Goal: Transaction & Acquisition: Book appointment/travel/reservation

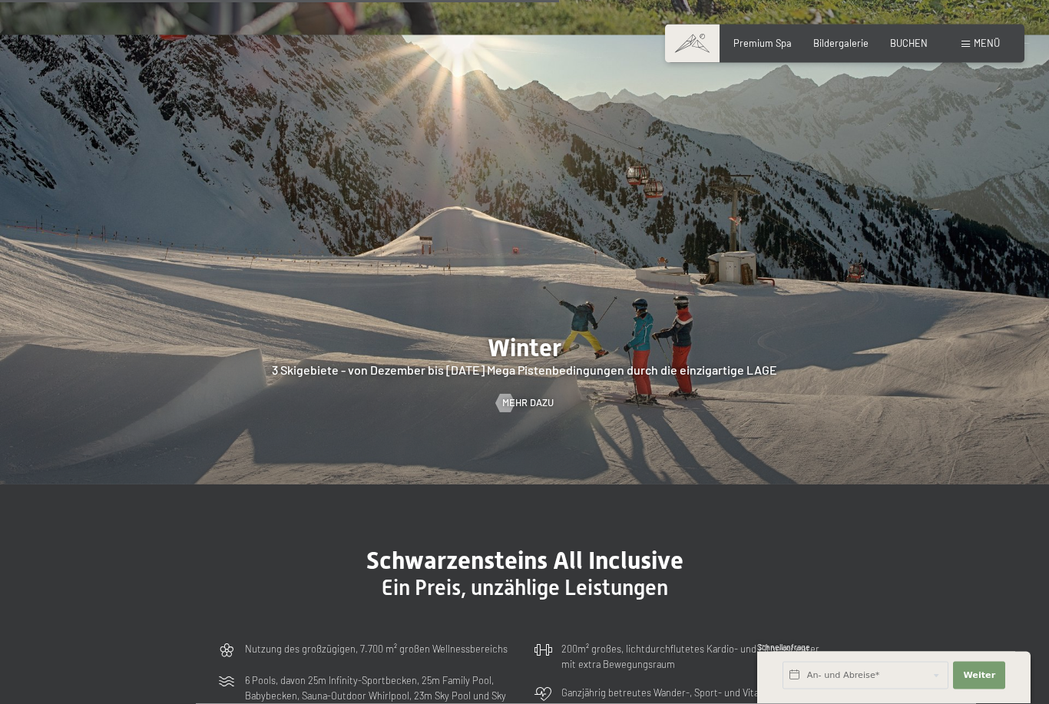
scroll to position [3203, 0]
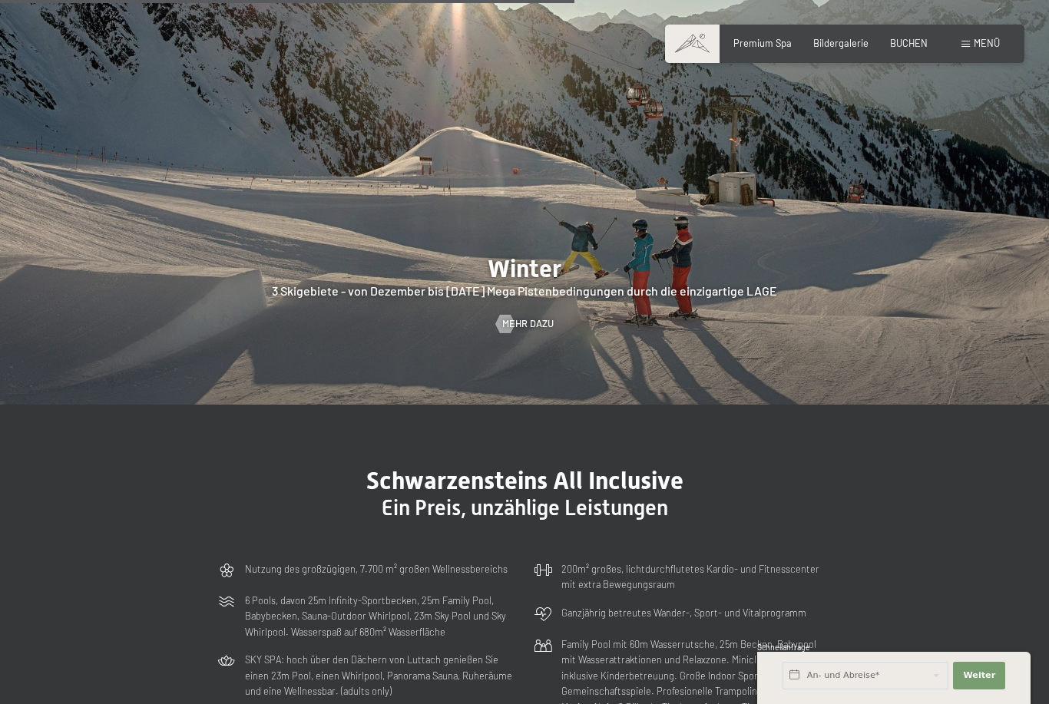
click at [845, 42] on span "Bildergalerie" at bounding box center [840, 43] width 55 height 12
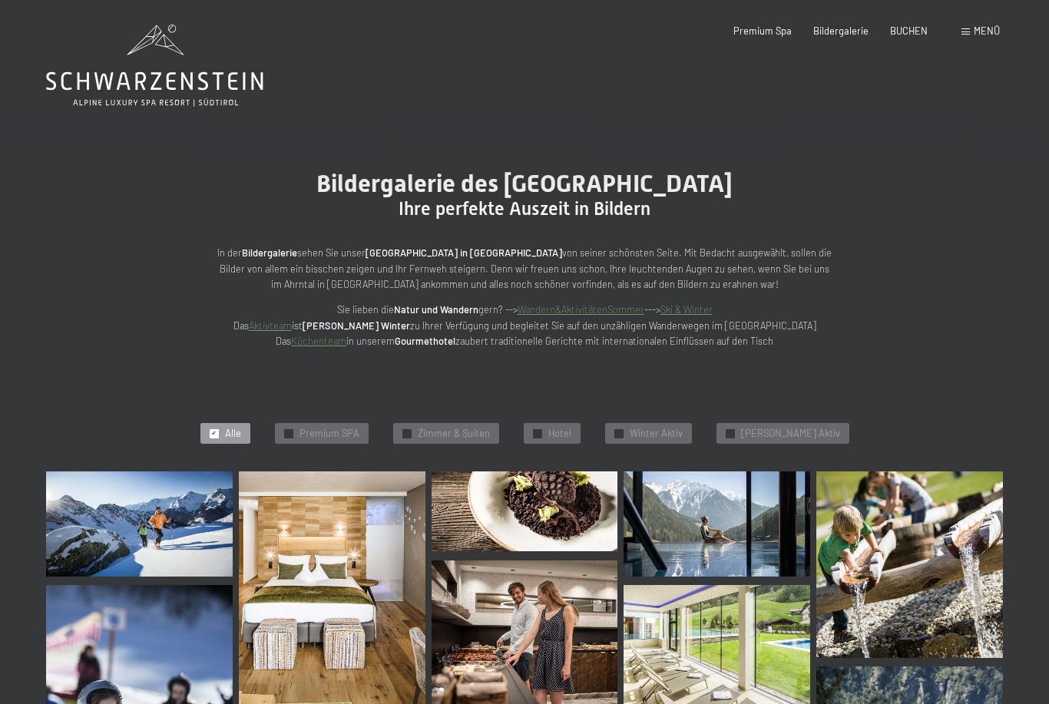
click at [978, 36] on span "Menü" at bounding box center [987, 31] width 26 height 12
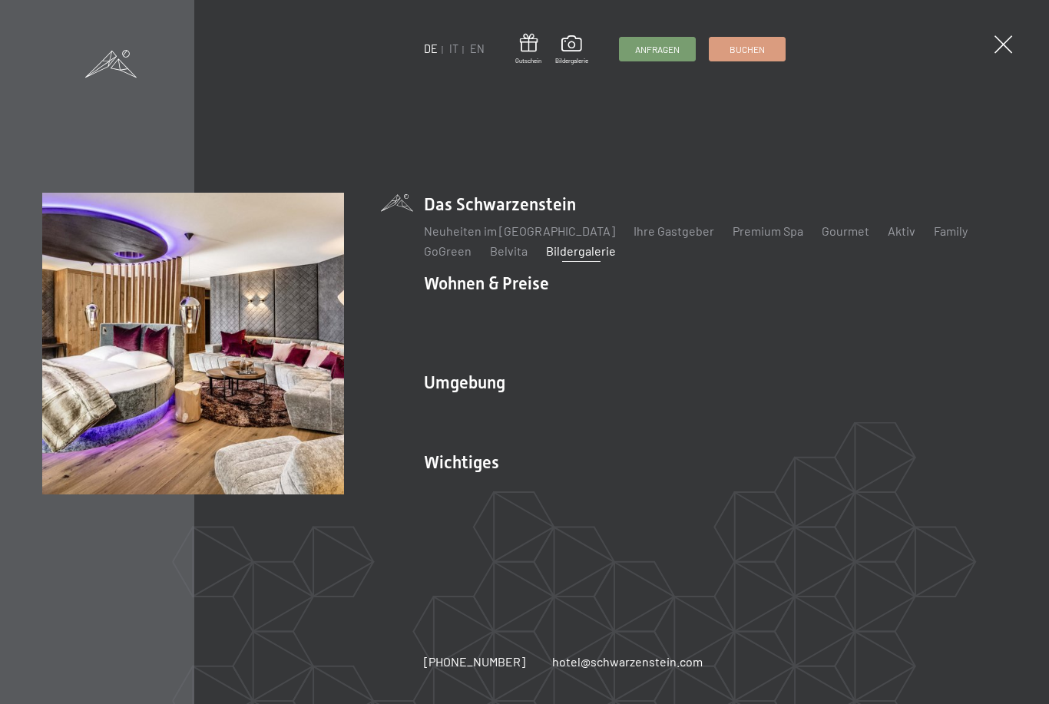
click at [606, 318] on link "Zimmer & Preise" at bounding box center [586, 310] width 89 height 15
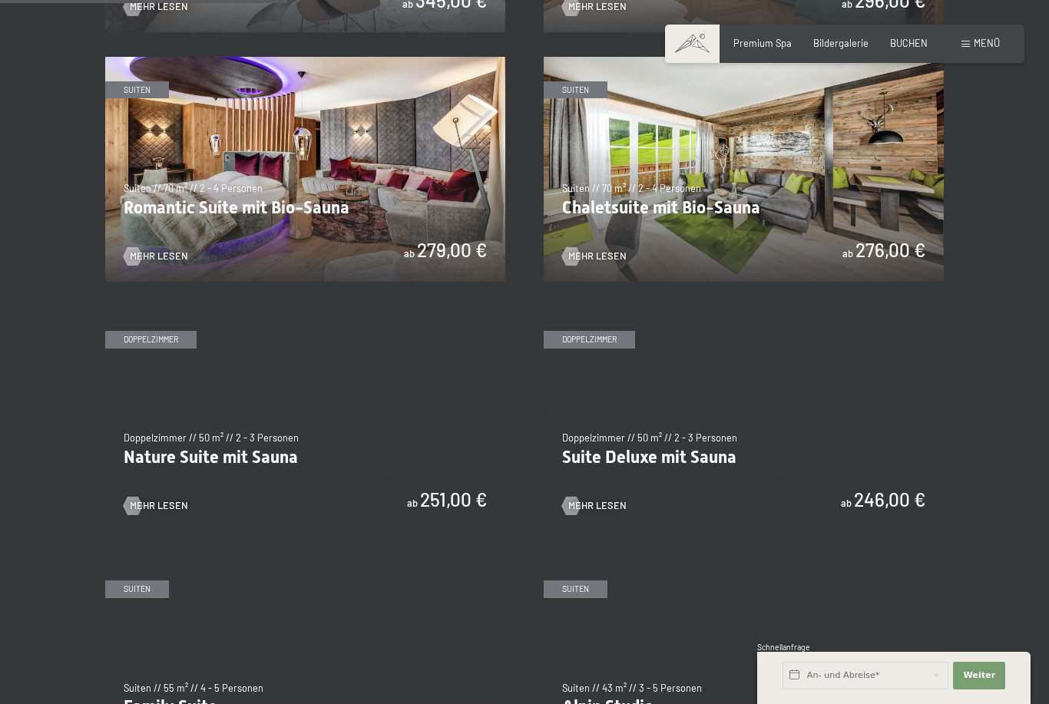
scroll to position [1009, 0]
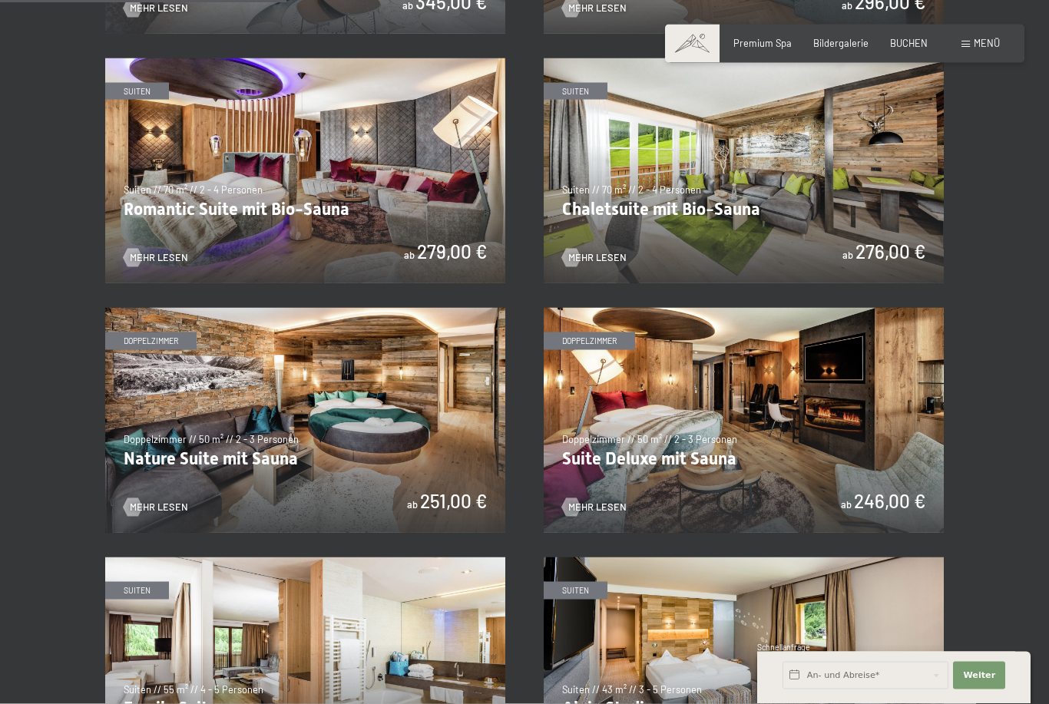
click at [385, 157] on img at bounding box center [305, 170] width 400 height 225
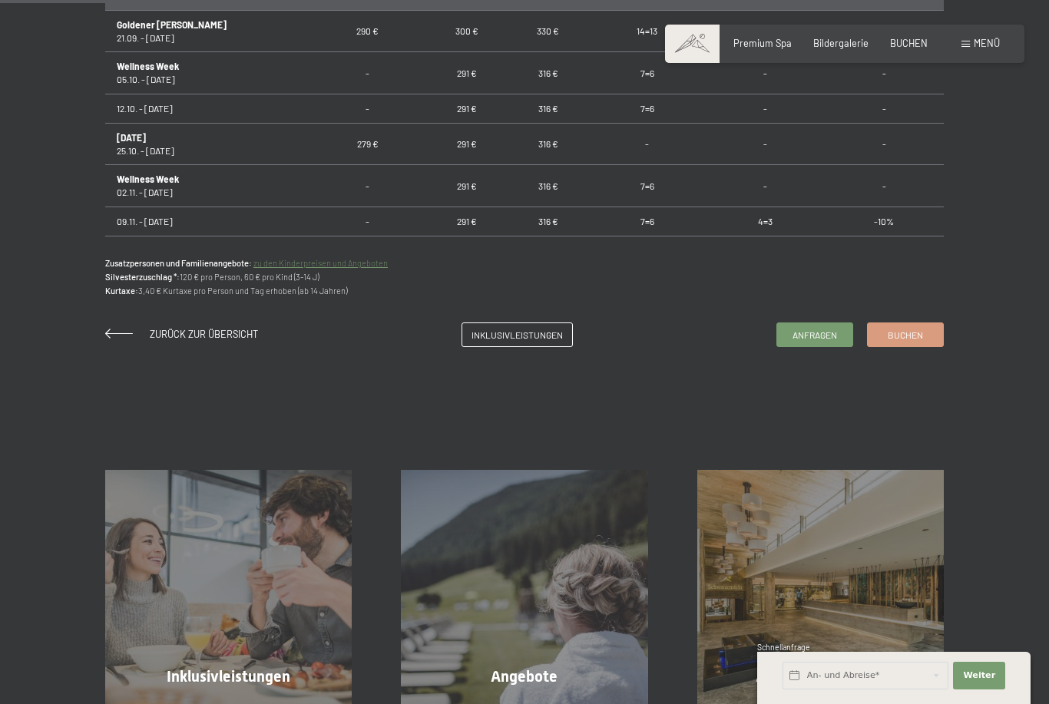
scroll to position [1096, 0]
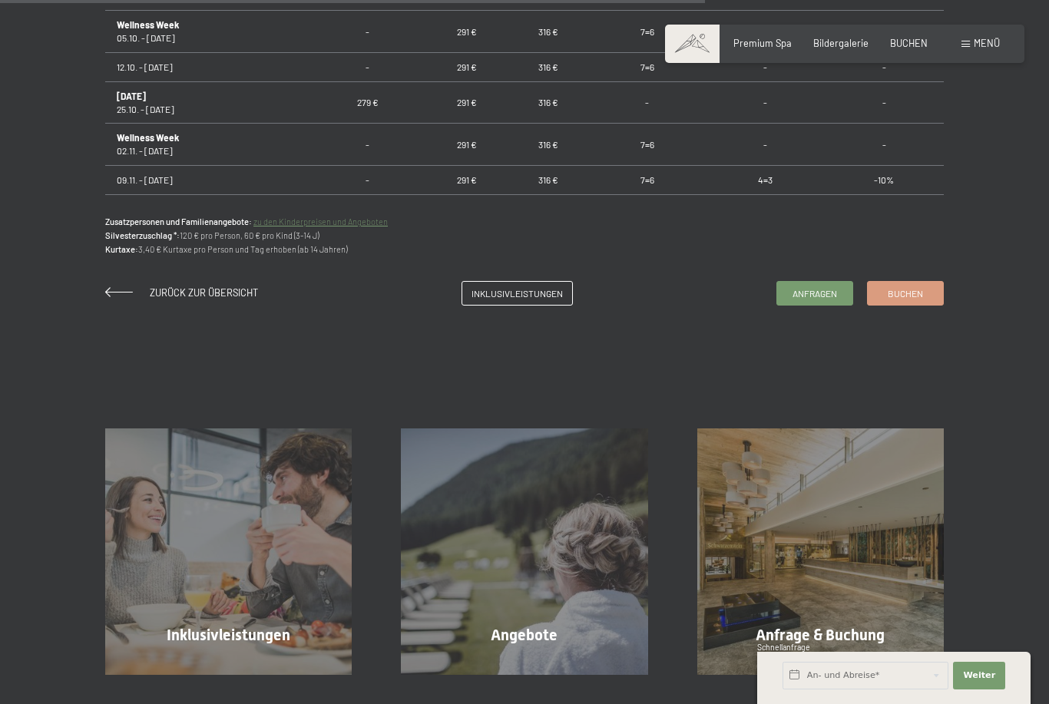
click at [526, 305] on link "Inklusivleistungen" at bounding box center [517, 293] width 110 height 23
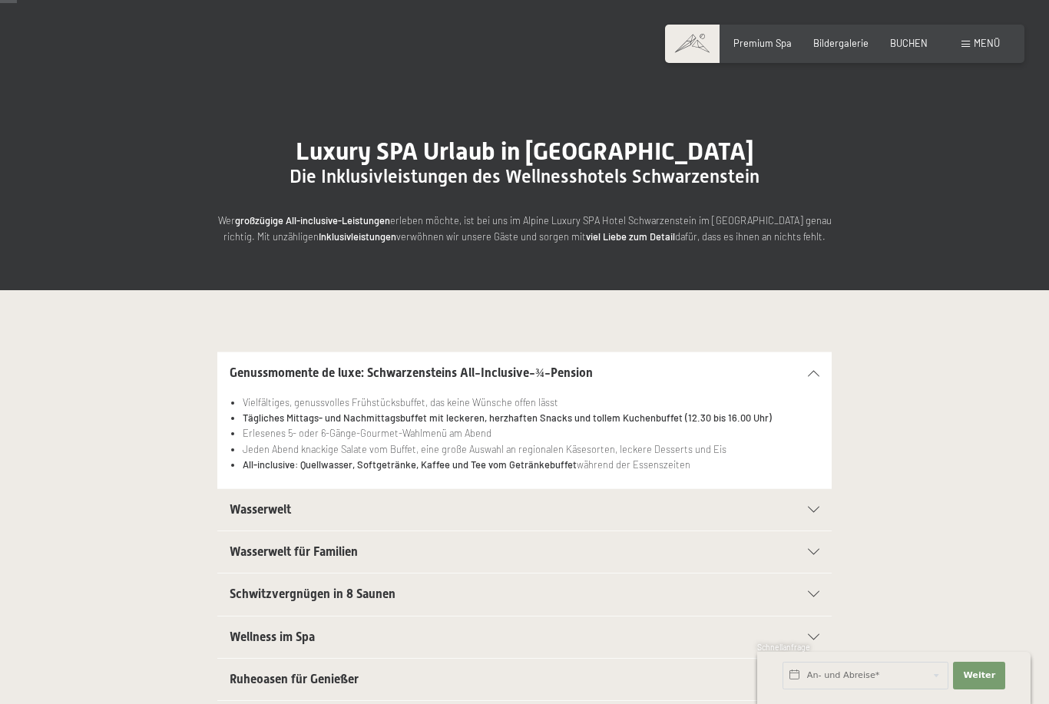
scroll to position [35, 0]
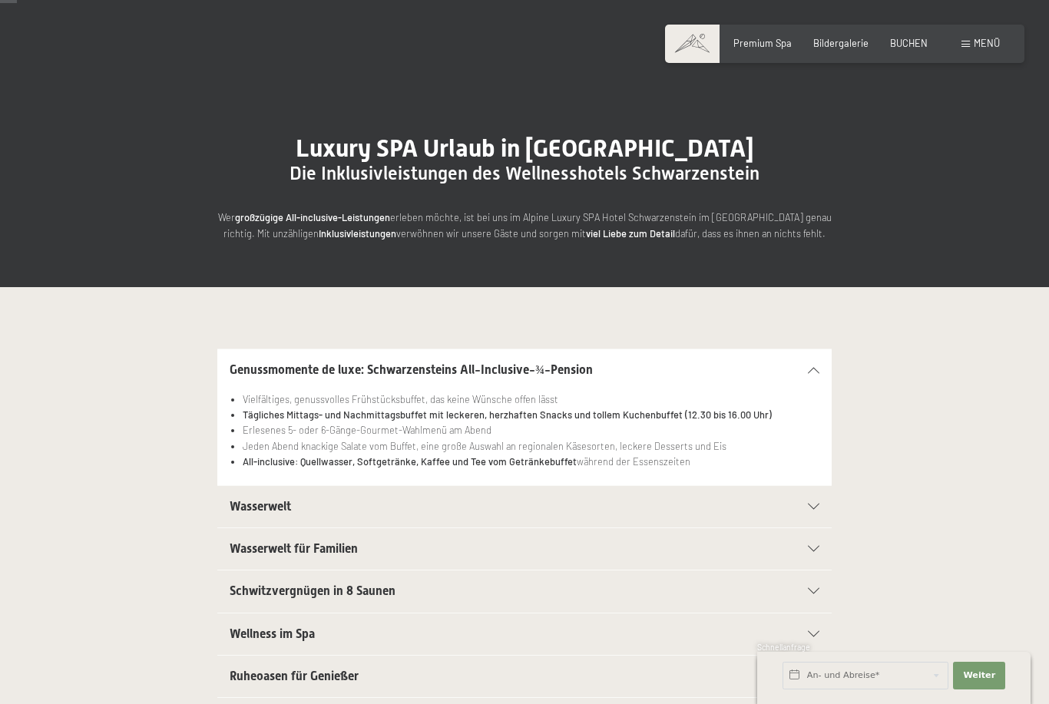
click at [968, 49] on div "Menü" at bounding box center [980, 44] width 38 height 14
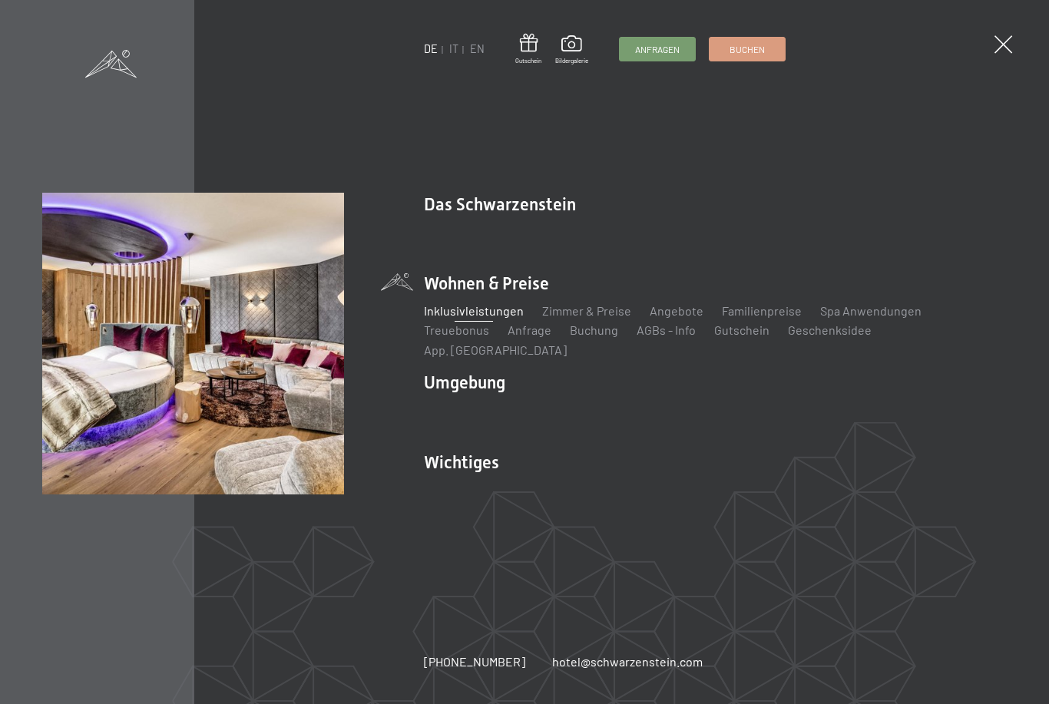
click at [756, 318] on link "Familienpreise" at bounding box center [762, 310] width 80 height 15
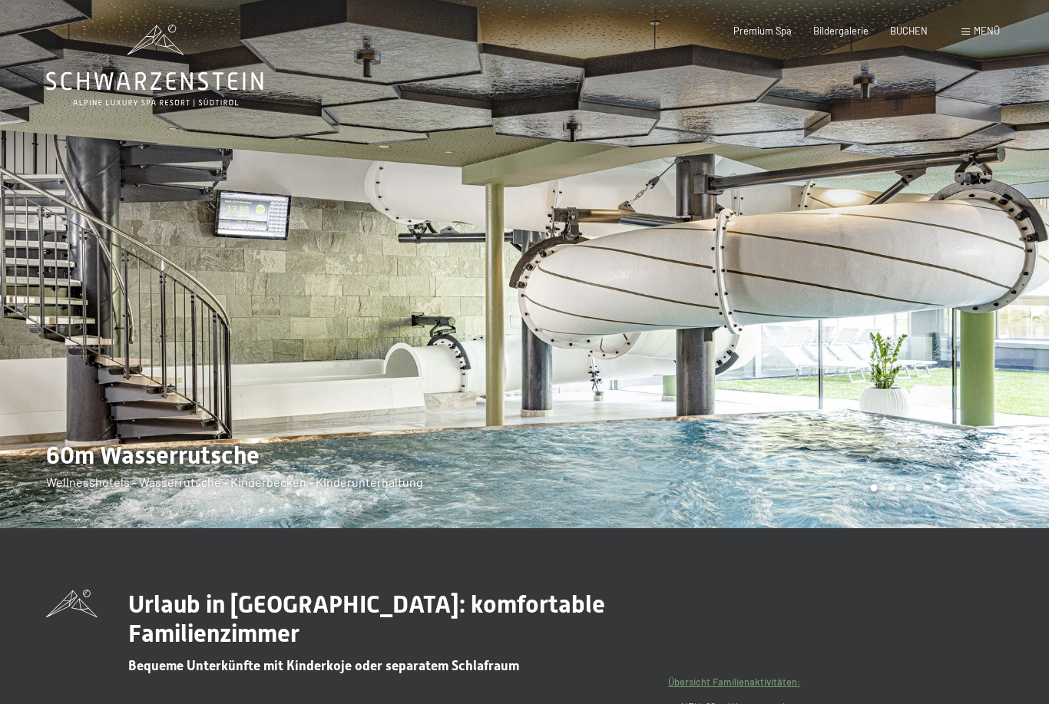
click at [766, 35] on span "Premium Spa" at bounding box center [762, 31] width 58 height 12
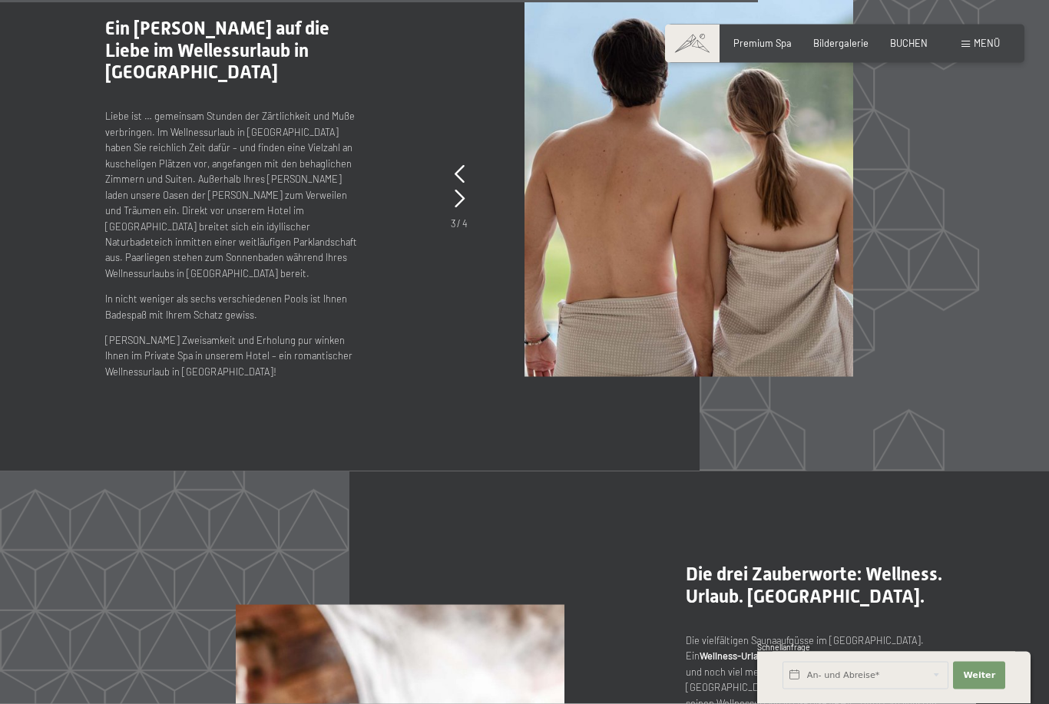
scroll to position [5896, 0]
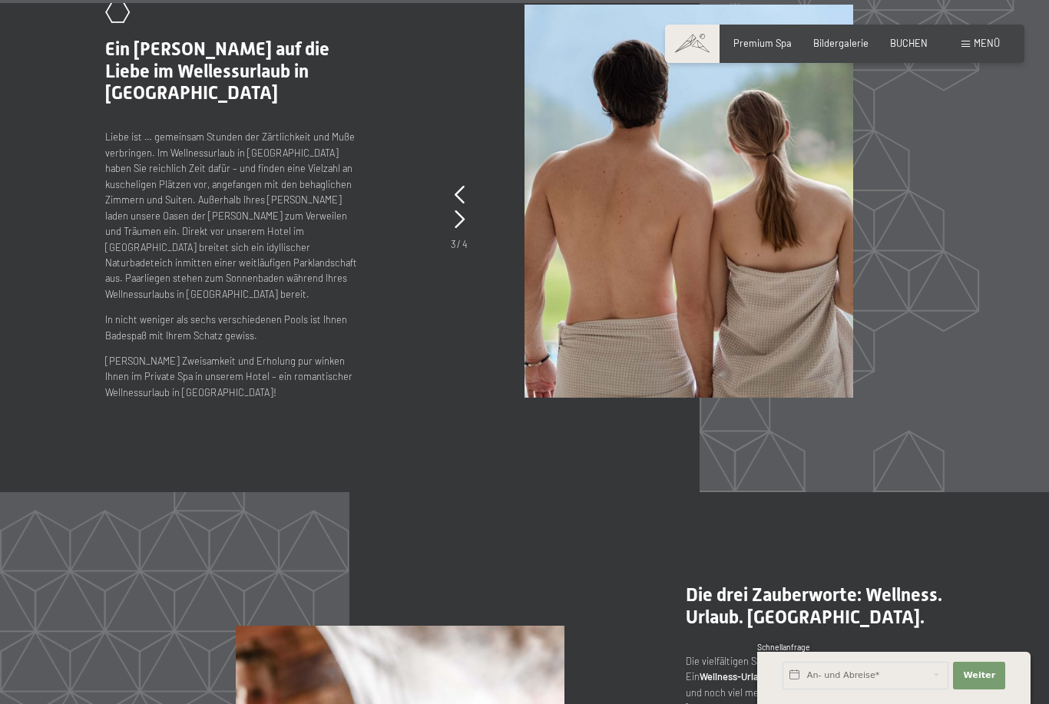
click at [976, 41] on span "Menü" at bounding box center [987, 43] width 26 height 12
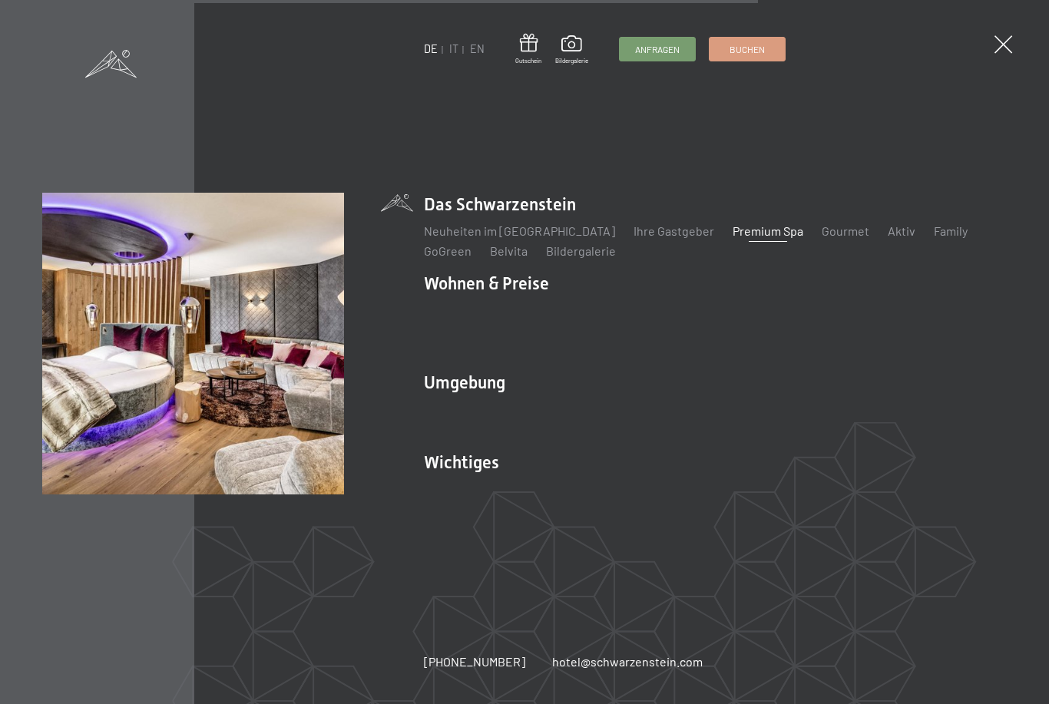
click at [561, 318] on link "Zimmer & Preise" at bounding box center [586, 310] width 89 height 15
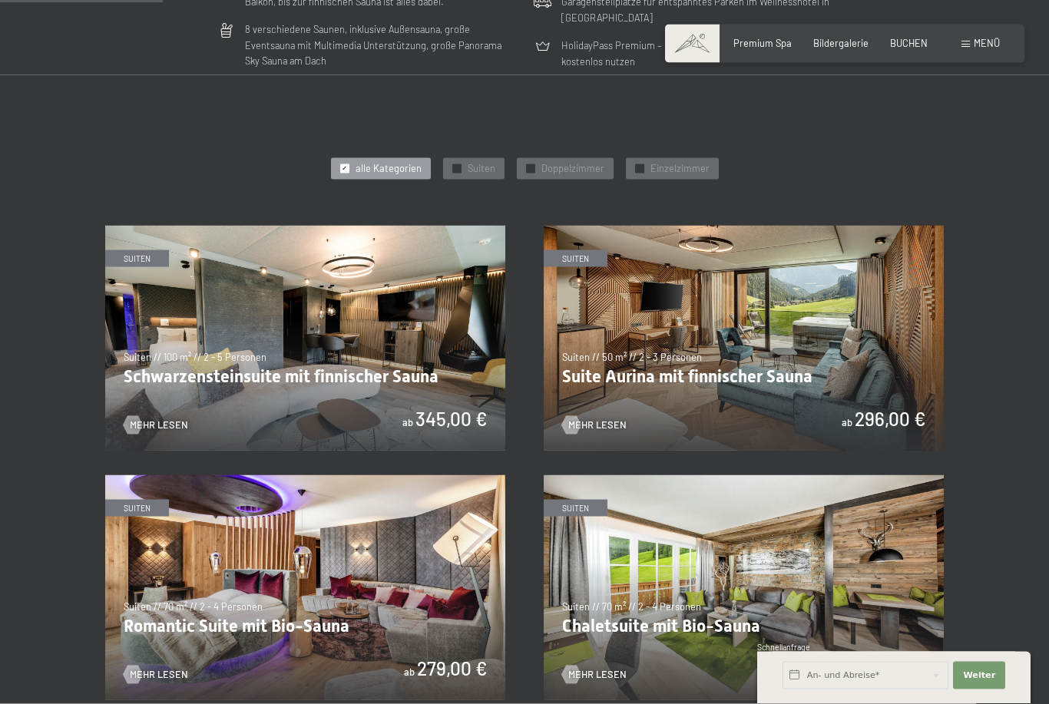
scroll to position [643, 0]
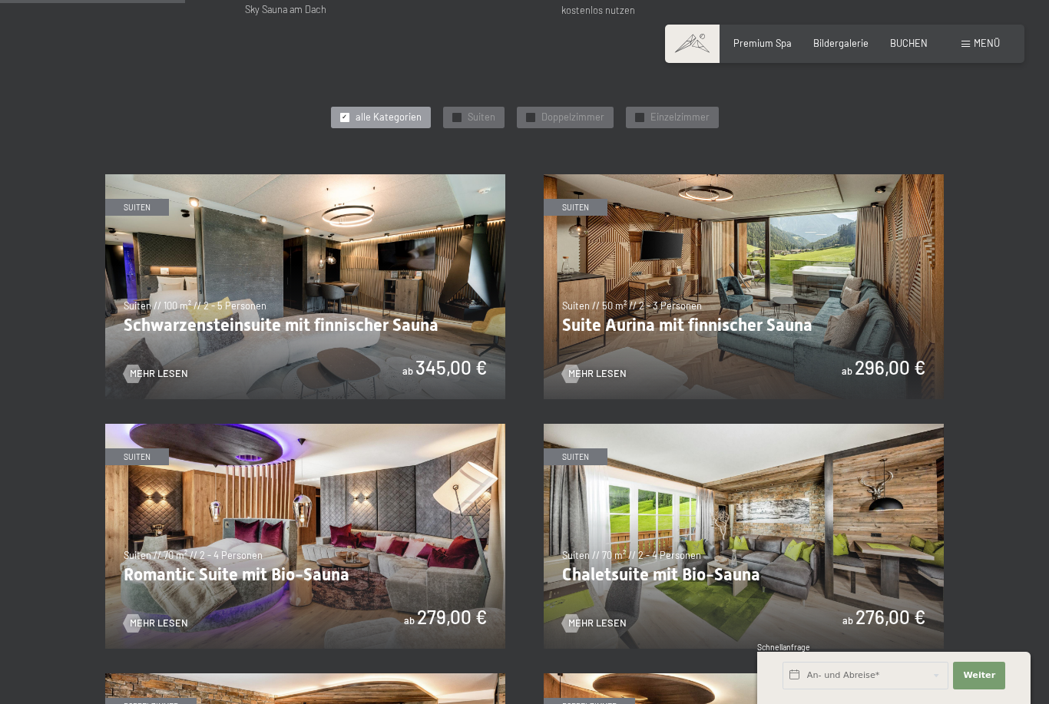
click at [170, 303] on img at bounding box center [305, 286] width 400 height 225
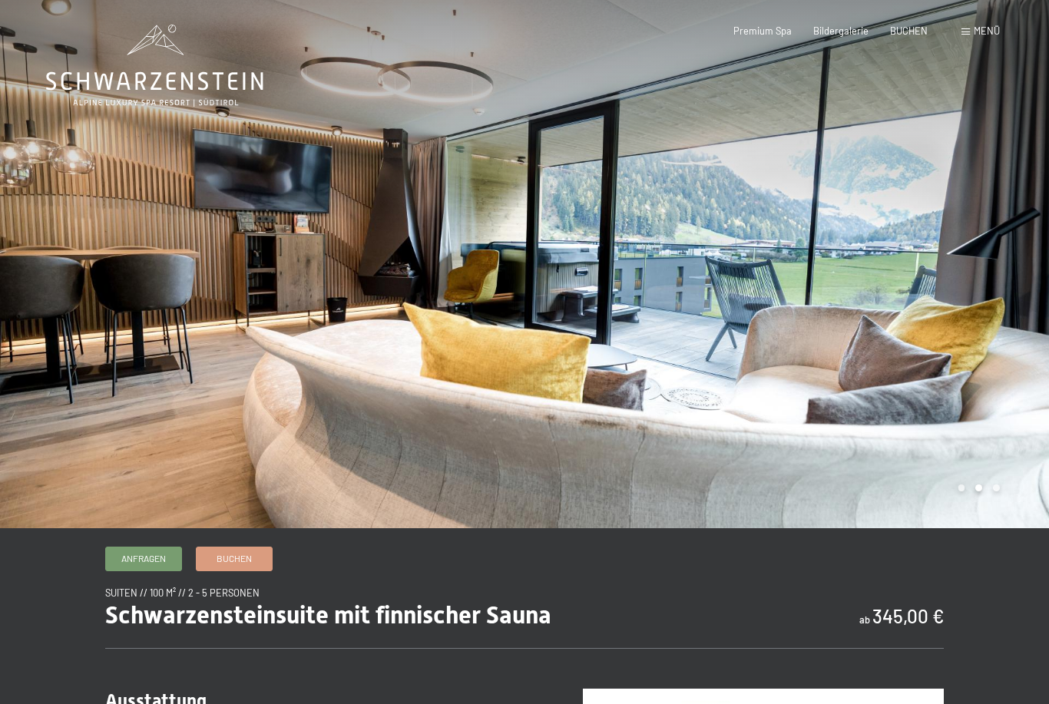
click at [838, 38] on div "Buchen Anfragen Premium Spa Bildergalerie BUCHEN Menü DE IT EN Gutschein Bilder…" at bounding box center [845, 32] width 310 height 14
click at [836, 33] on span "Bildergalerie" at bounding box center [840, 31] width 55 height 12
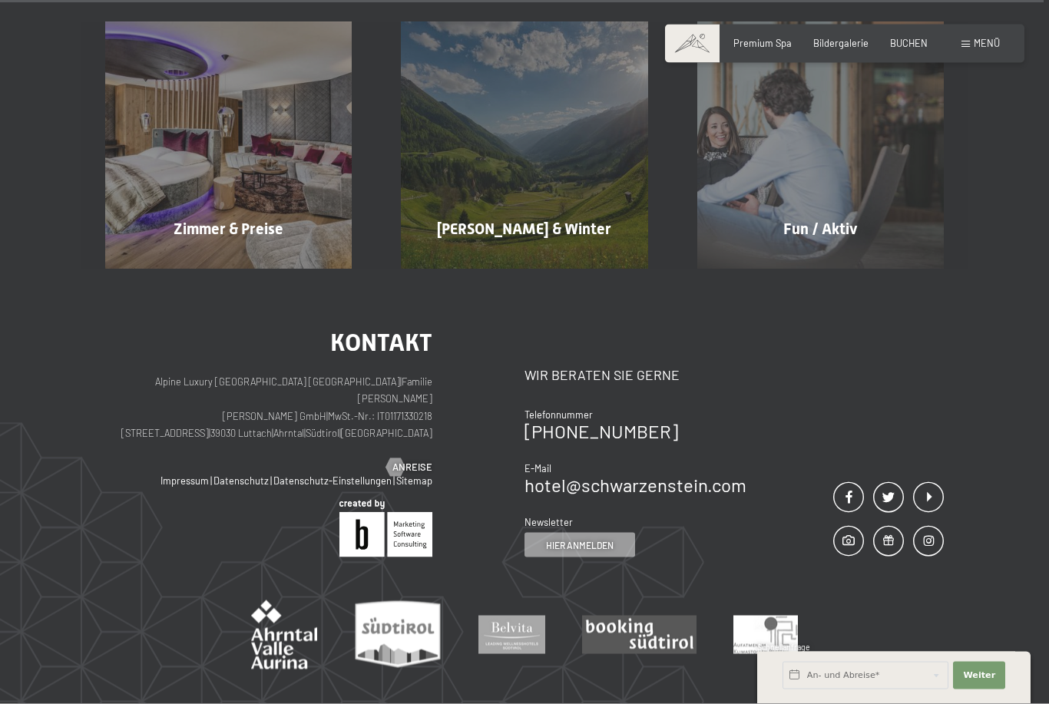
scroll to position [14682, 0]
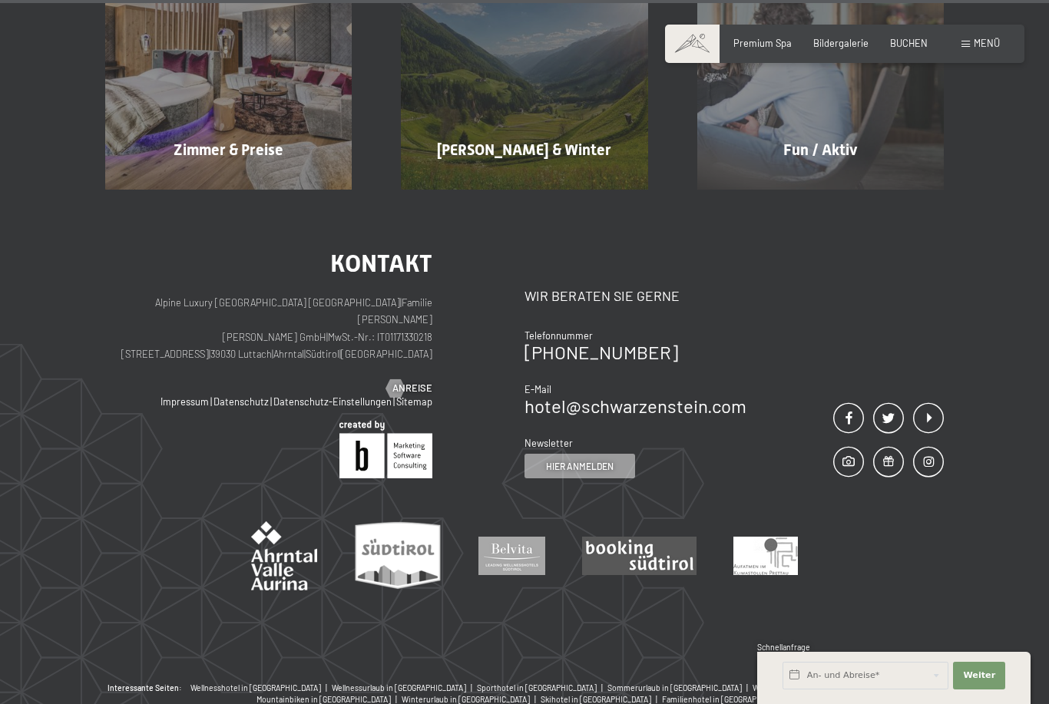
click at [973, 47] on div "Menü" at bounding box center [980, 44] width 38 height 14
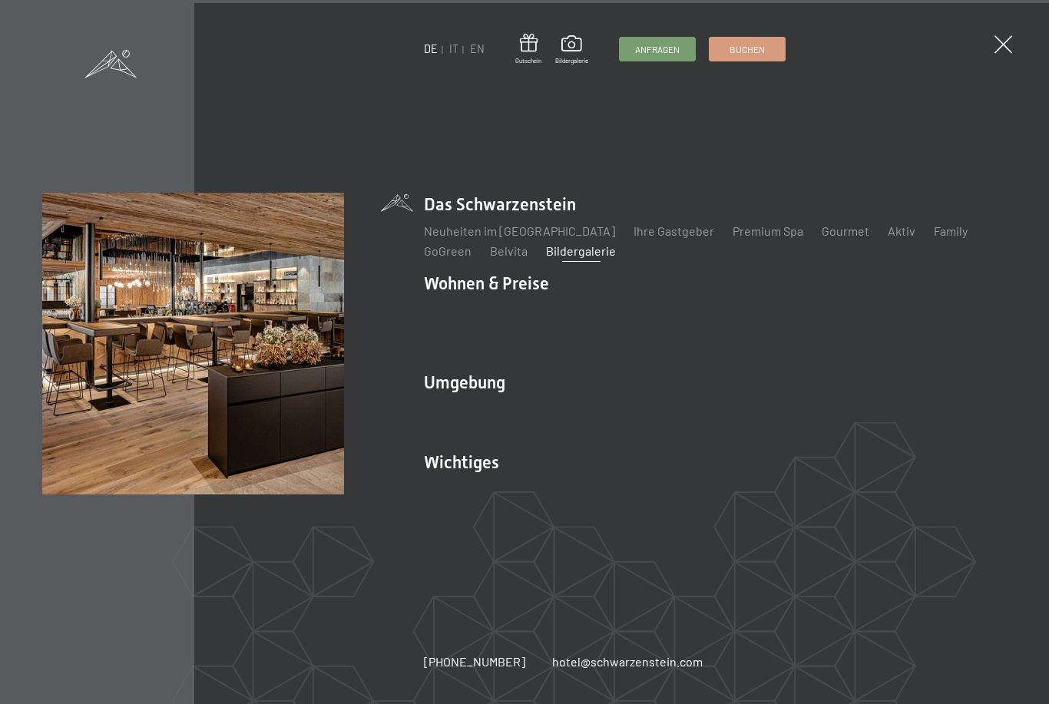
click at [468, 237] on li "Das Schwarzenstein Neuheiten im Schwarzenstein Ihre Gastgeber Premium Spa Gourm…" at bounding box center [715, 226] width 583 height 67
click at [469, 229] on li "Das Schwarzenstein Neuheiten im Schwarzenstein Ihre Gastgeber Premium Spa Gourm…" at bounding box center [715, 226] width 583 height 67
click at [888, 238] on link "Aktiv" at bounding box center [902, 230] width 28 height 15
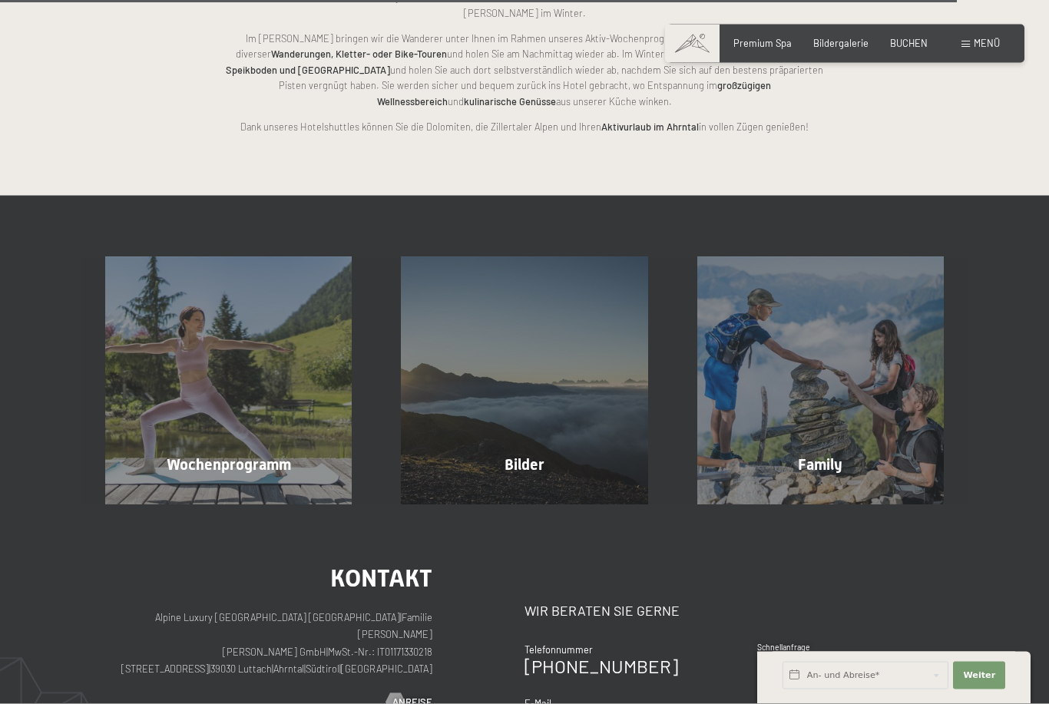
scroll to position [3063, 0]
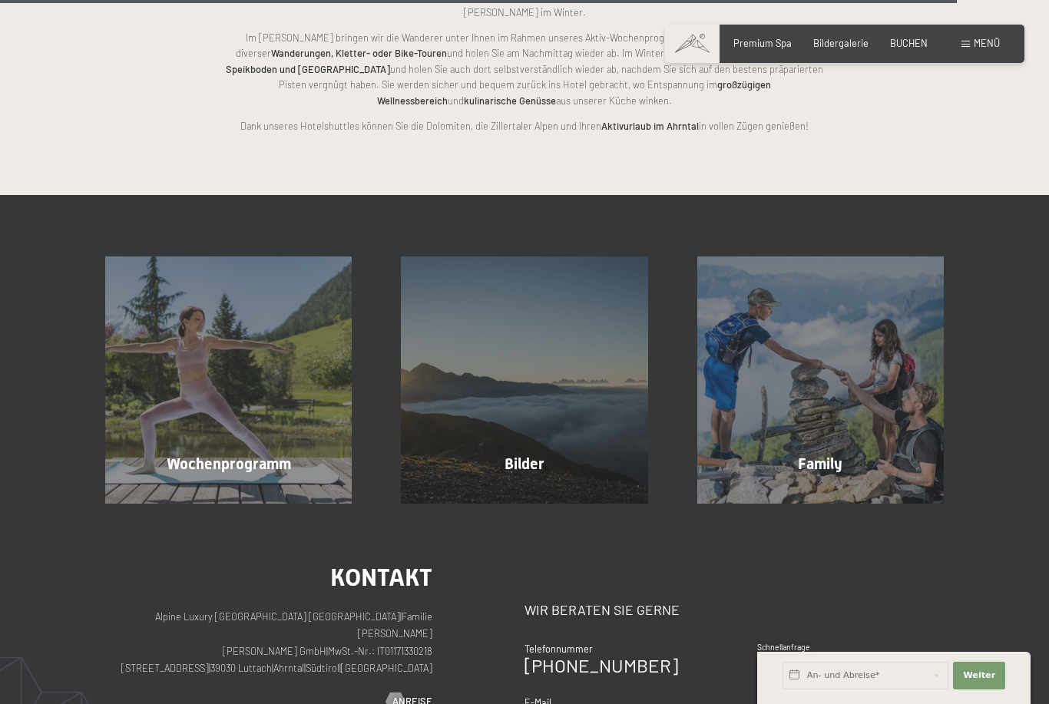
click at [833, 434] on div "Family Mehr erfahren" at bounding box center [821, 379] width 296 height 246
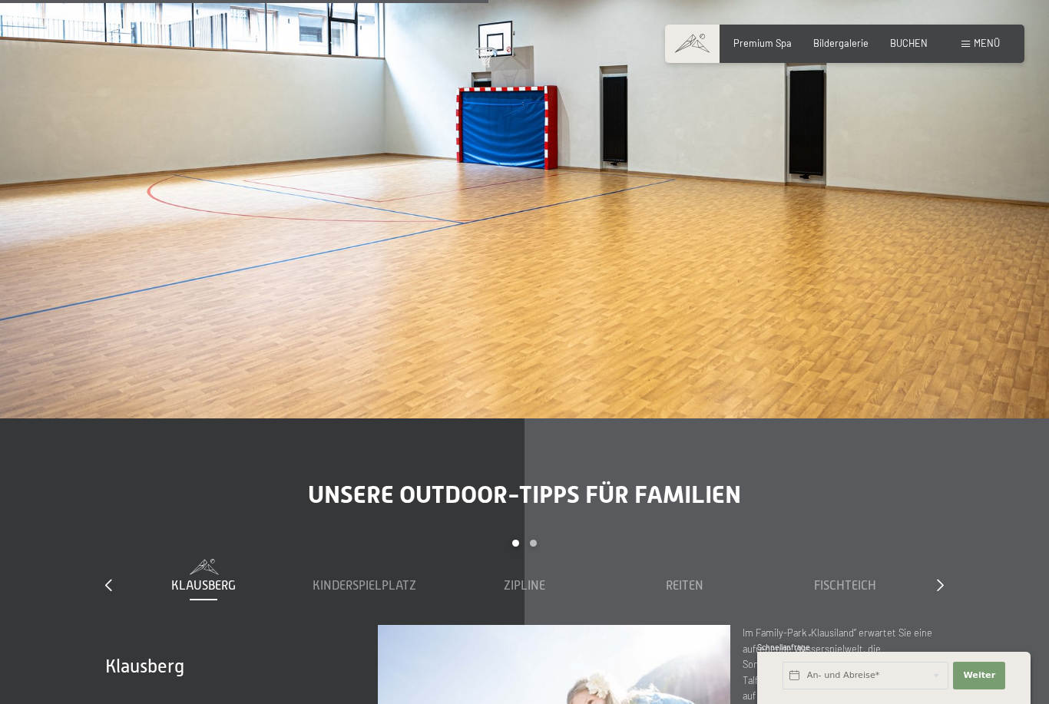
scroll to position [4250, 0]
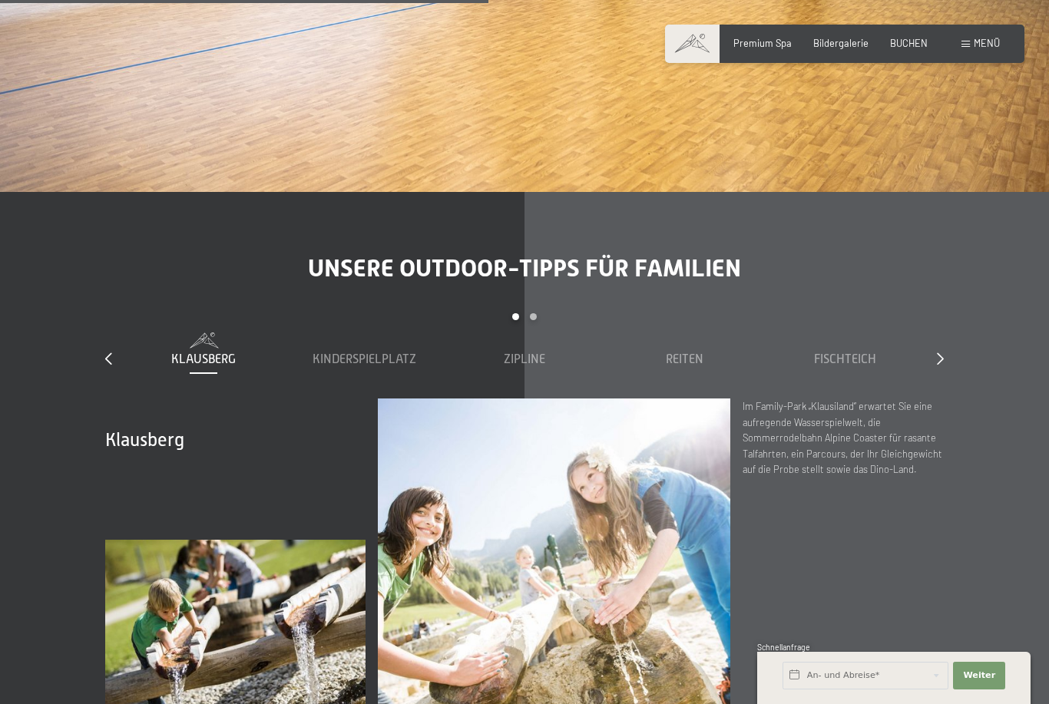
click at [105, 352] on icon at bounding box center [108, 358] width 7 height 12
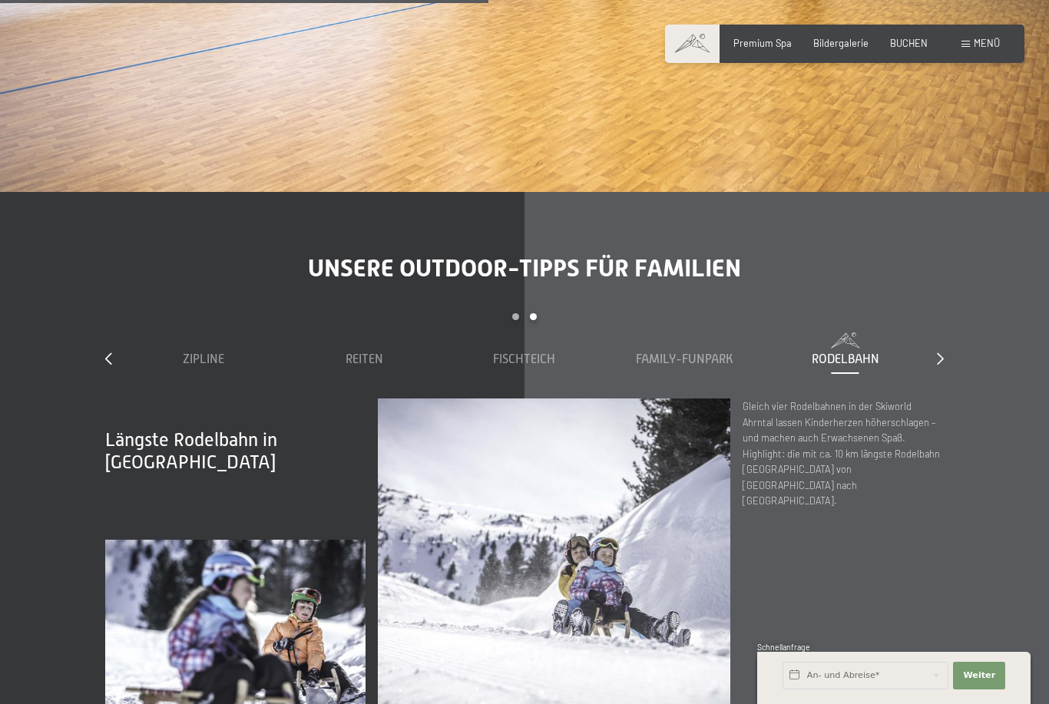
click at [111, 352] on icon at bounding box center [108, 358] width 7 height 12
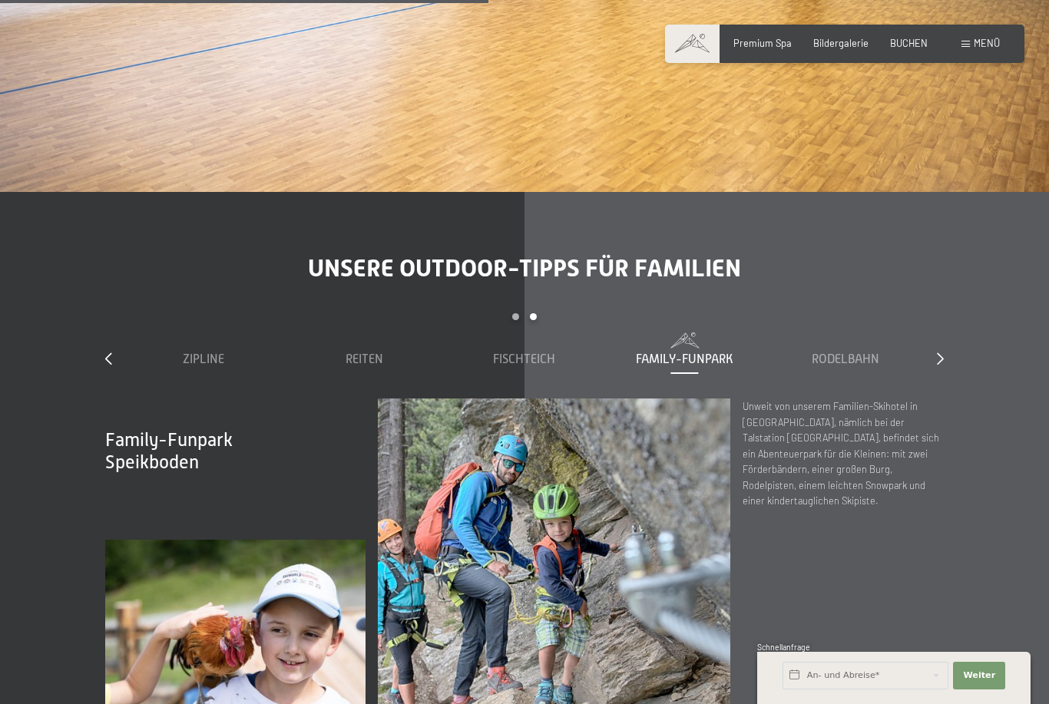
click at [127, 346] on div "Klausberg Kinderspielplatz Zipline Reiten Fischteich Family-Funpark Rodelbahn" at bounding box center [525, 365] width 802 height 66
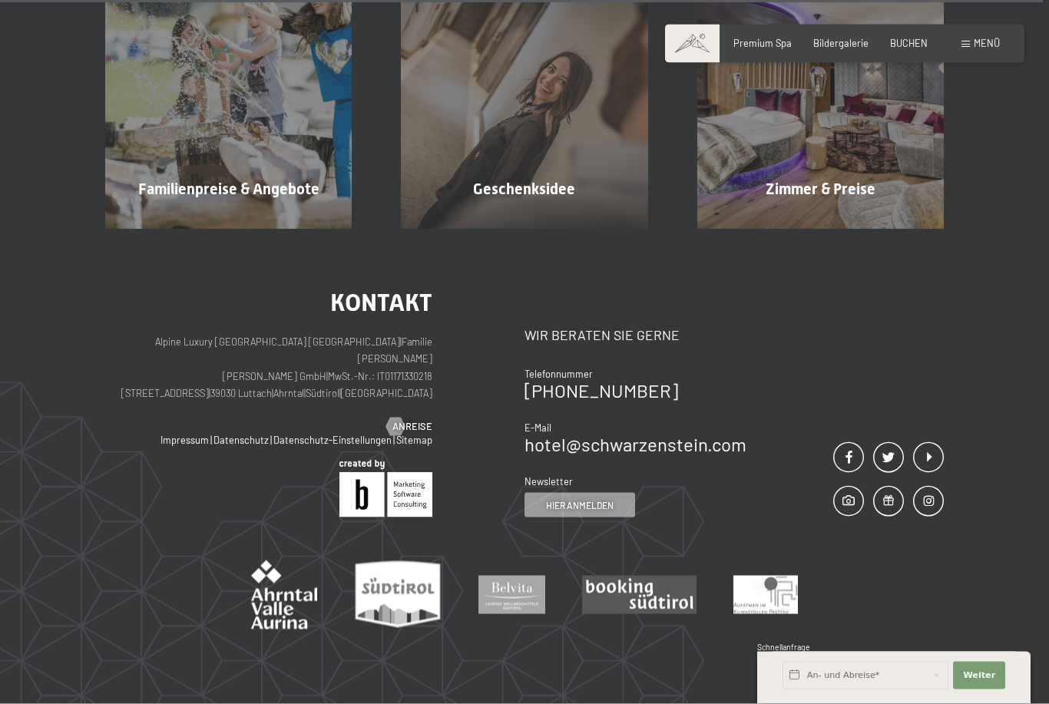
scroll to position [9193, 0]
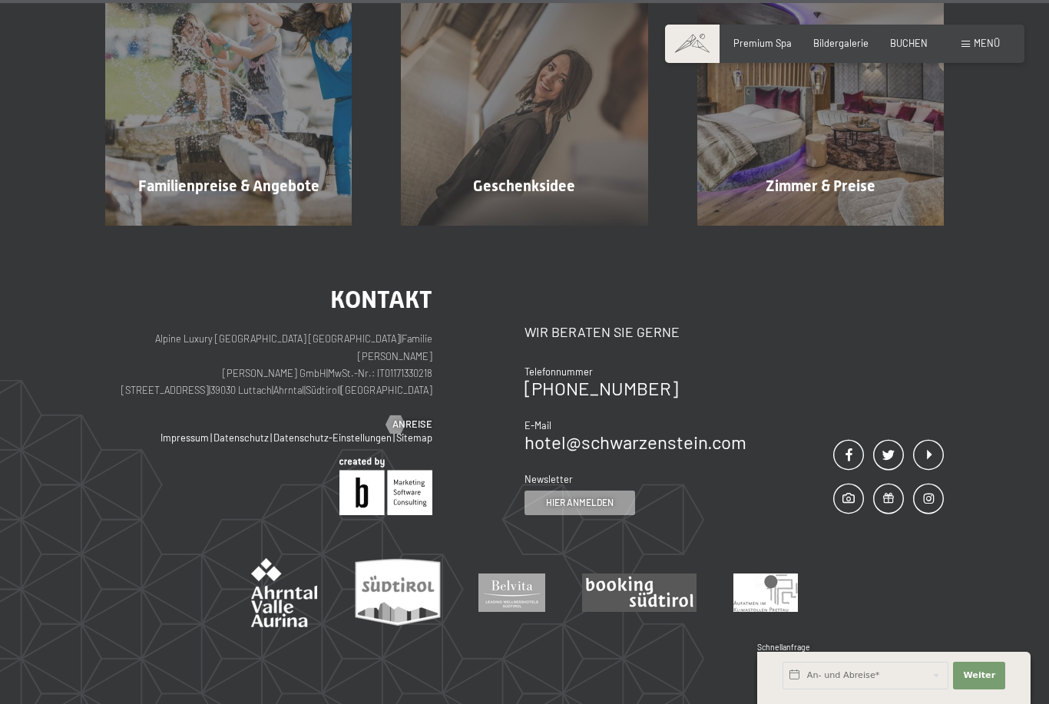
click at [402, 5] on div "Geschenksidee Mehr erfahren" at bounding box center [524, 102] width 296 height 246
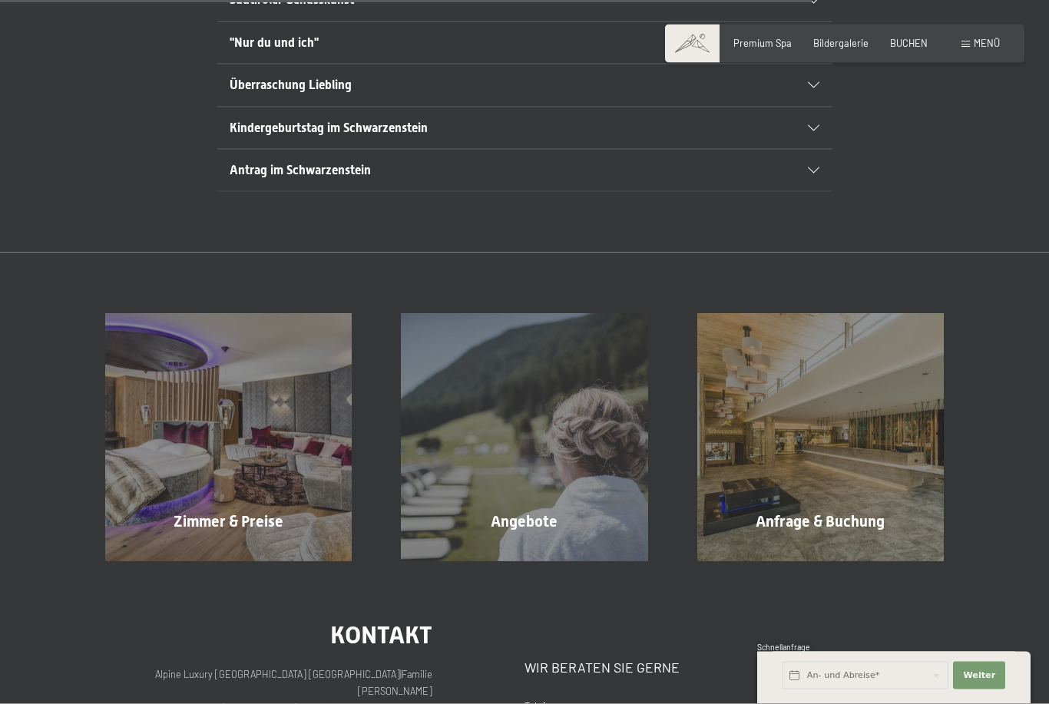
scroll to position [1266, 0]
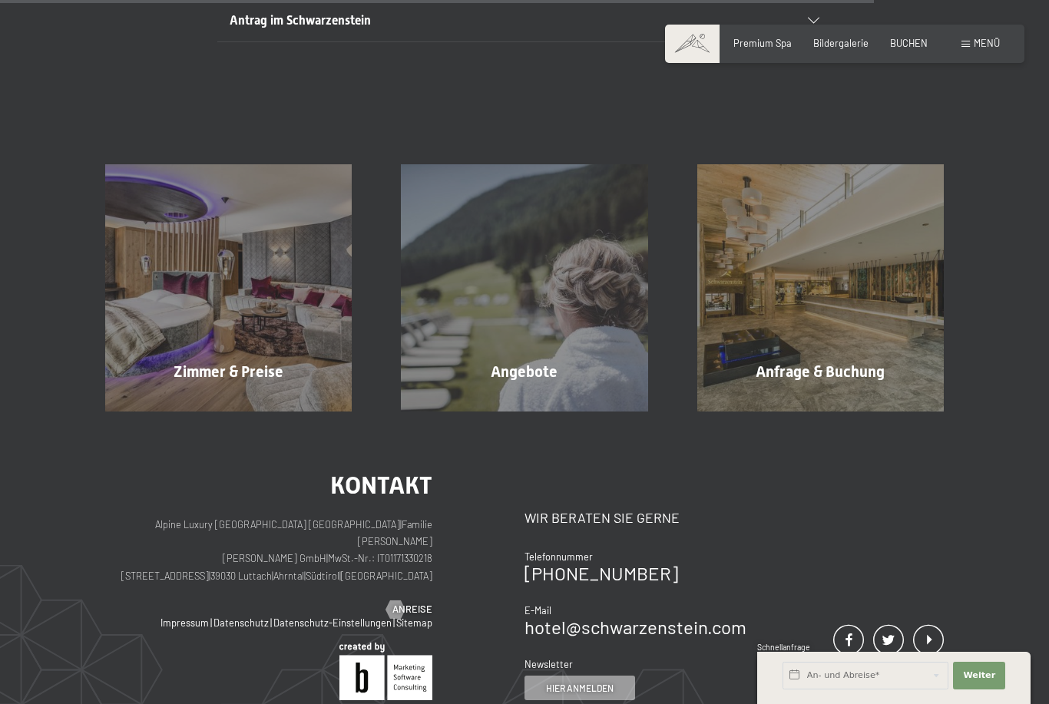
click at [213, 401] on div "Zimmer & Preise Mehr erfahren" at bounding box center [229, 287] width 296 height 246
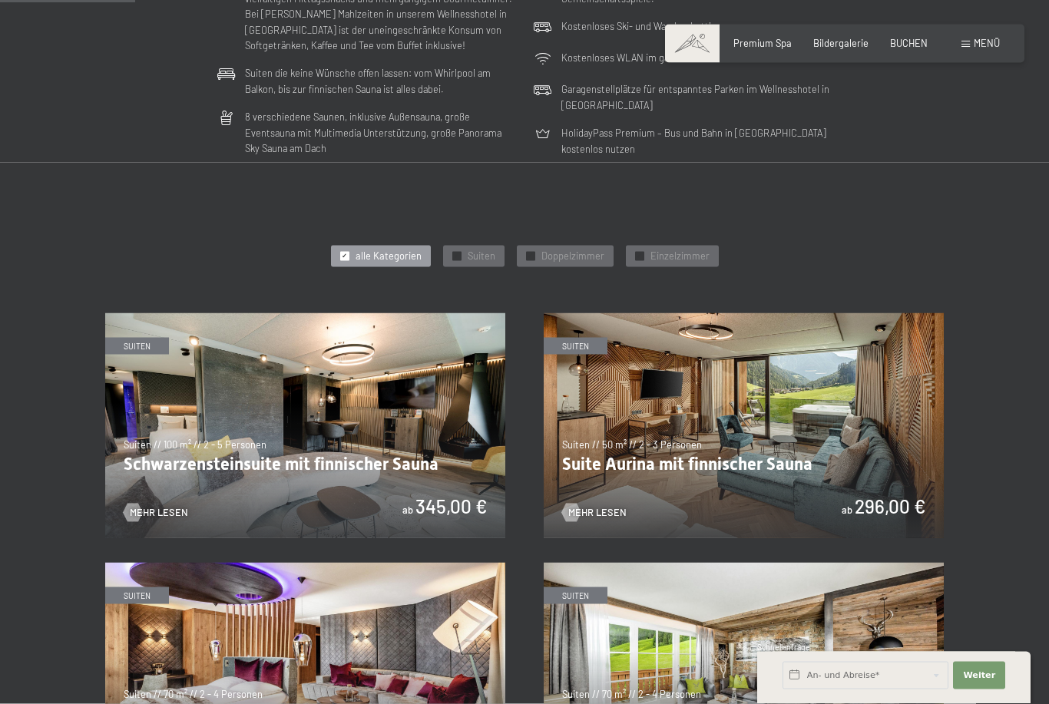
scroll to position [511, 0]
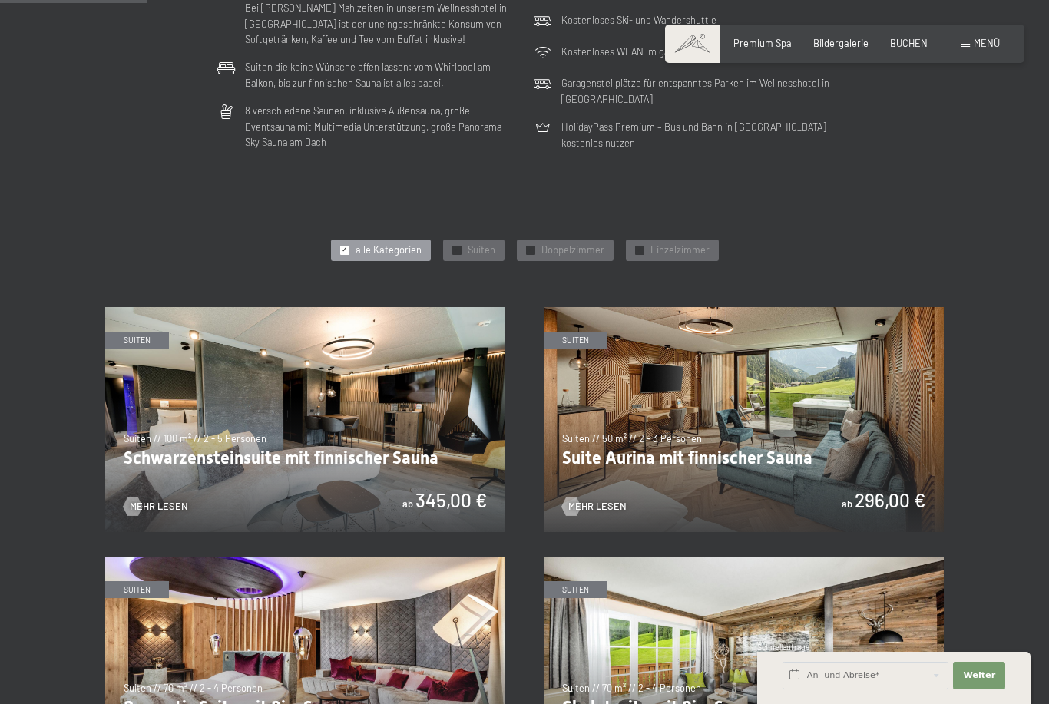
click at [138, 503] on div at bounding box center [132, 507] width 11 height 18
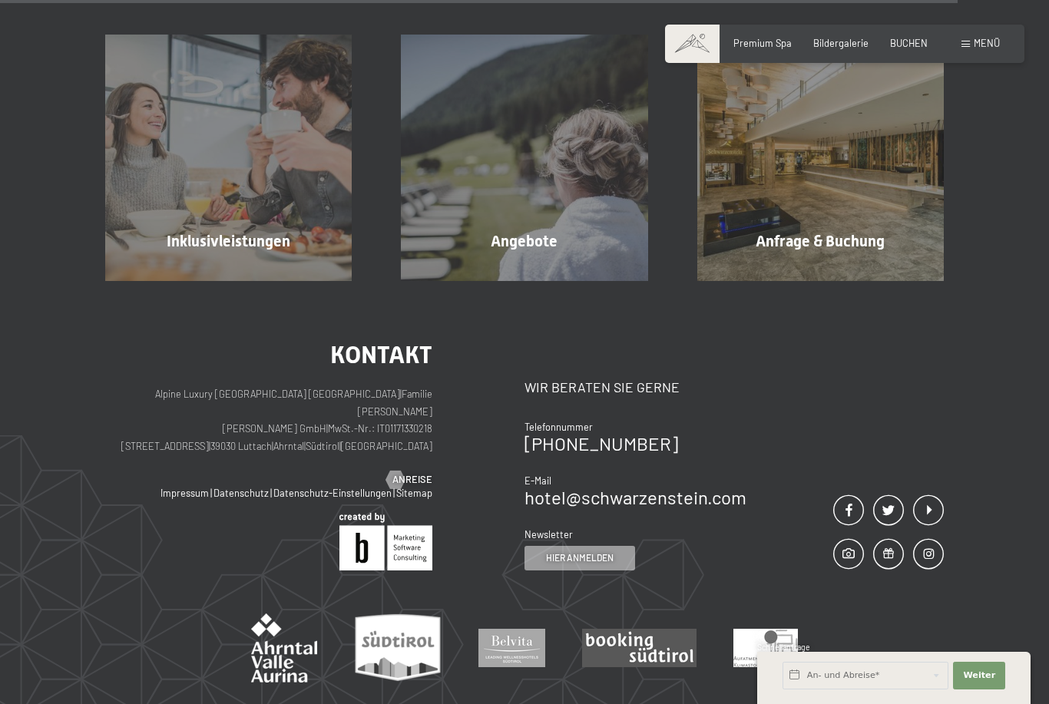
scroll to position [1494, 0]
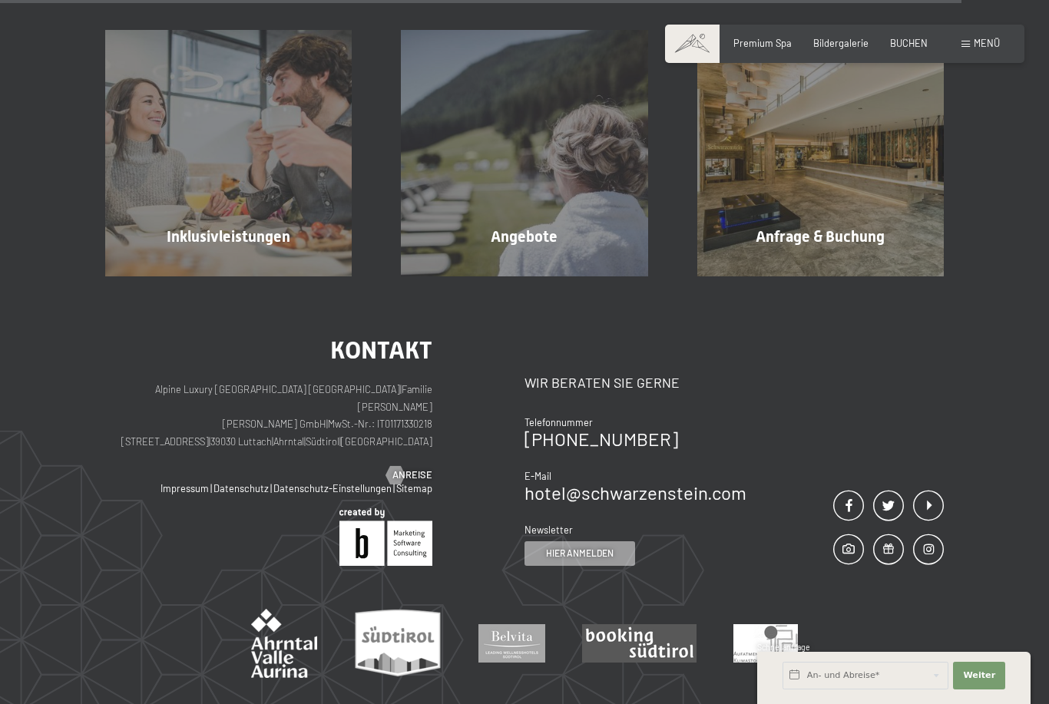
click at [95, 383] on div "Kontakt Alpine Luxury SPA Resort SCHWARZENSTEIN | Familie [PERSON_NAME] [PERSON…" at bounding box center [524, 522] width 1049 height 493
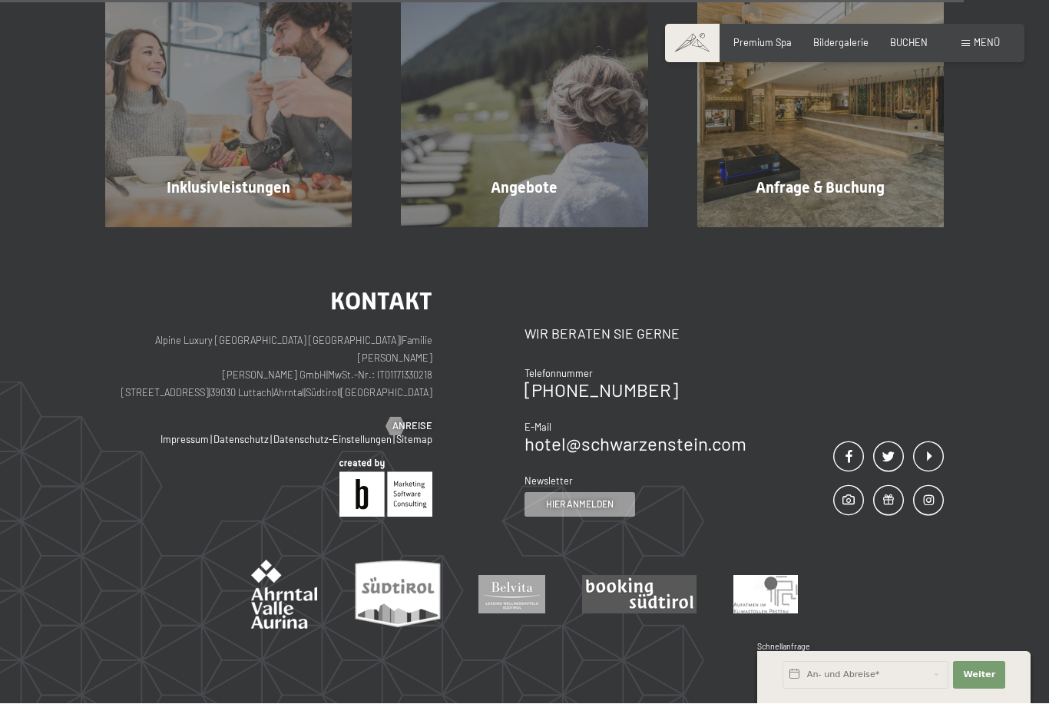
scroll to position [1543, 0]
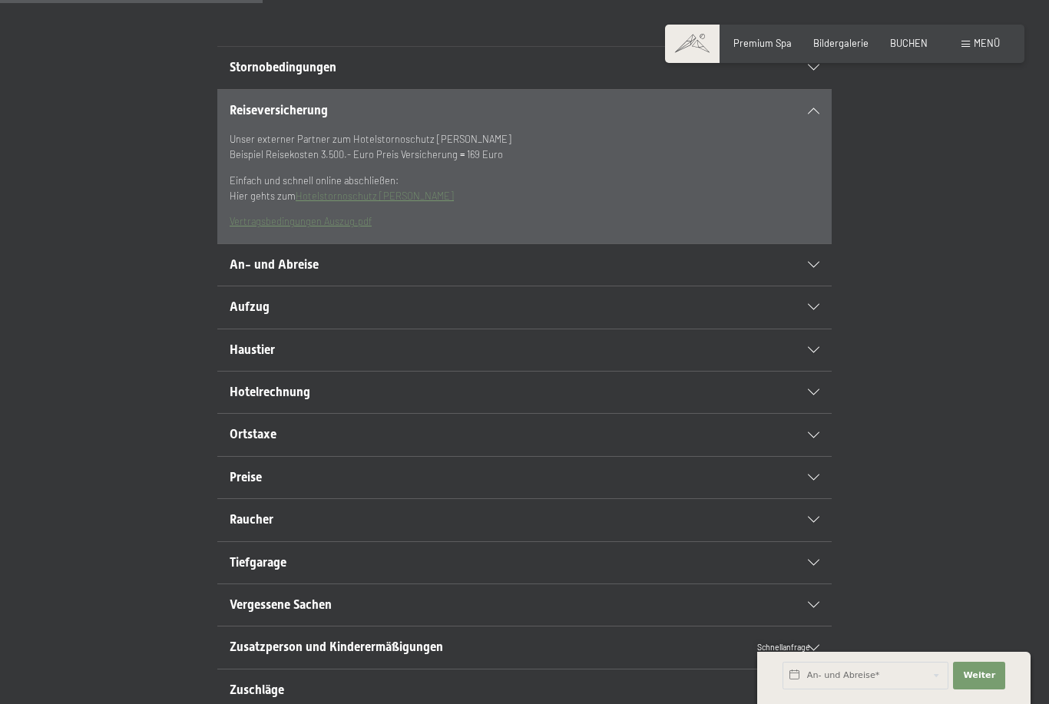
scroll to position [337, 0]
click at [816, 372] on div "Haustier" at bounding box center [525, 350] width 590 height 41
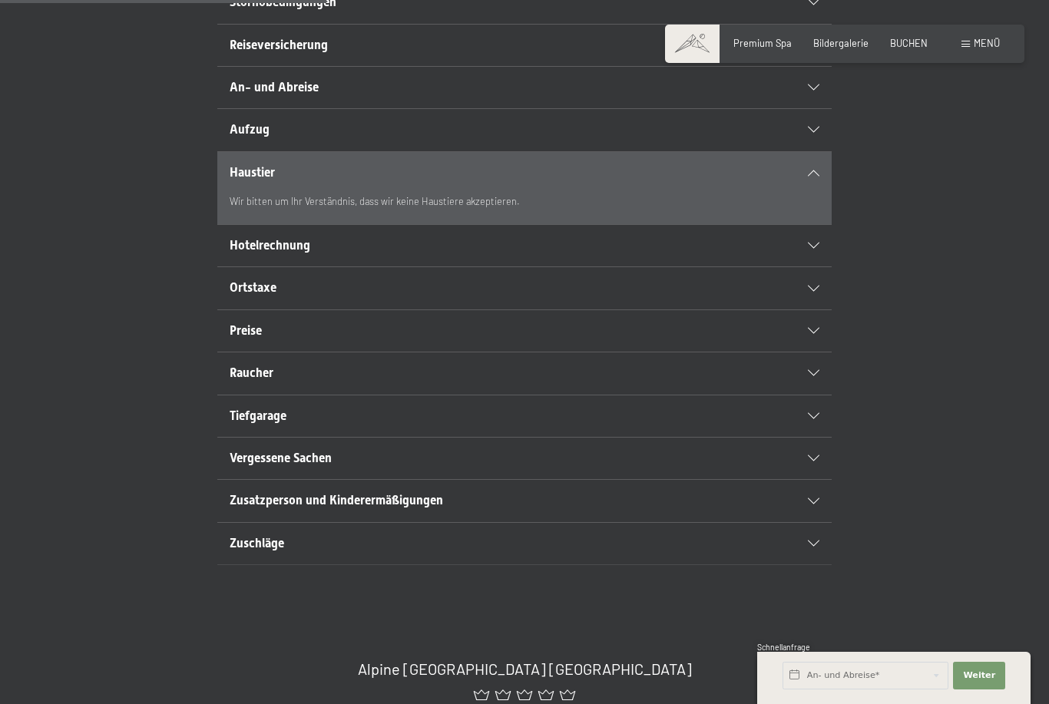
scroll to position [375, 0]
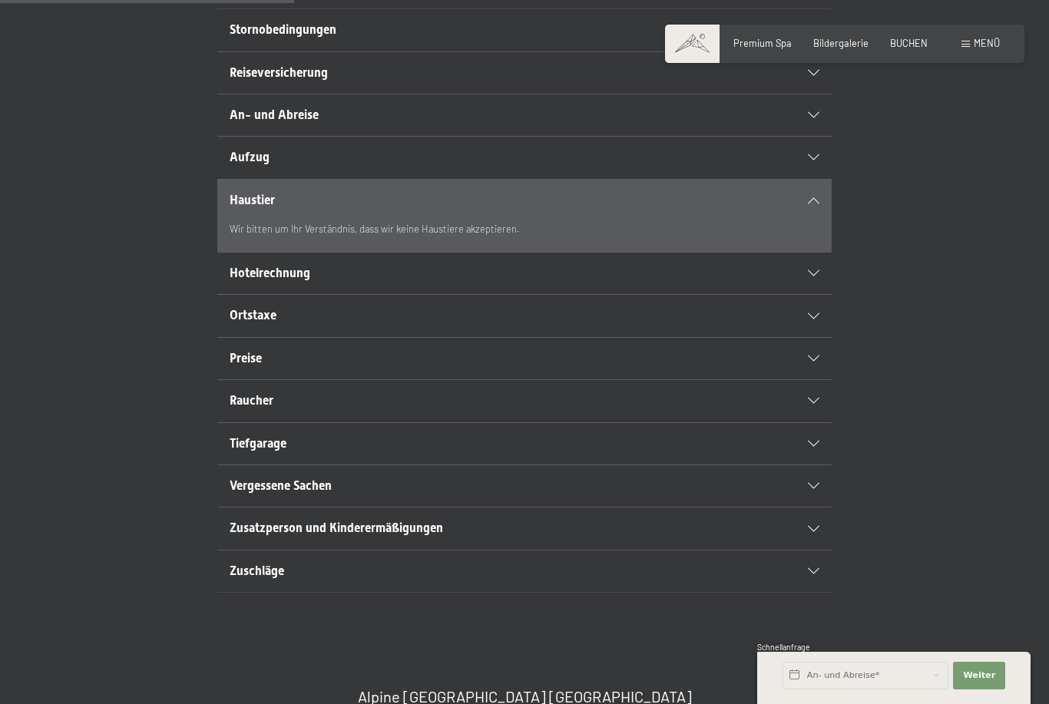
click at [838, 48] on div "Bildergalerie" at bounding box center [840, 44] width 55 height 14
click at [839, 43] on span "Bildergalerie" at bounding box center [840, 43] width 55 height 12
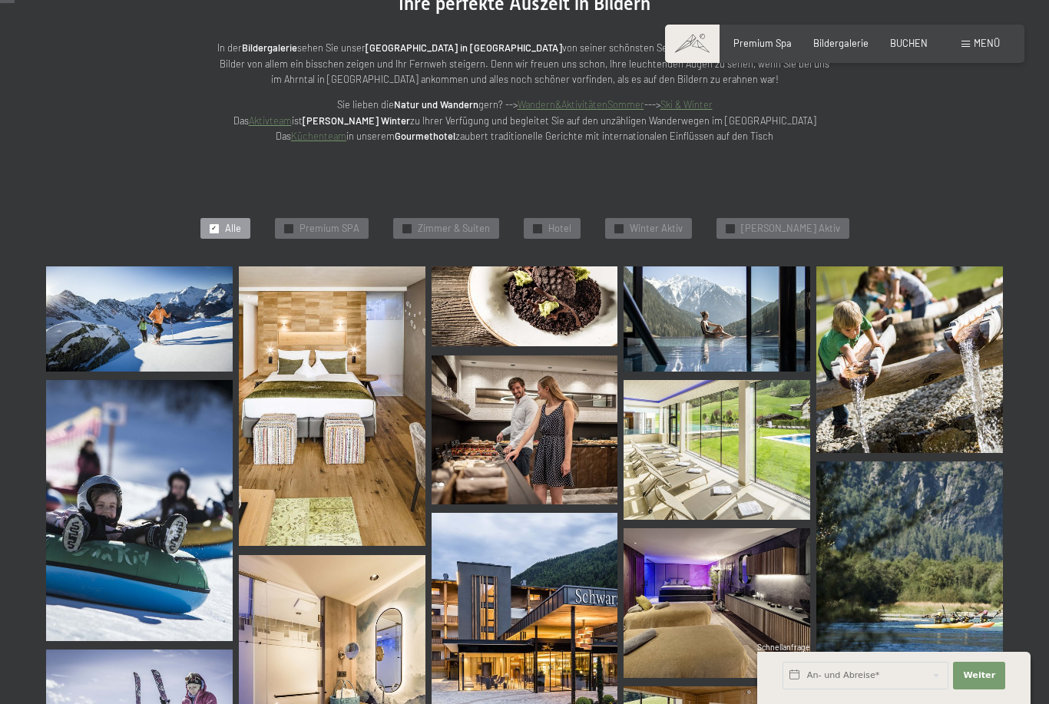
scroll to position [207, 0]
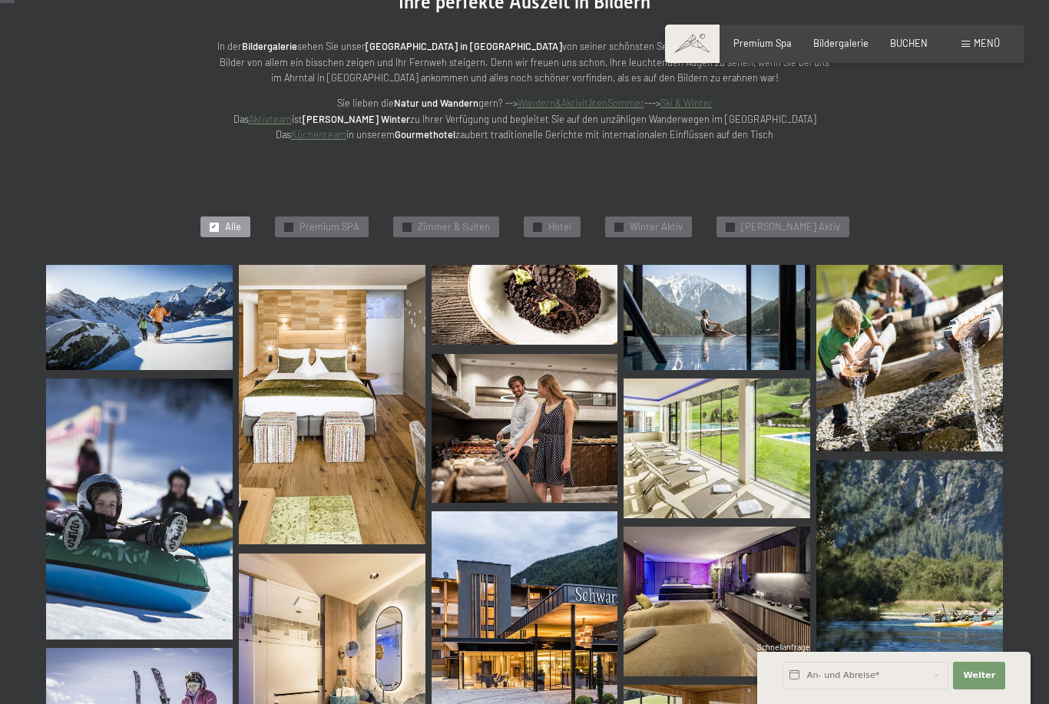
click at [114, 340] on img at bounding box center [139, 317] width 187 height 105
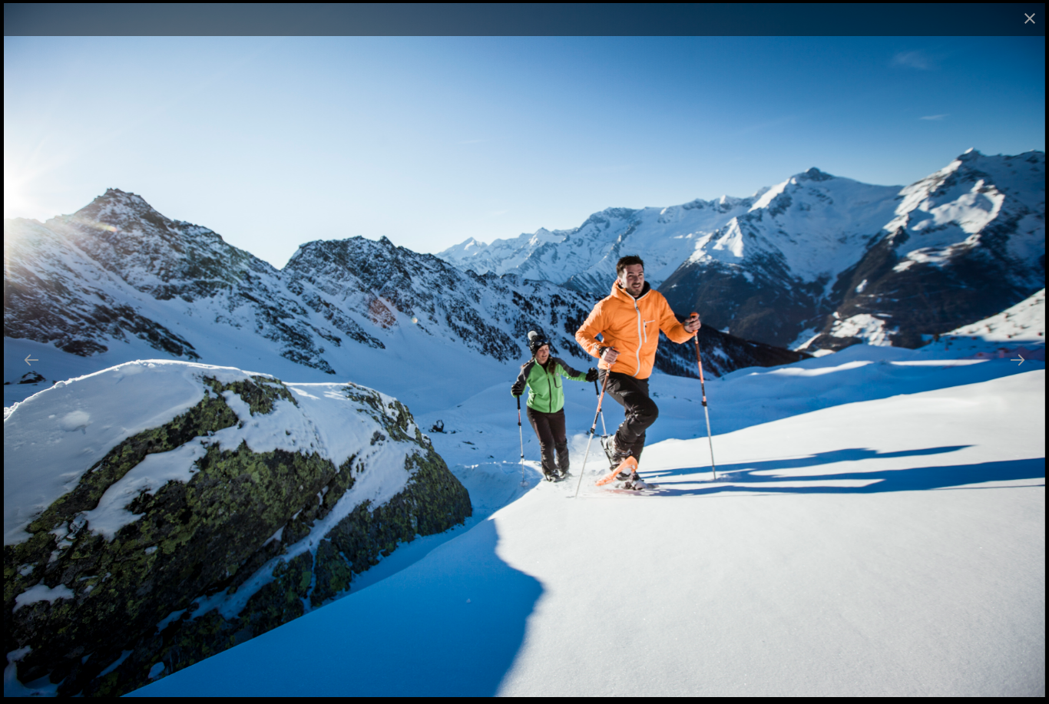
click at [1024, 375] on button "Next slide" at bounding box center [1017, 360] width 32 height 30
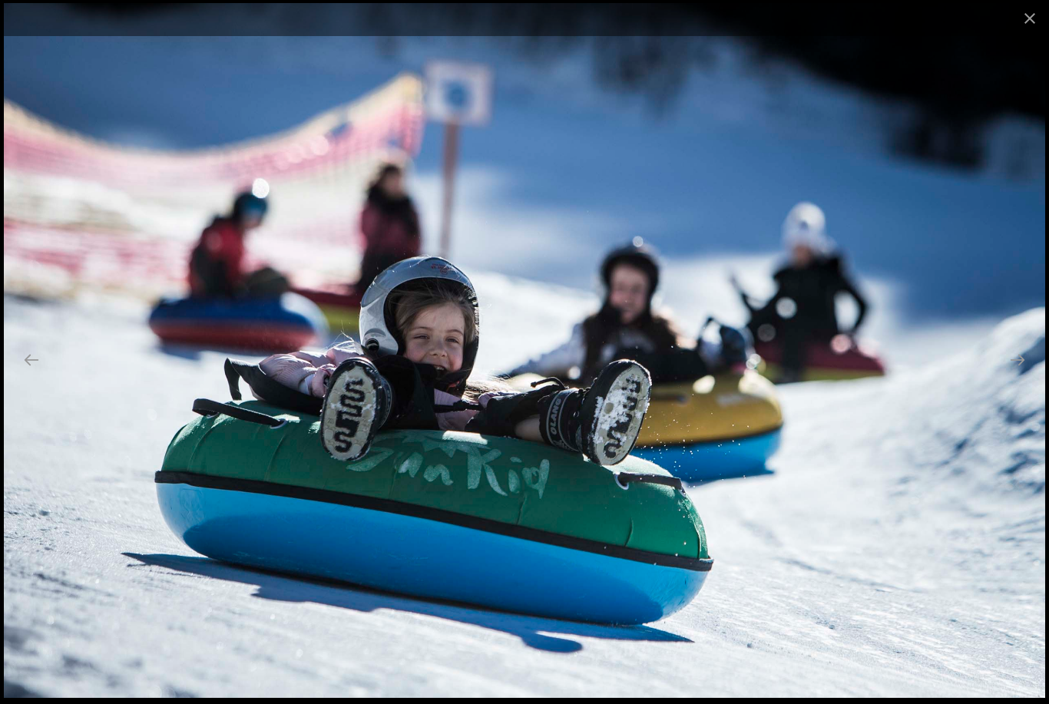
click at [1027, 375] on button "Next slide" at bounding box center [1017, 360] width 32 height 30
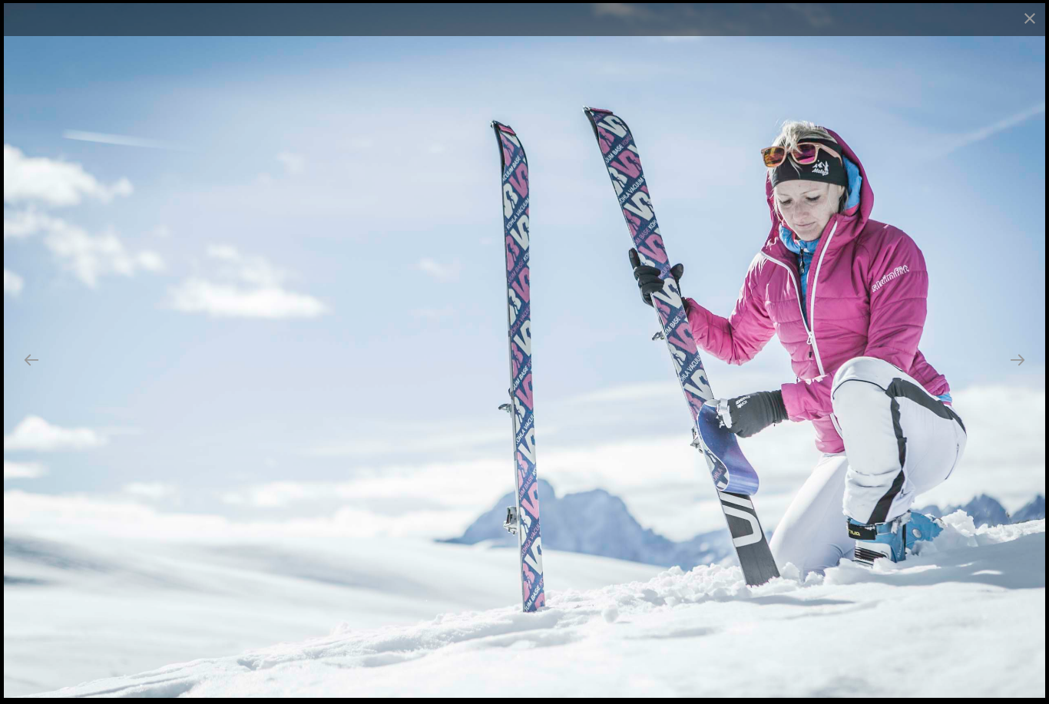
click at [1027, 375] on button "Next slide" at bounding box center [1017, 360] width 32 height 30
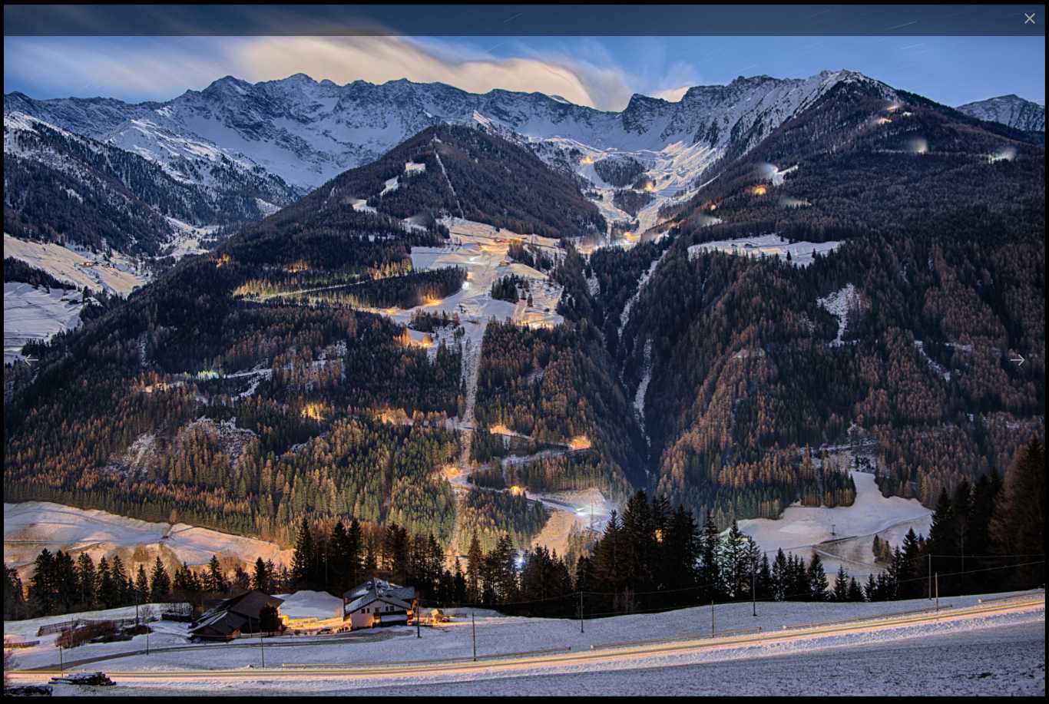
click at [1026, 375] on button "Next slide" at bounding box center [1017, 360] width 32 height 30
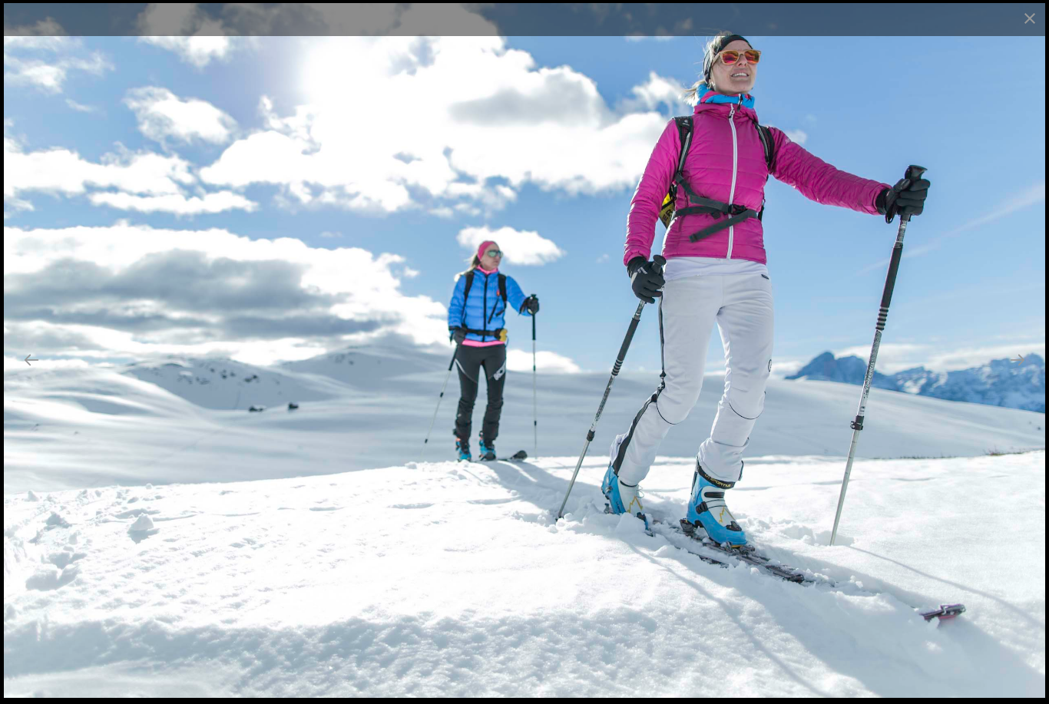
click at [1029, 375] on button "Next slide" at bounding box center [1017, 360] width 32 height 30
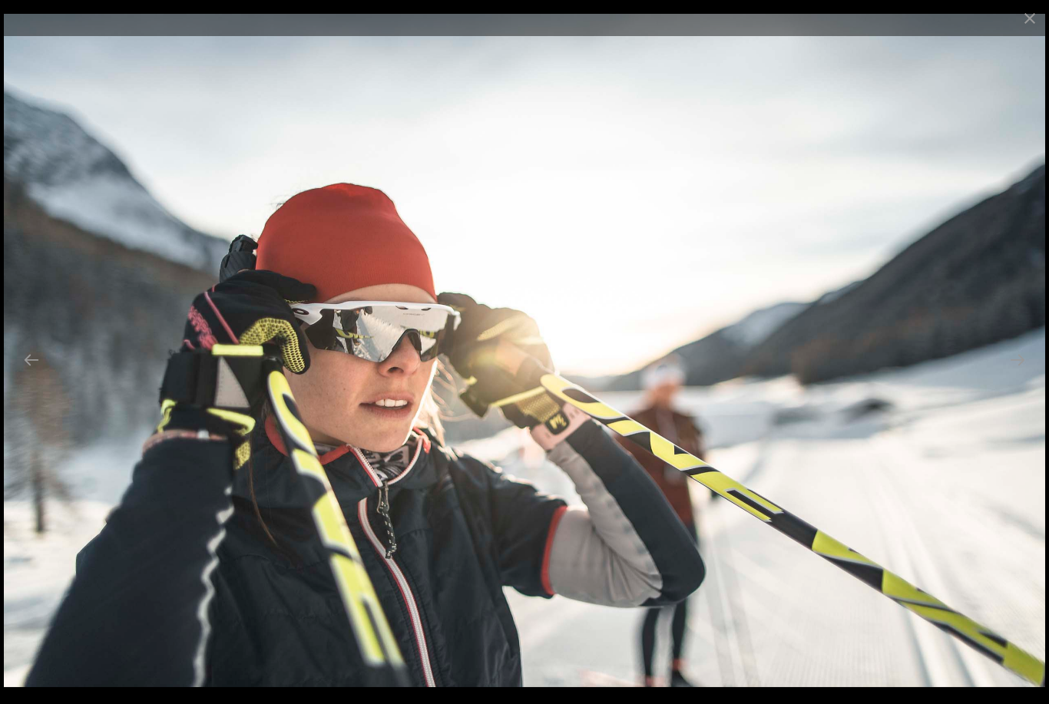
click at [1021, 375] on button "Next slide" at bounding box center [1017, 360] width 32 height 30
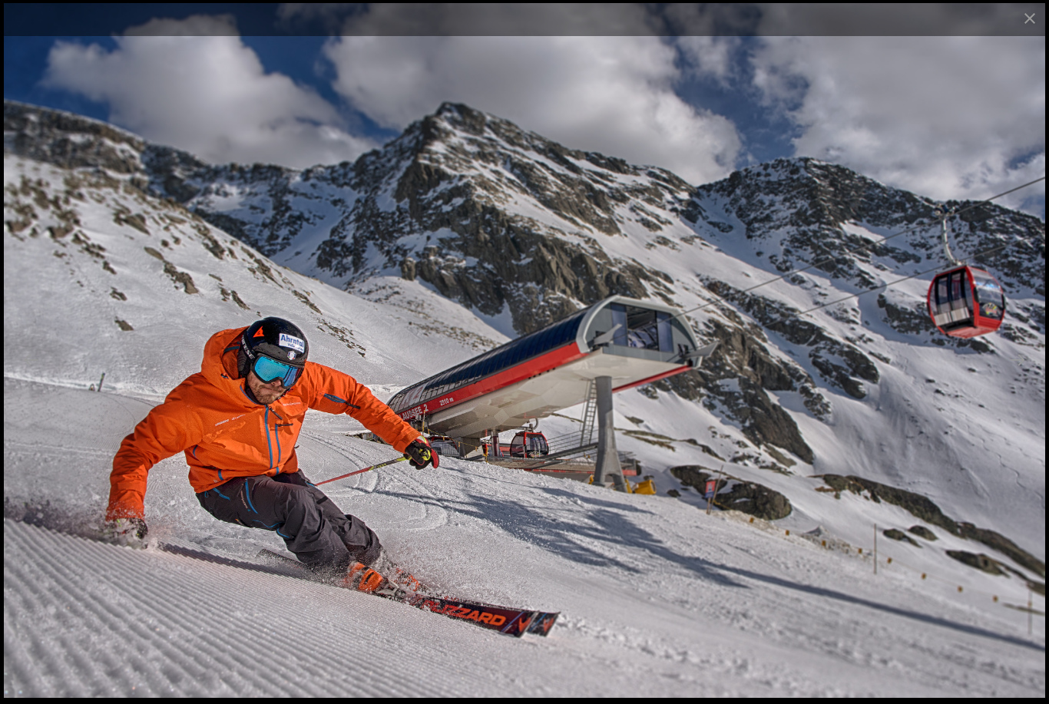
click at [1024, 375] on button "Next slide" at bounding box center [1017, 360] width 32 height 30
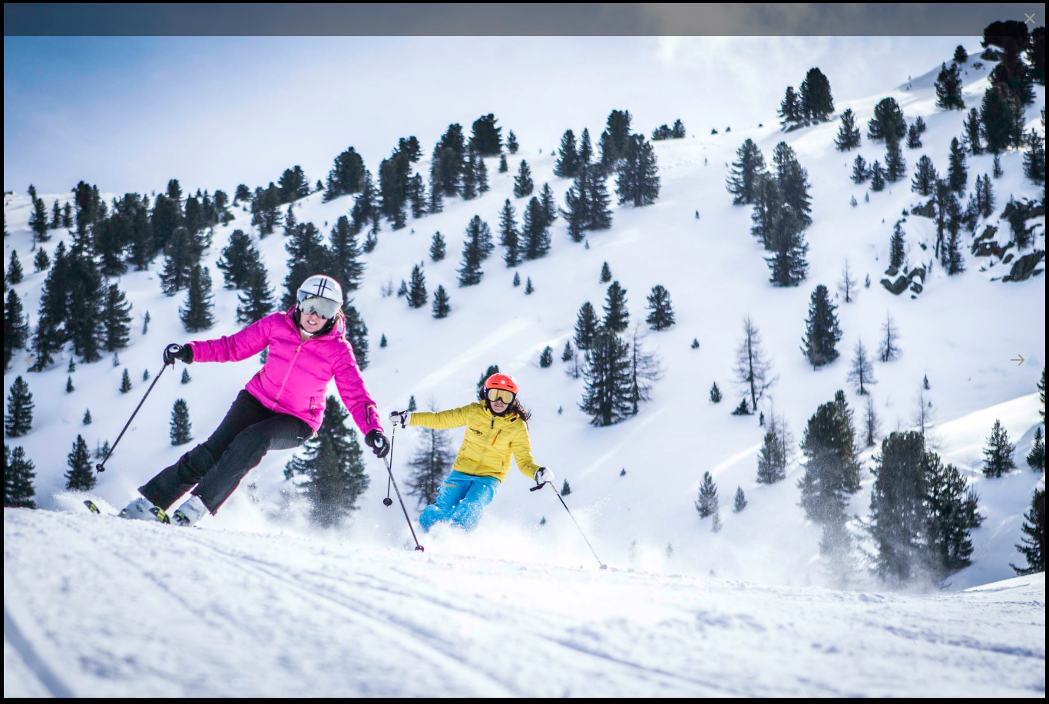
click at [1017, 375] on button "Next slide" at bounding box center [1017, 360] width 32 height 30
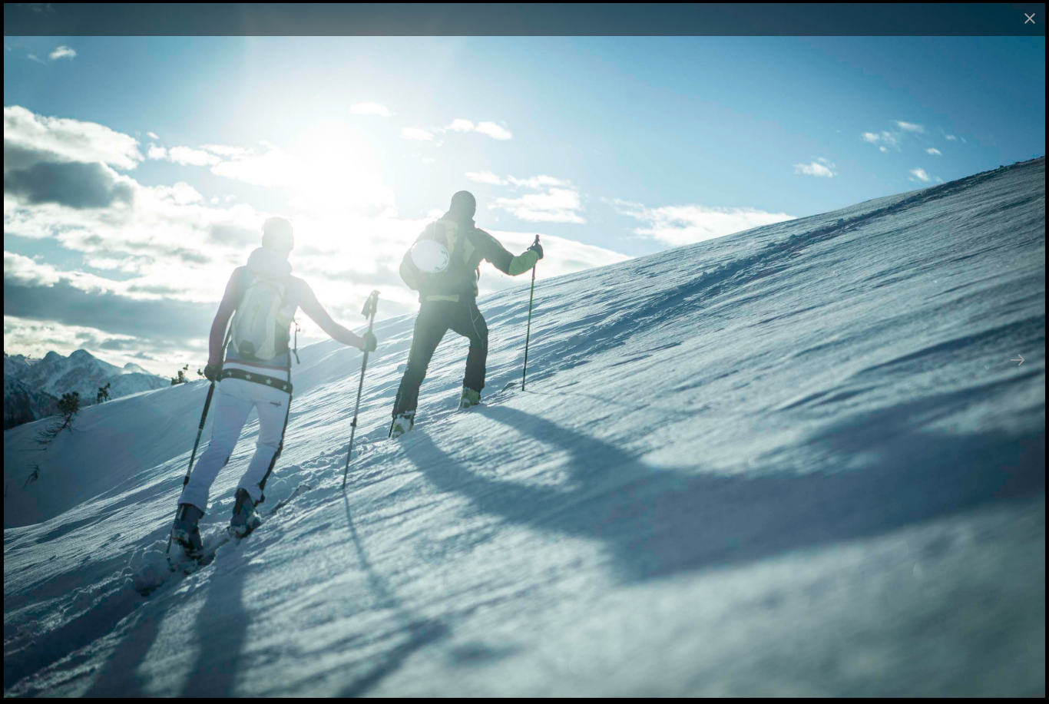
click at [1016, 375] on button "Next slide" at bounding box center [1017, 360] width 32 height 30
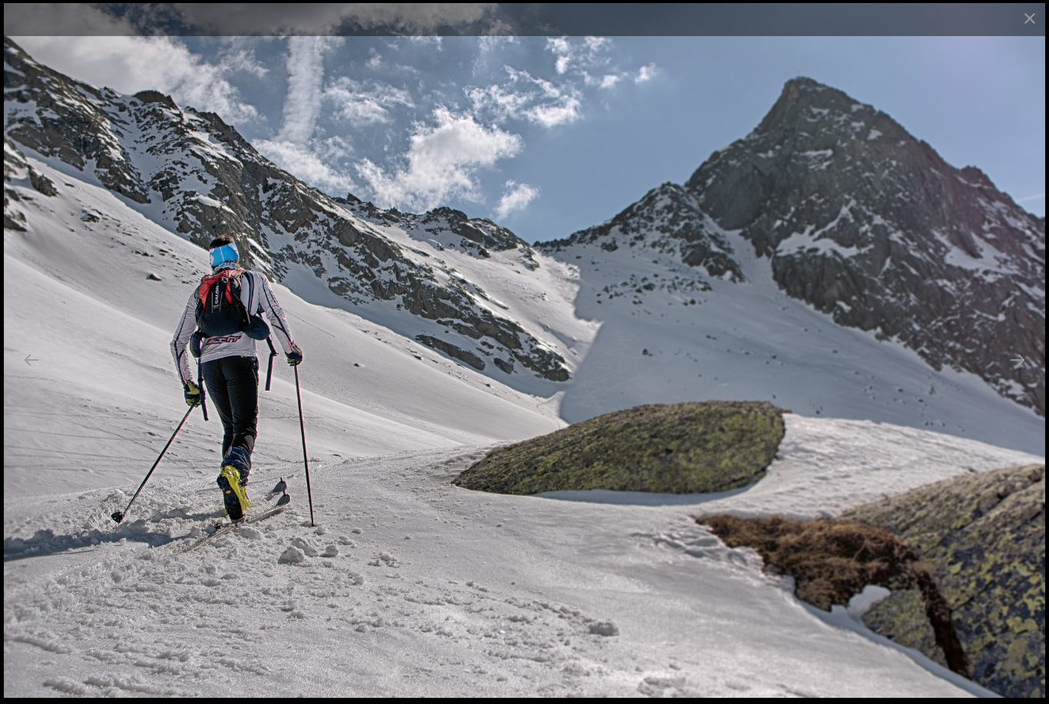
click at [1011, 375] on button "Next slide" at bounding box center [1017, 360] width 32 height 30
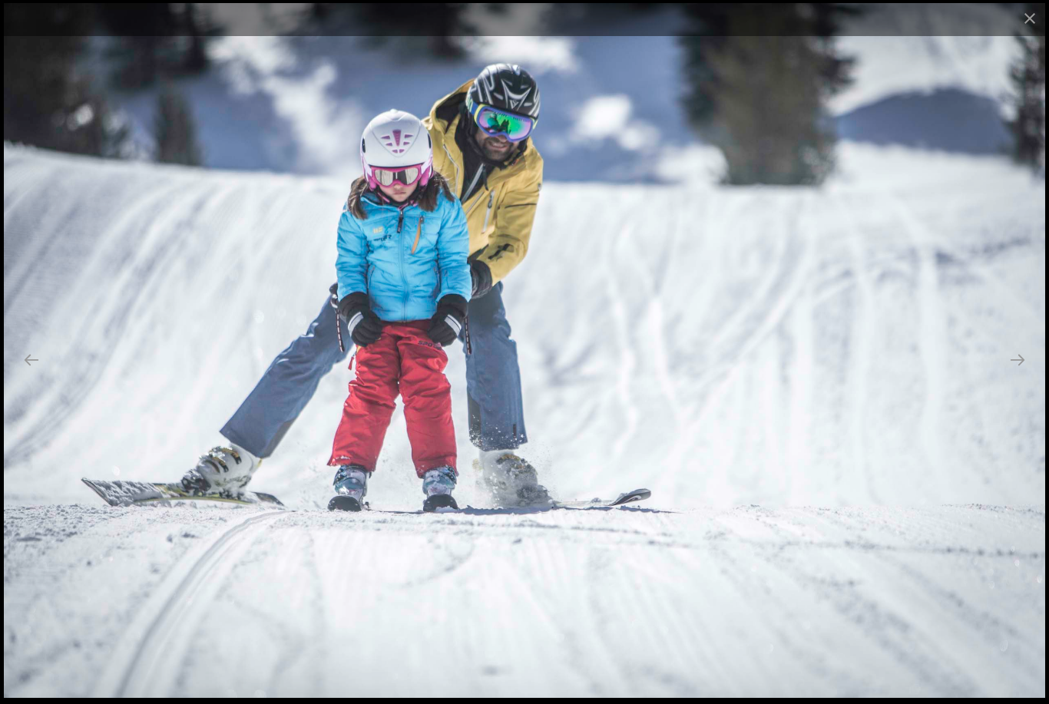
click at [1012, 375] on button "Next slide" at bounding box center [1017, 360] width 32 height 30
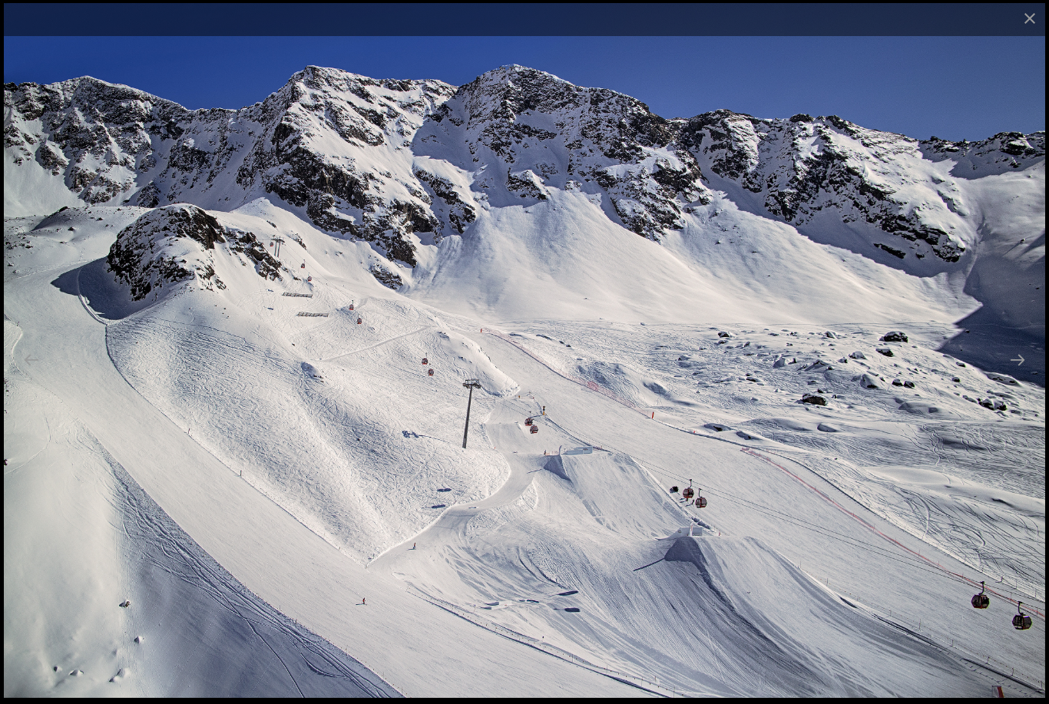
click at [1016, 375] on button "Next slide" at bounding box center [1017, 360] width 32 height 30
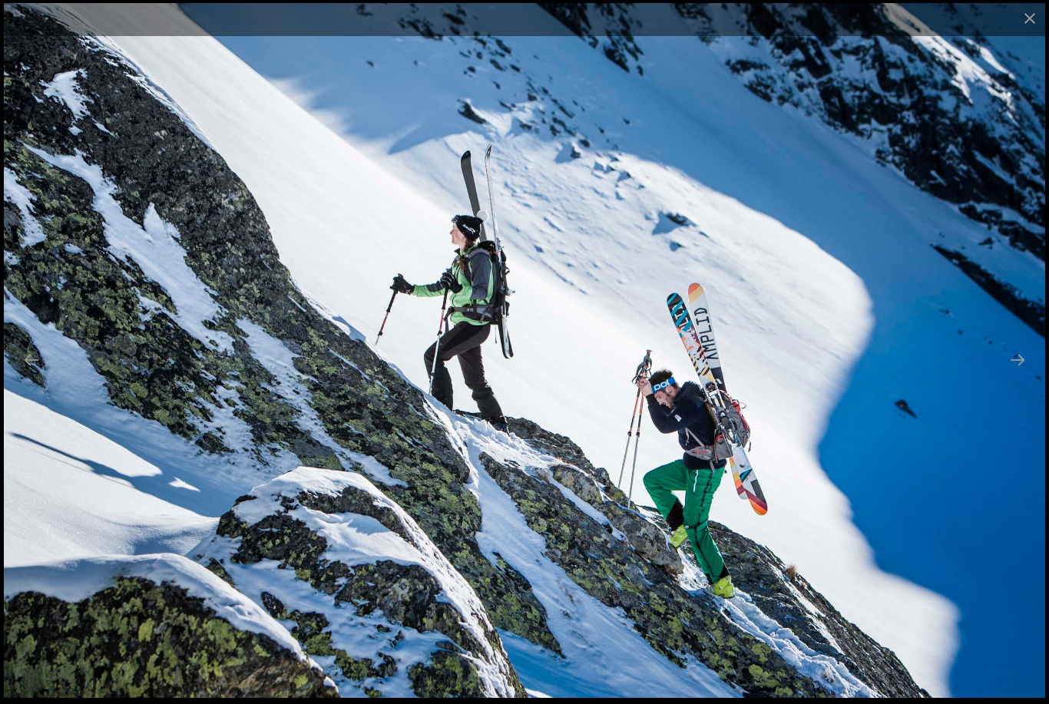
click at [1018, 375] on button "Next slide" at bounding box center [1017, 360] width 32 height 30
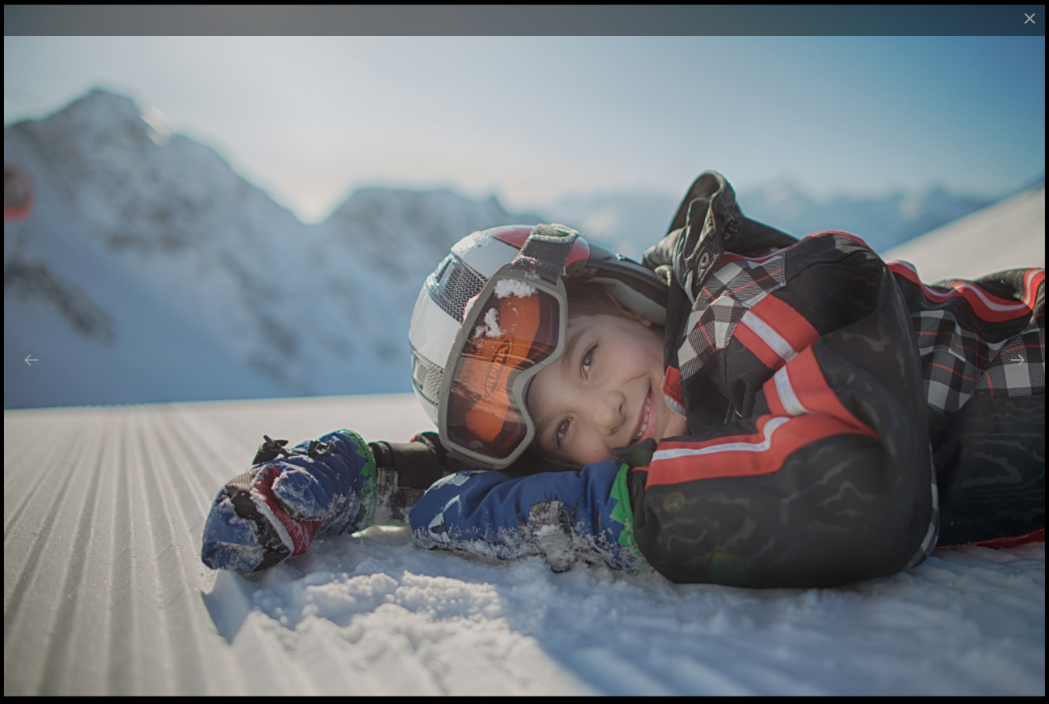
click at [1017, 375] on button "Next slide" at bounding box center [1017, 360] width 32 height 30
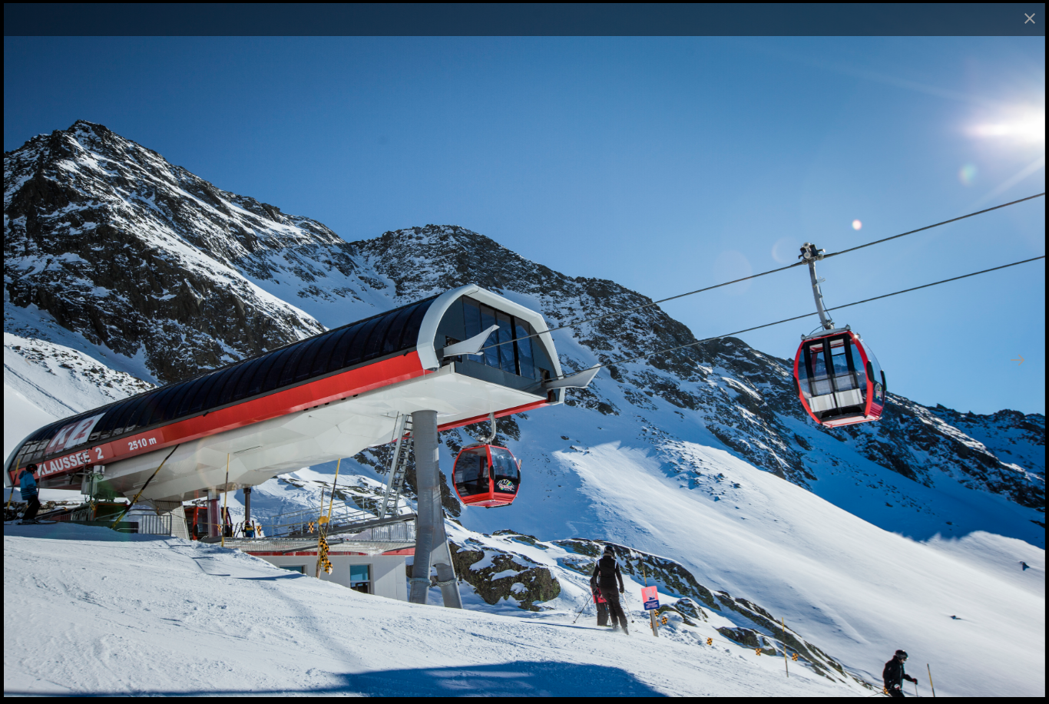
click at [1009, 375] on button "Next slide" at bounding box center [1017, 360] width 32 height 30
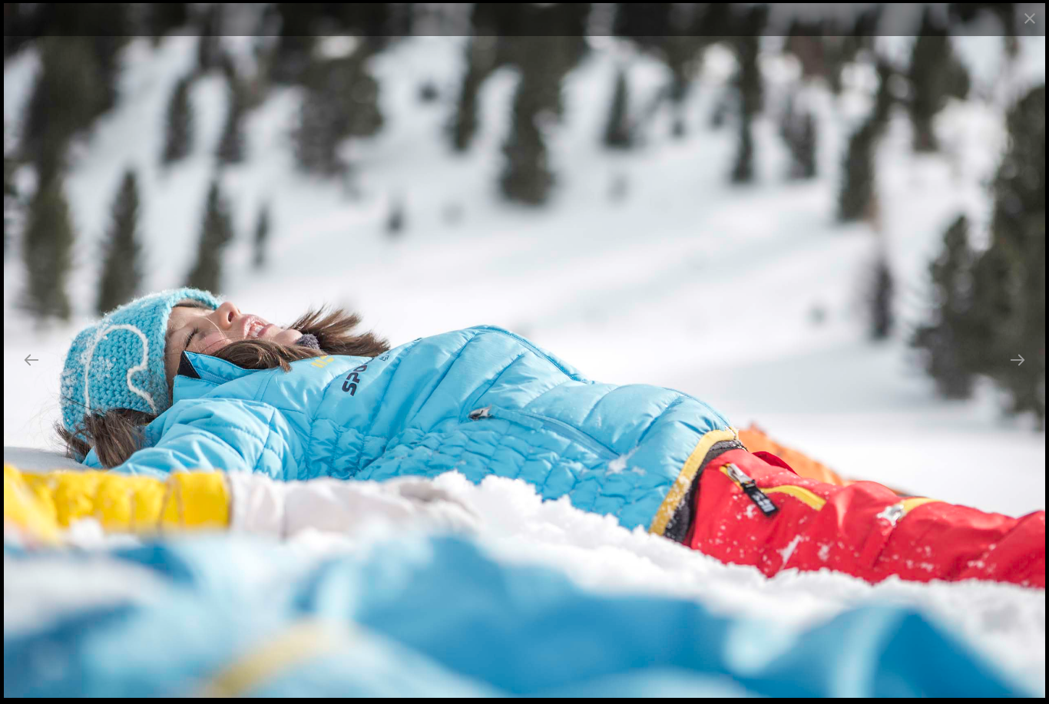
click at [1013, 375] on button "Next slide" at bounding box center [1017, 360] width 32 height 30
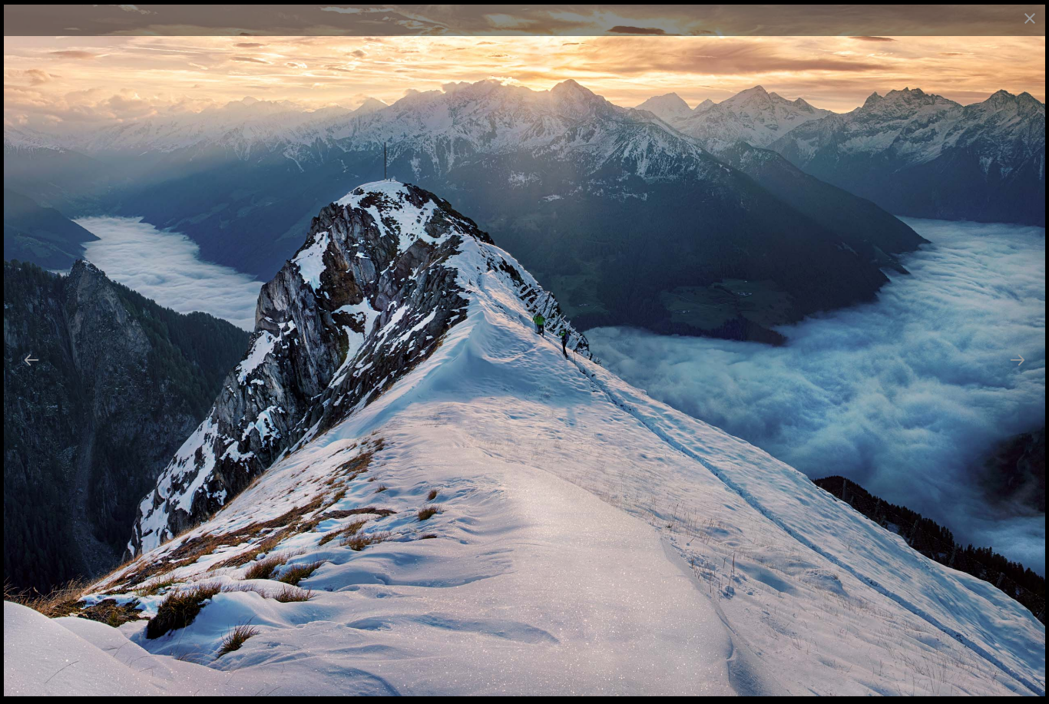
click at [1013, 375] on button "Next slide" at bounding box center [1017, 360] width 32 height 30
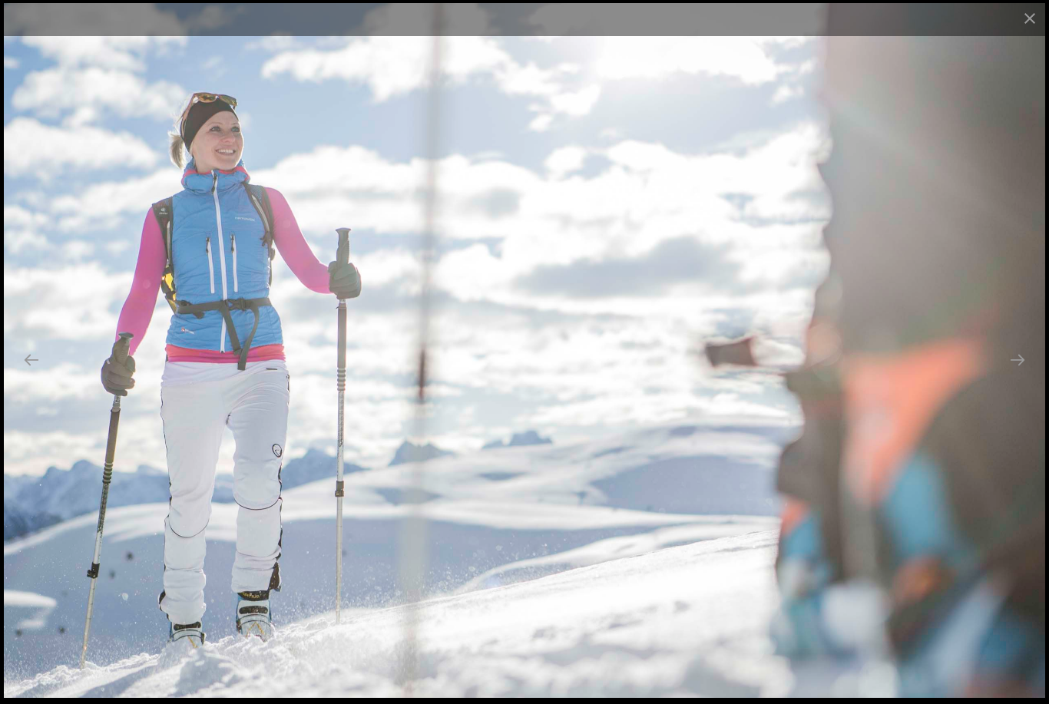
click at [1013, 375] on button "Next slide" at bounding box center [1017, 360] width 32 height 30
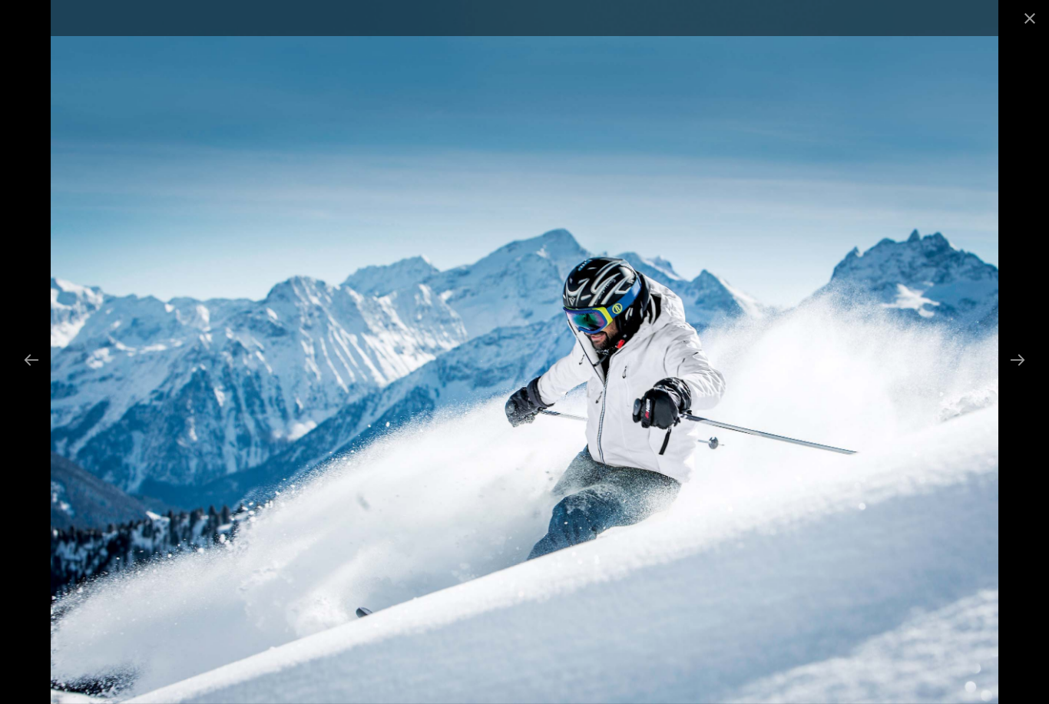
click at [1017, 375] on button "Next slide" at bounding box center [1017, 360] width 32 height 30
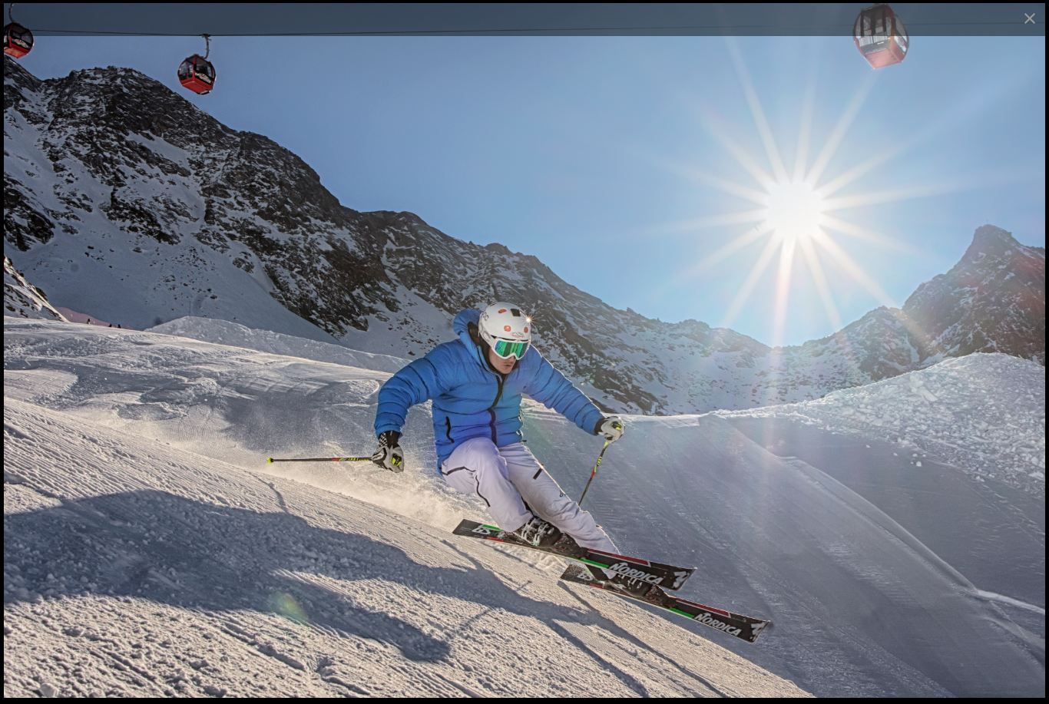
click at [1016, 375] on button "Next slide" at bounding box center [1017, 360] width 32 height 30
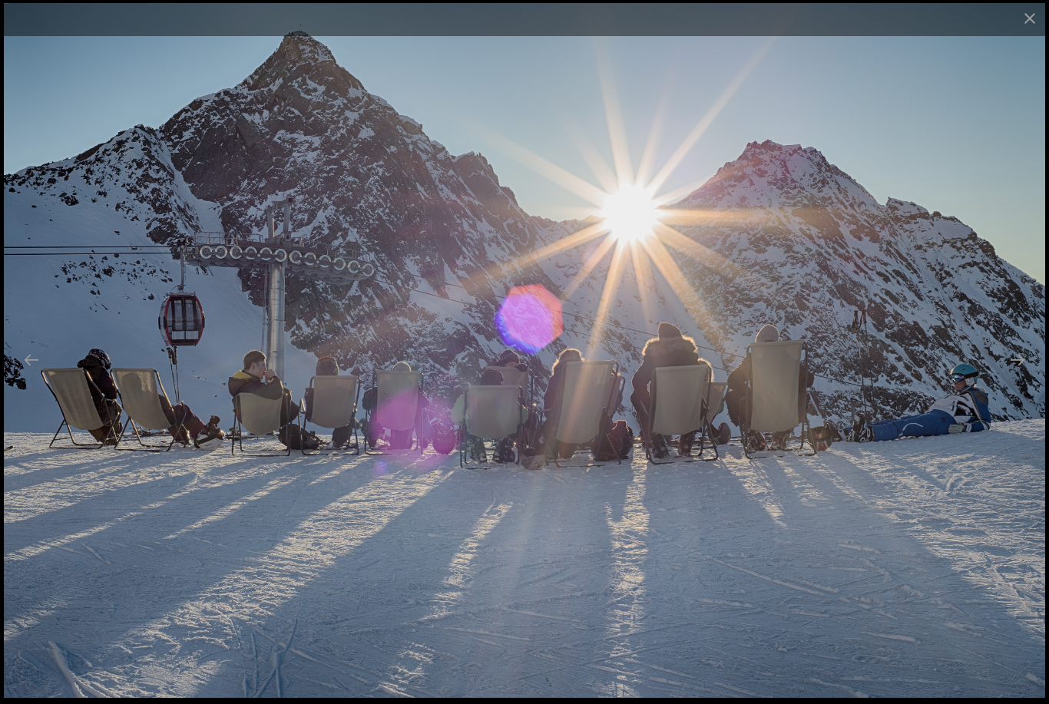
click at [1014, 375] on button "Next slide" at bounding box center [1017, 360] width 32 height 30
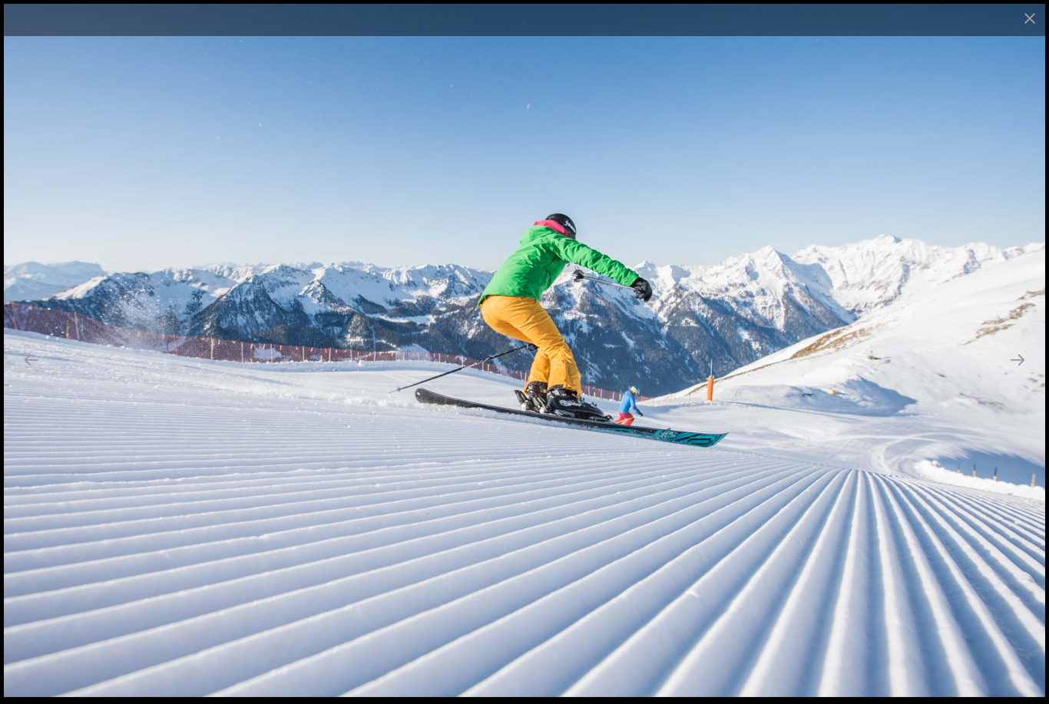
click at [1009, 375] on button "Next slide" at bounding box center [1017, 360] width 32 height 30
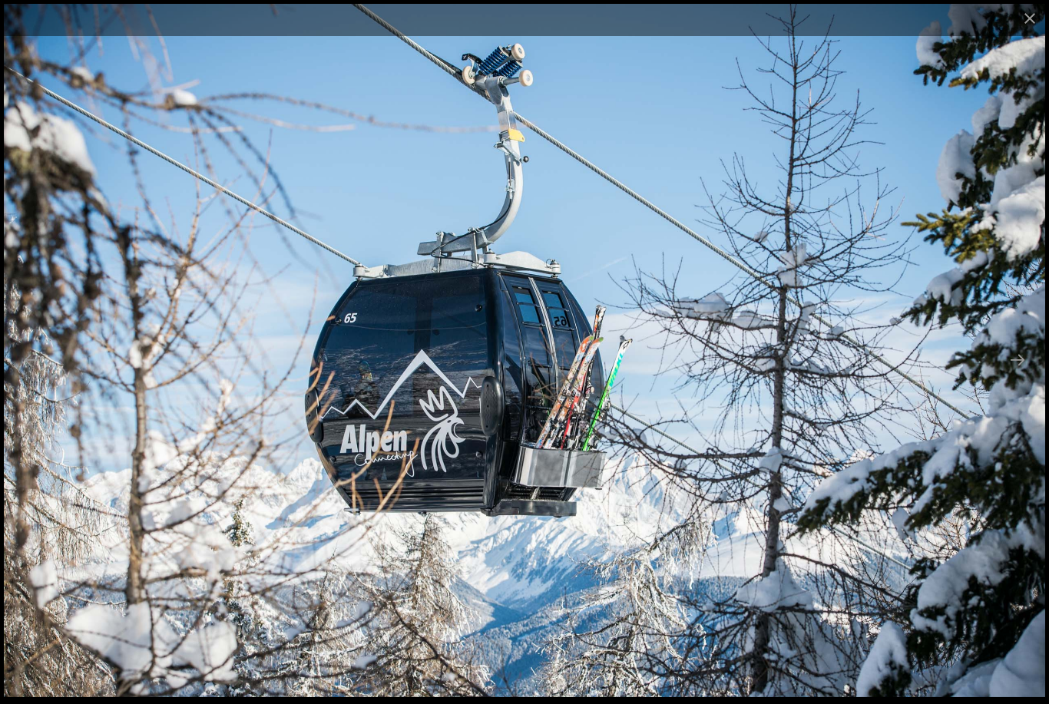
click at [1008, 375] on button "Next slide" at bounding box center [1017, 360] width 32 height 30
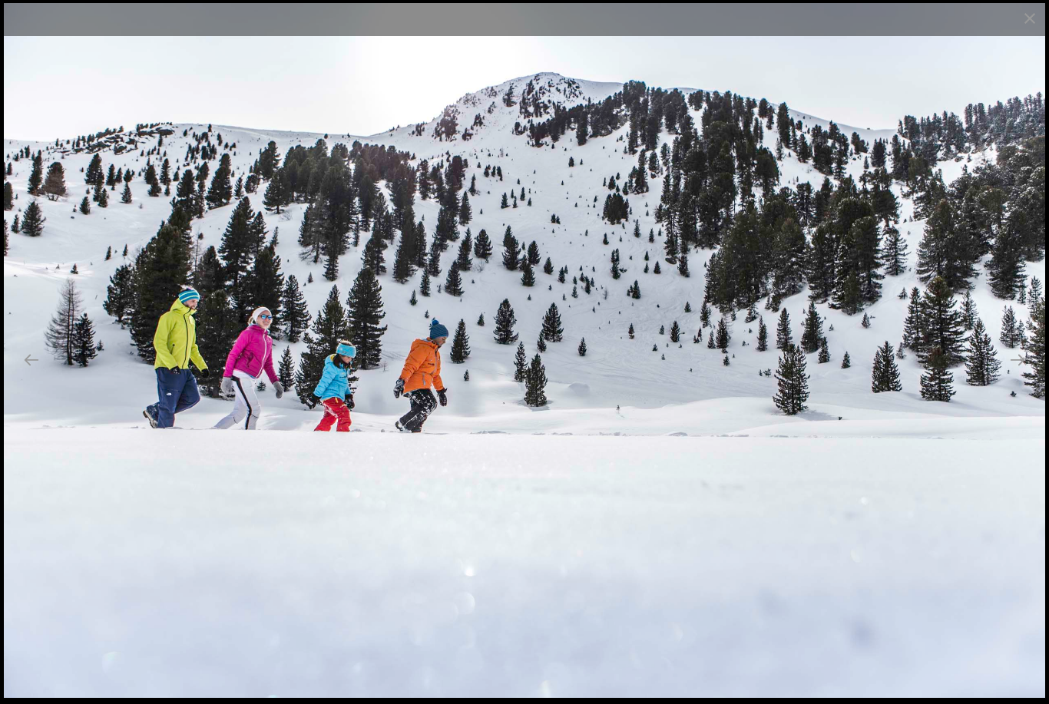
click at [1006, 375] on button "Next slide" at bounding box center [1017, 360] width 32 height 30
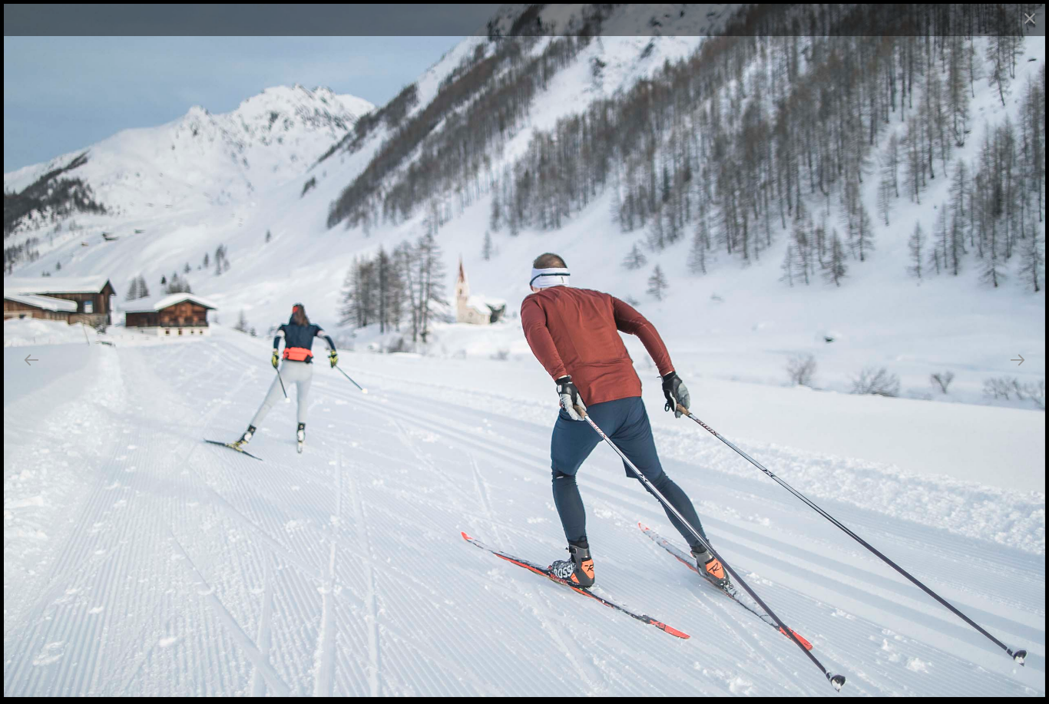
click at [1012, 375] on button "Next slide" at bounding box center [1017, 360] width 32 height 30
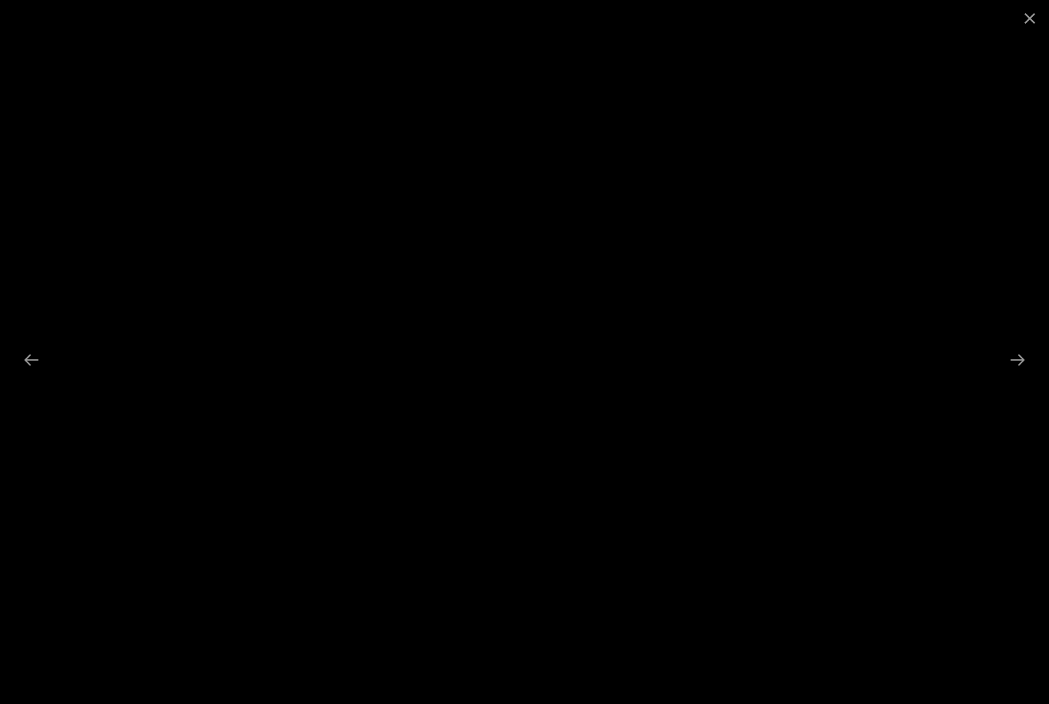
click at [1020, 375] on button "Next slide" at bounding box center [1017, 360] width 32 height 30
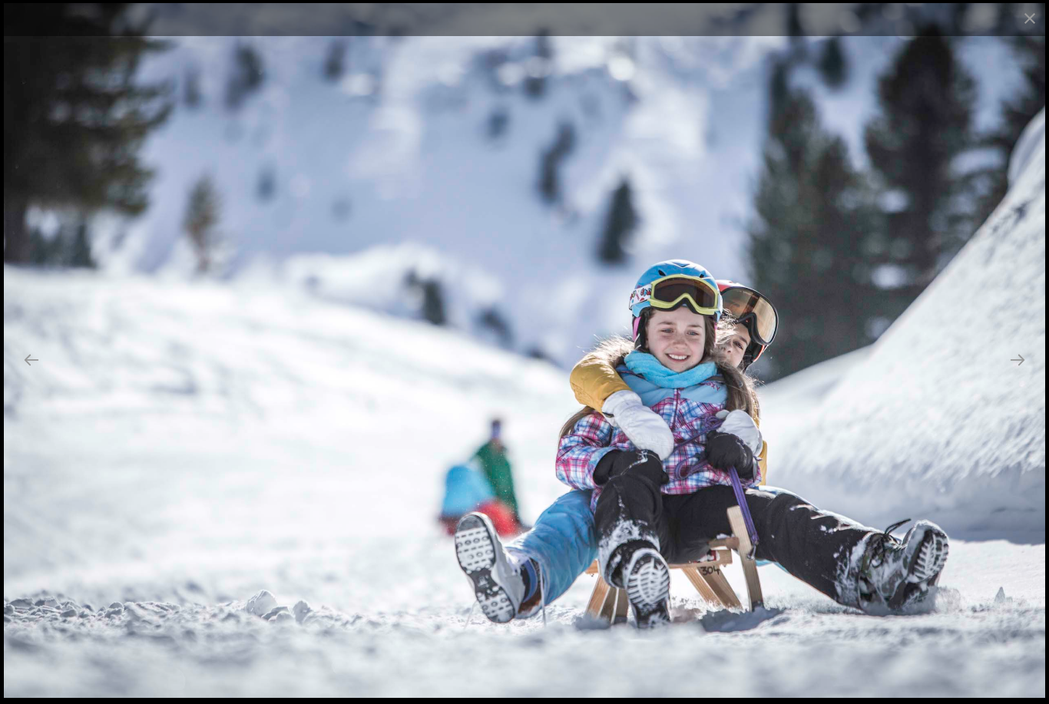
click at [1017, 375] on button "Next slide" at bounding box center [1017, 360] width 32 height 30
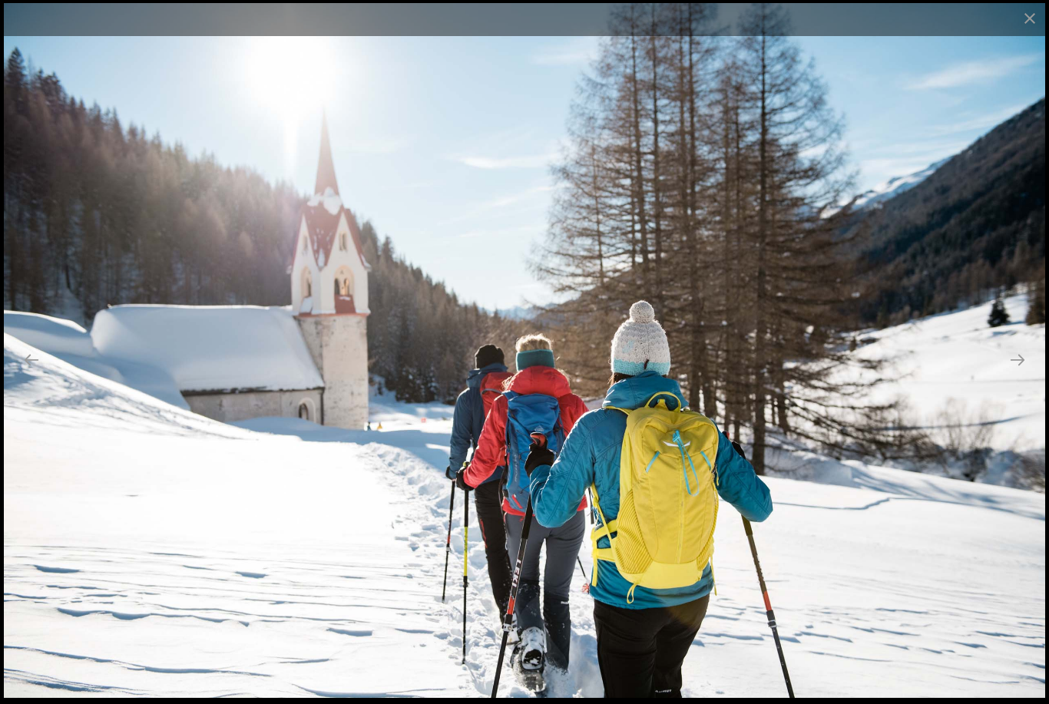
click at [1024, 32] on button "Close gallery" at bounding box center [1030, 18] width 38 height 36
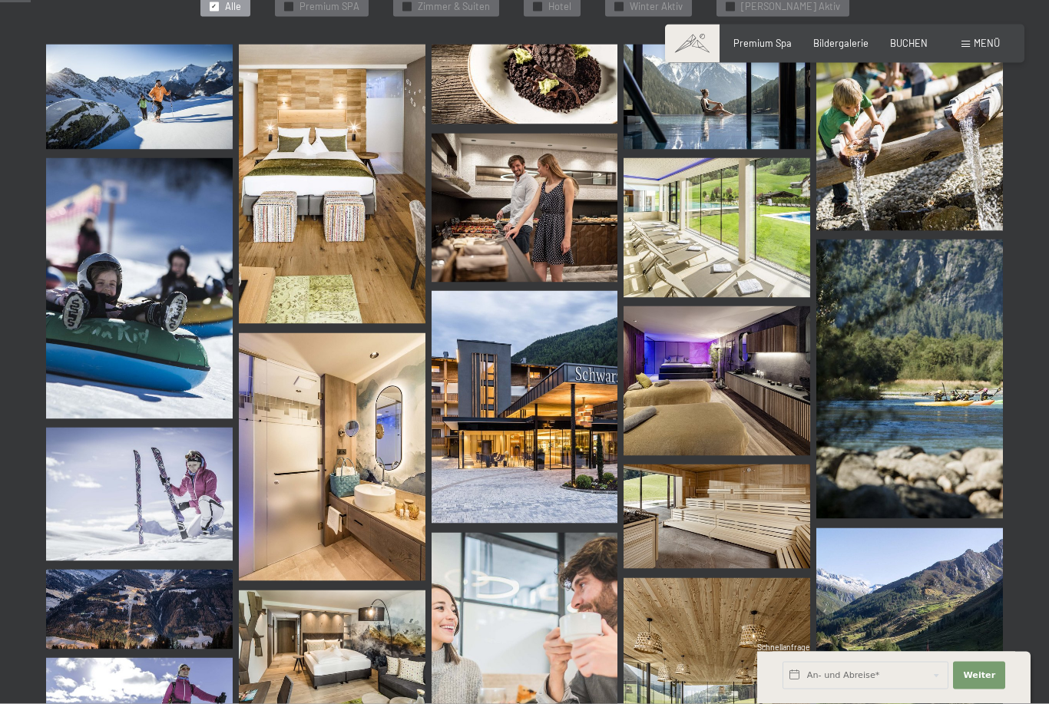
scroll to position [428, 0]
click at [568, 458] on img at bounding box center [525, 406] width 187 height 233
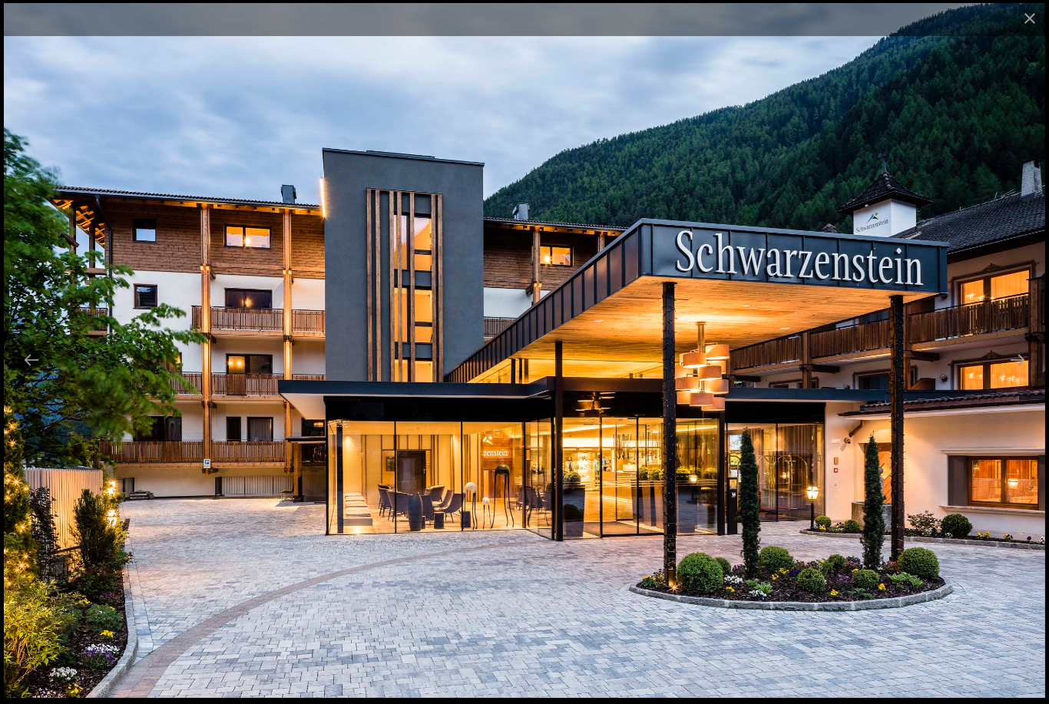
click at [1027, 375] on button "Next slide" at bounding box center [1017, 360] width 32 height 30
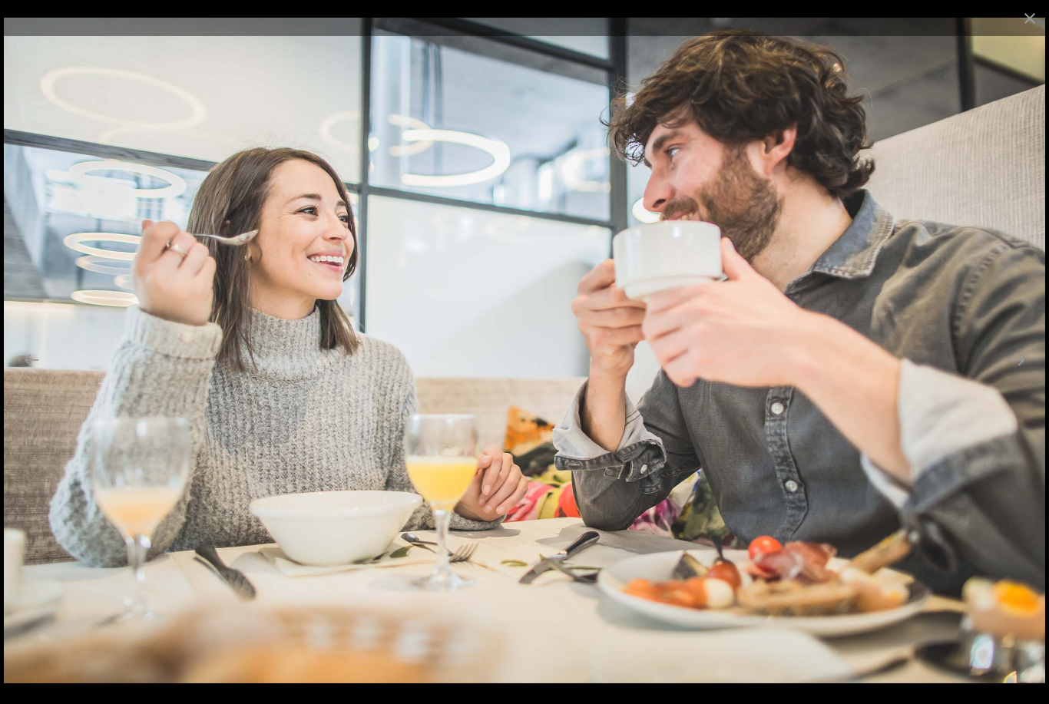
click at [1014, 375] on button "Next slide" at bounding box center [1017, 360] width 32 height 30
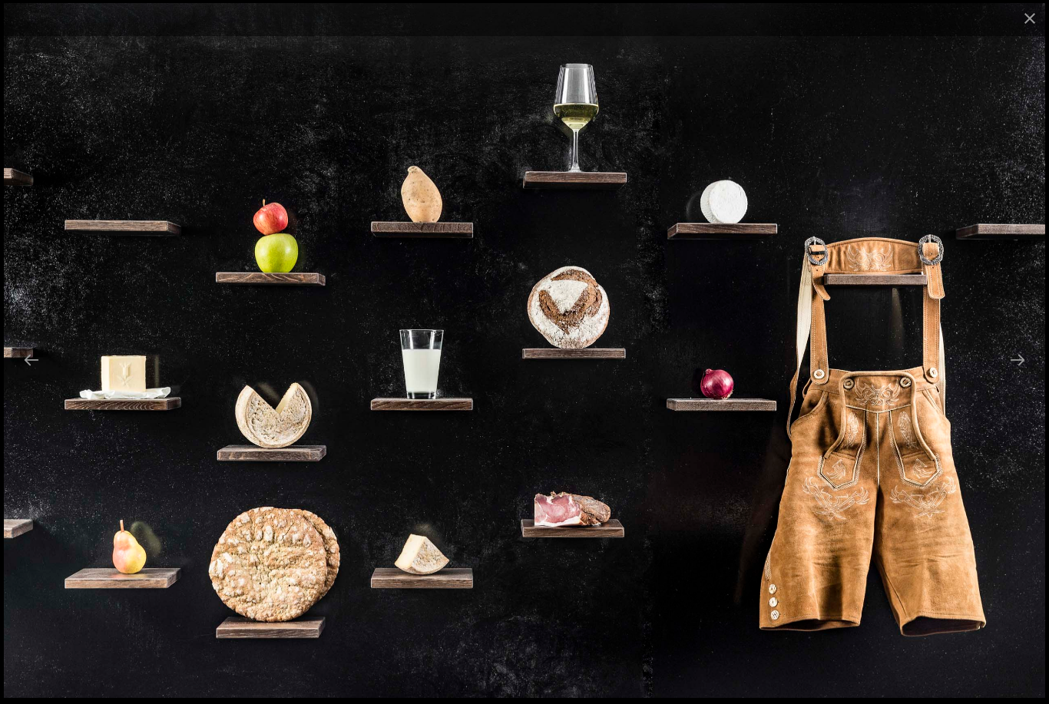
click at [1013, 375] on button "Next slide" at bounding box center [1017, 360] width 32 height 30
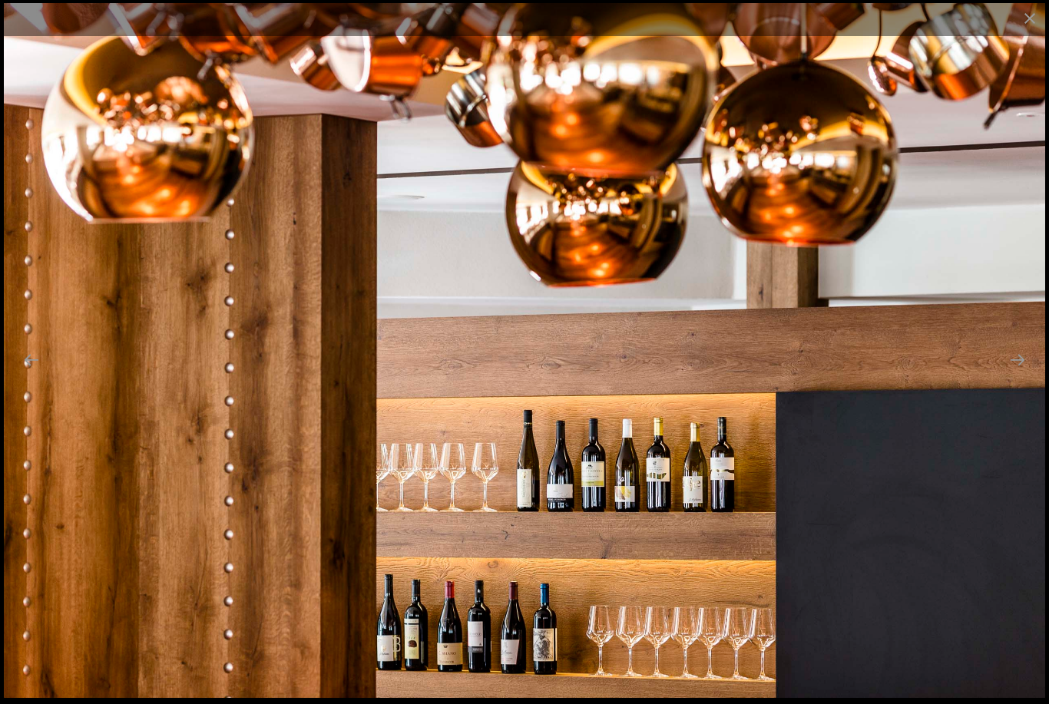
click at [1015, 375] on button "Next slide" at bounding box center [1017, 360] width 32 height 30
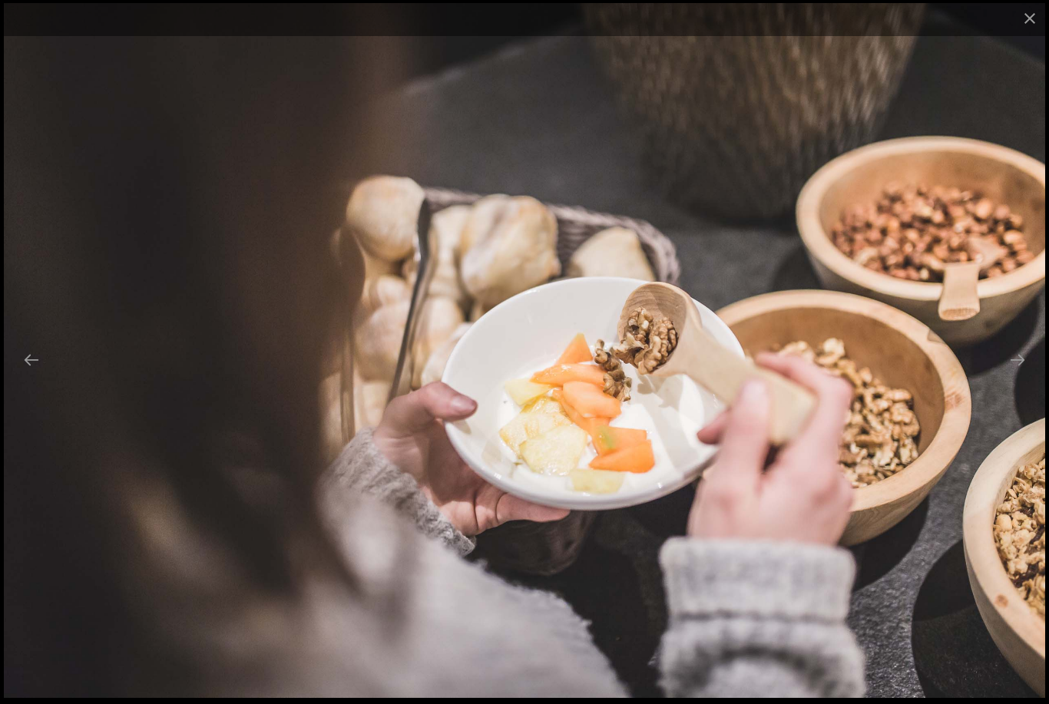
click at [1020, 375] on button "Next slide" at bounding box center [1017, 360] width 32 height 30
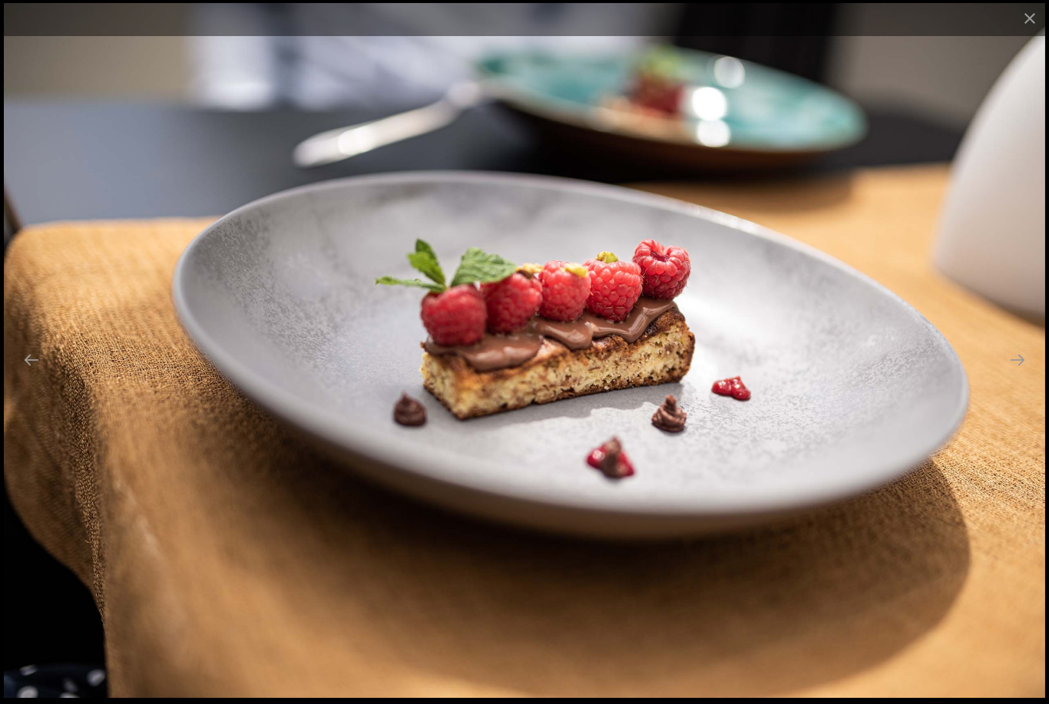
click at [1023, 375] on button "Next slide" at bounding box center [1017, 360] width 32 height 30
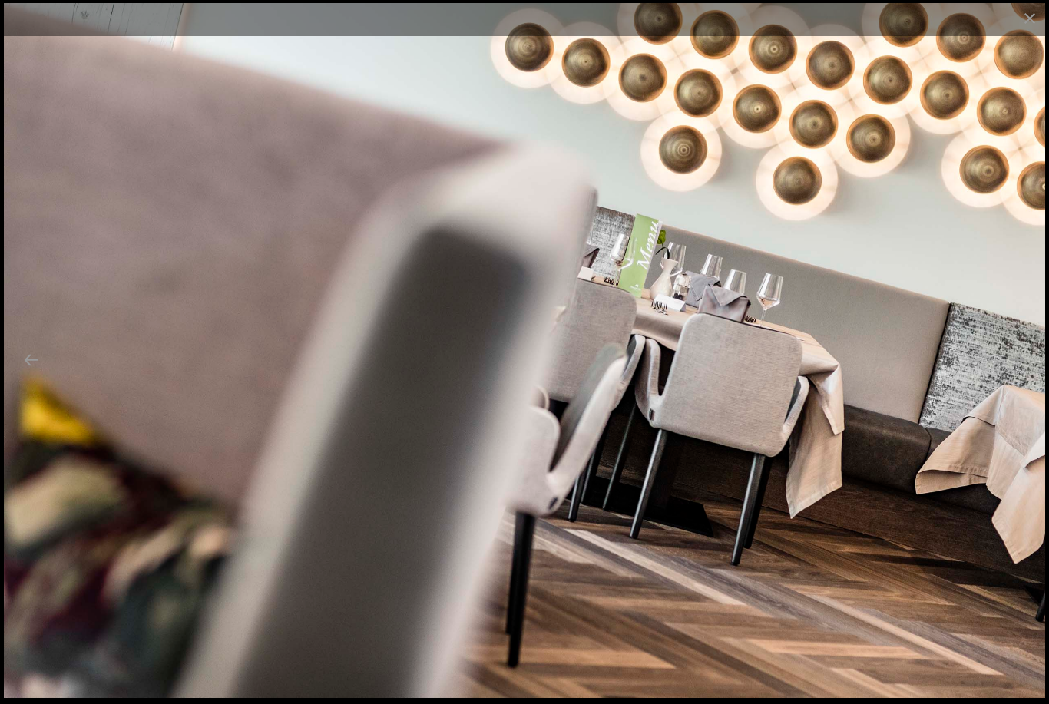
click at [1020, 375] on button "Next slide" at bounding box center [1017, 360] width 32 height 30
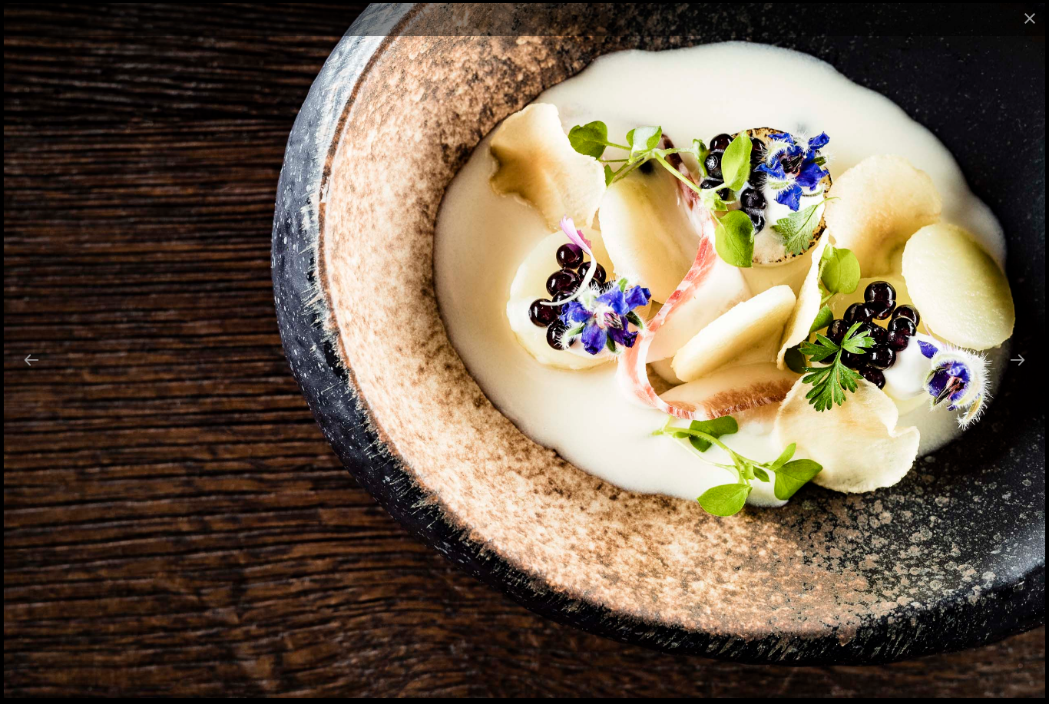
click at [1023, 375] on button "Next slide" at bounding box center [1017, 360] width 32 height 30
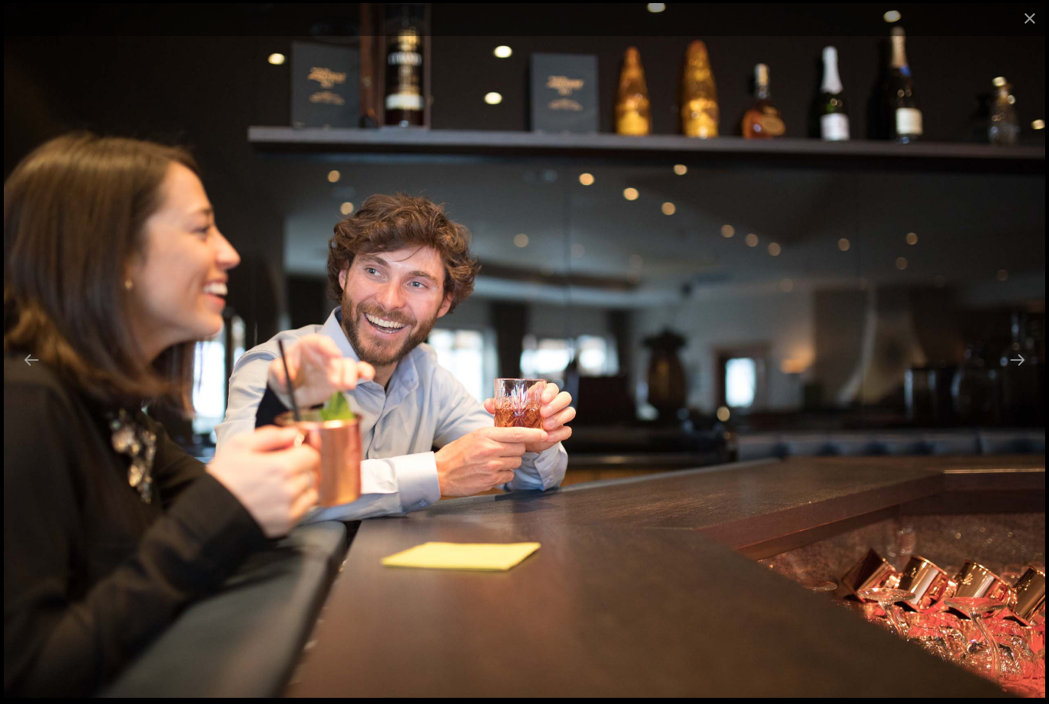
click at [1015, 375] on button "Next slide" at bounding box center [1017, 360] width 32 height 30
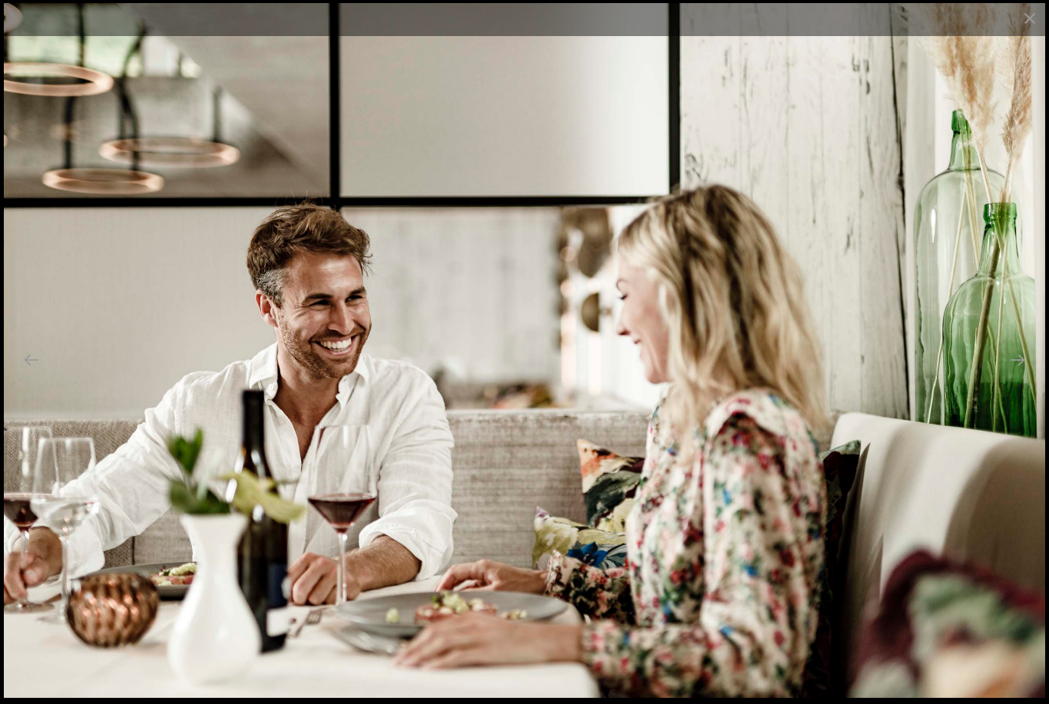
click at [1017, 375] on button "Next slide" at bounding box center [1017, 360] width 32 height 30
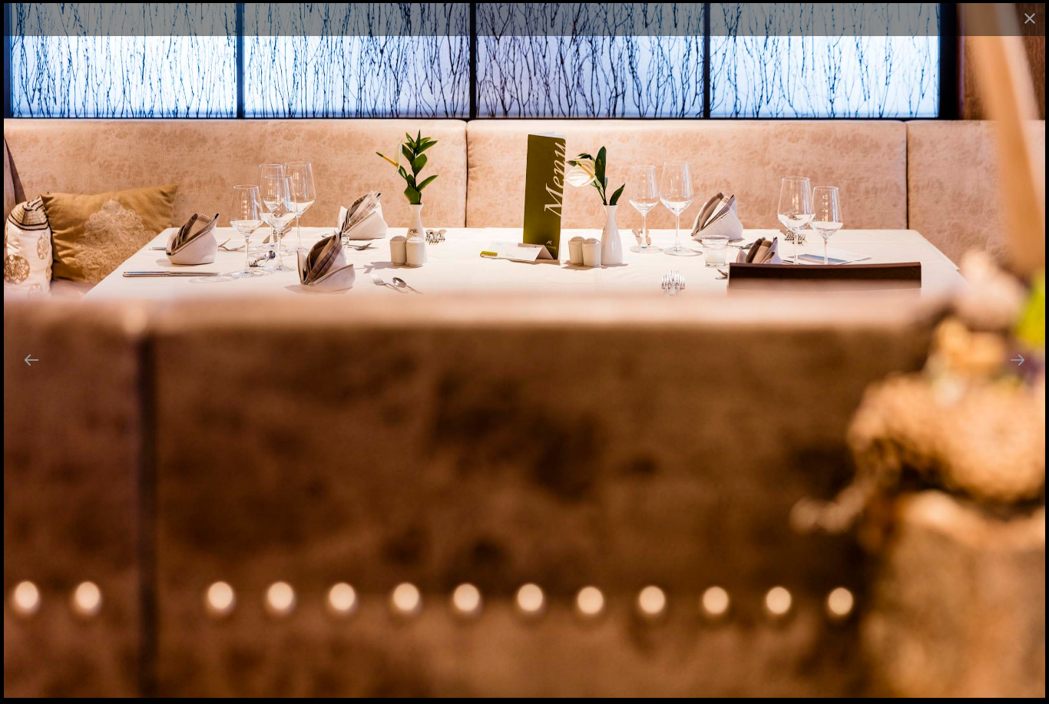
click at [1020, 375] on button "Next slide" at bounding box center [1017, 360] width 32 height 30
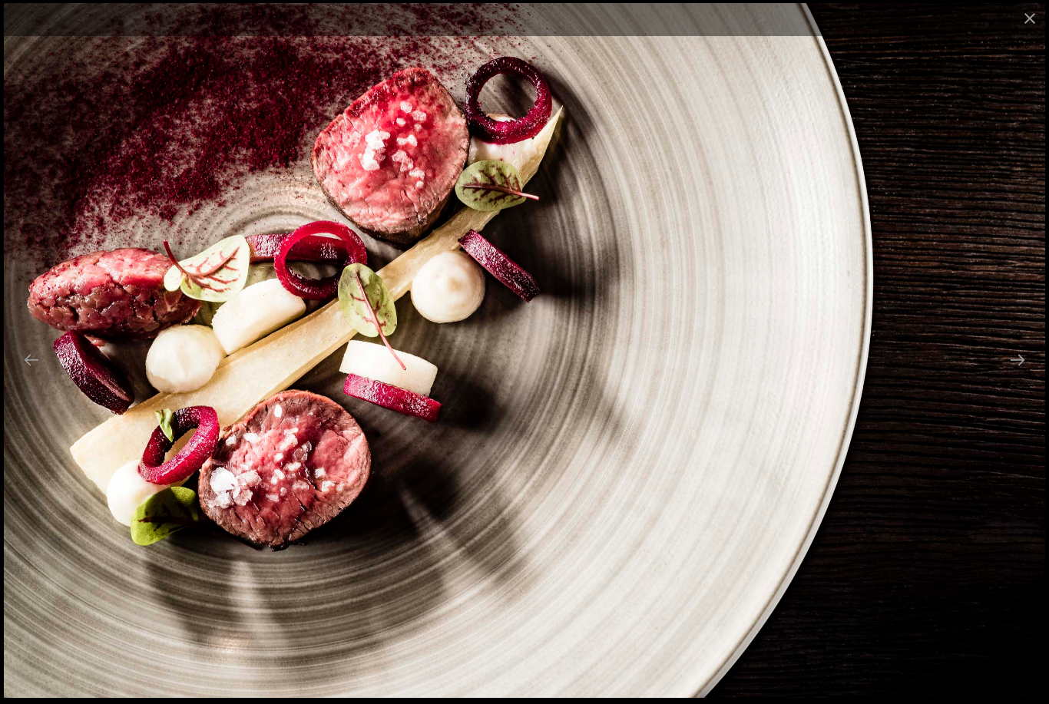
click at [1020, 375] on button "Next slide" at bounding box center [1017, 360] width 32 height 30
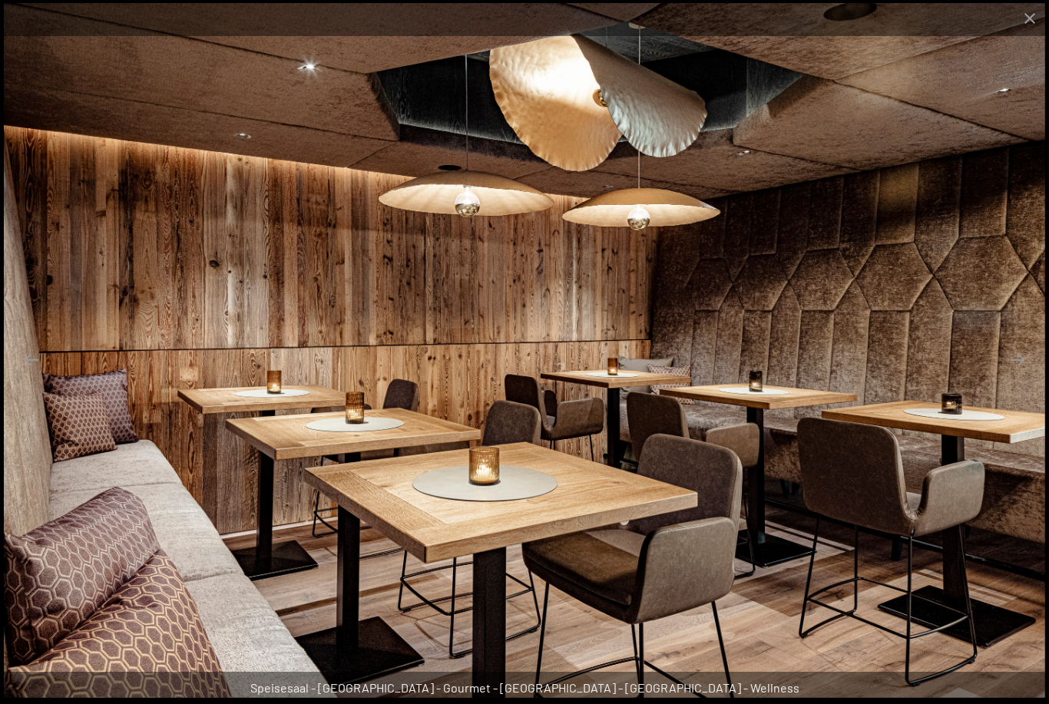
click at [1016, 375] on button "Next slide" at bounding box center [1017, 360] width 32 height 30
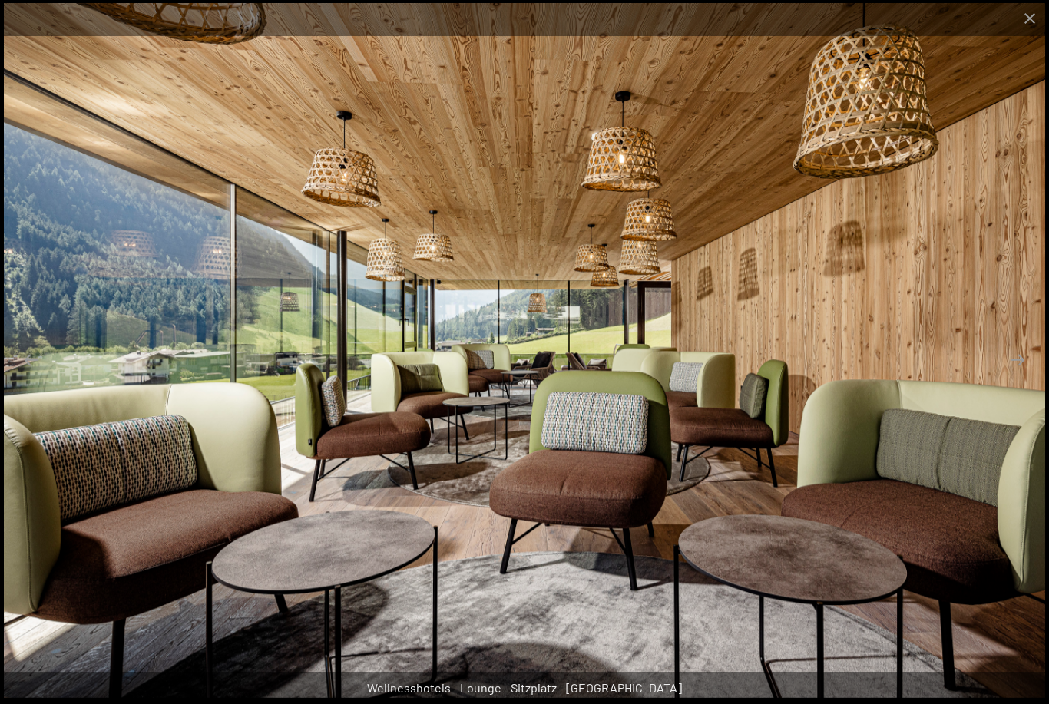
click at [1007, 375] on button "Next slide" at bounding box center [1017, 360] width 32 height 30
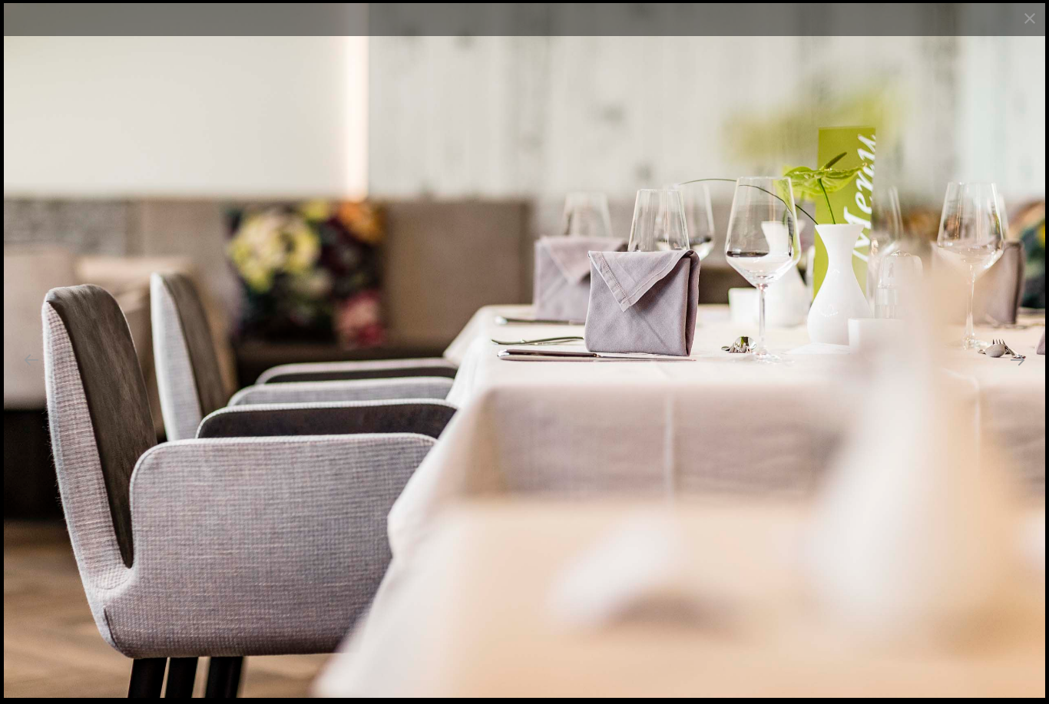
click at [1021, 375] on button "Next slide" at bounding box center [1017, 360] width 32 height 30
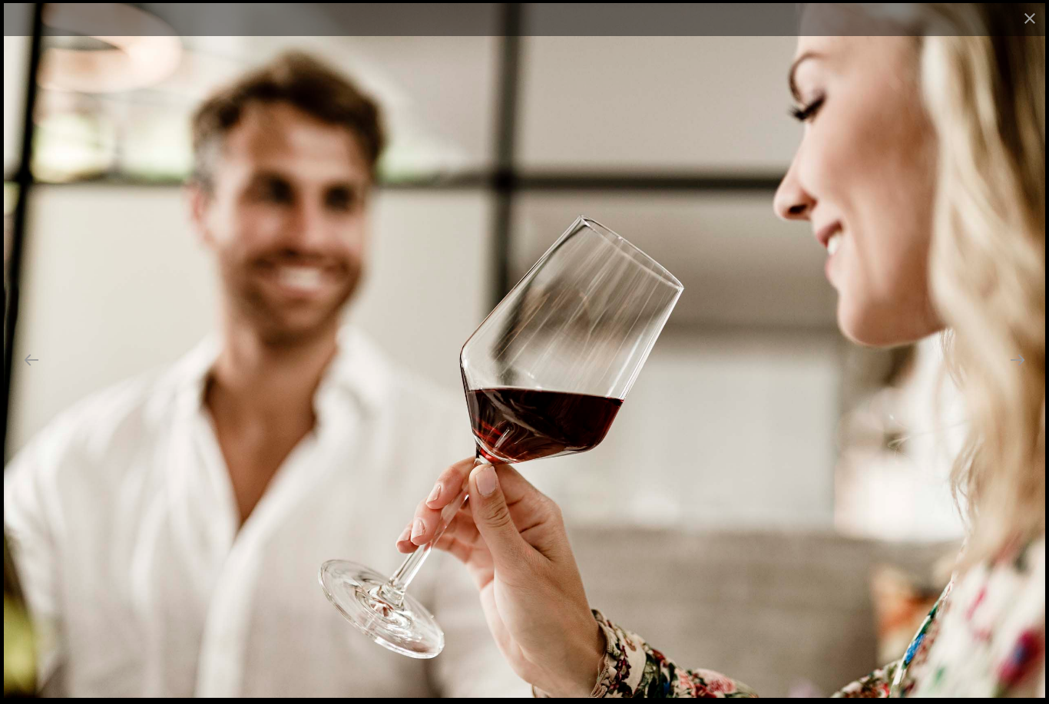
click at [1020, 375] on button "Next slide" at bounding box center [1017, 360] width 32 height 30
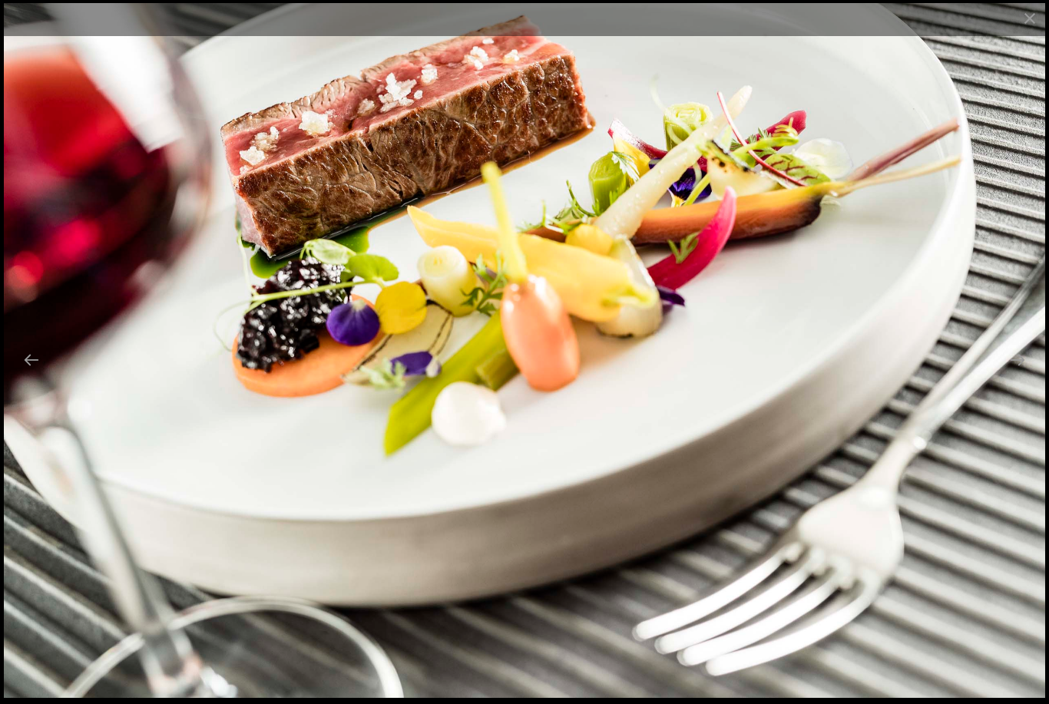
click at [1017, 375] on button "Next slide" at bounding box center [1017, 360] width 32 height 30
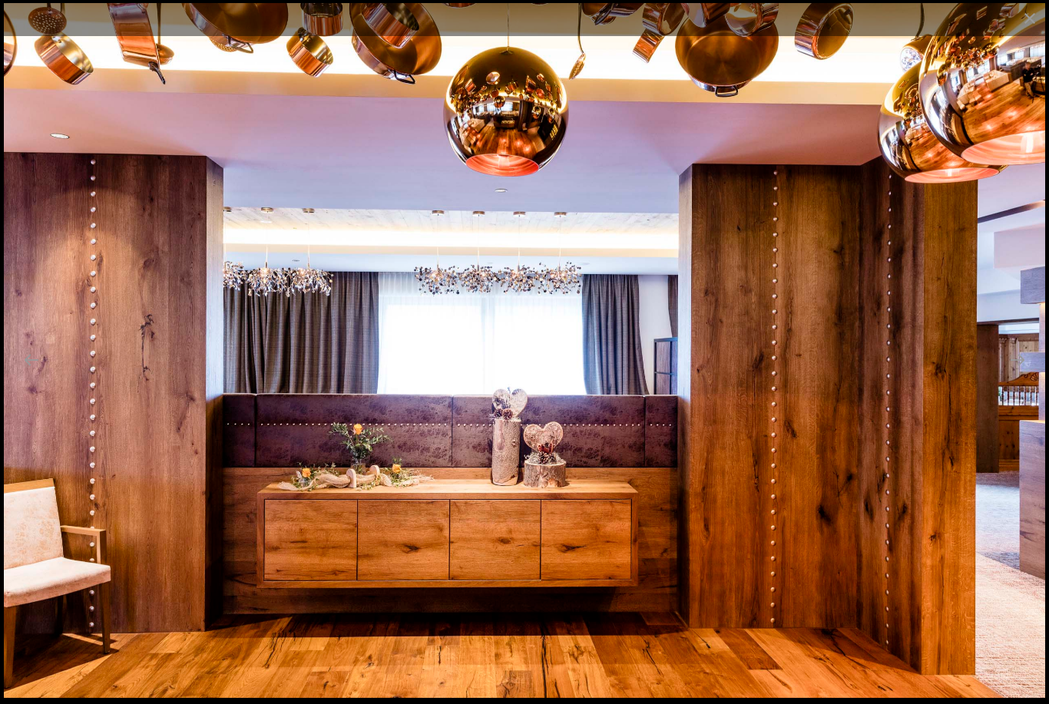
click at [1014, 375] on button "Next slide" at bounding box center [1017, 360] width 32 height 30
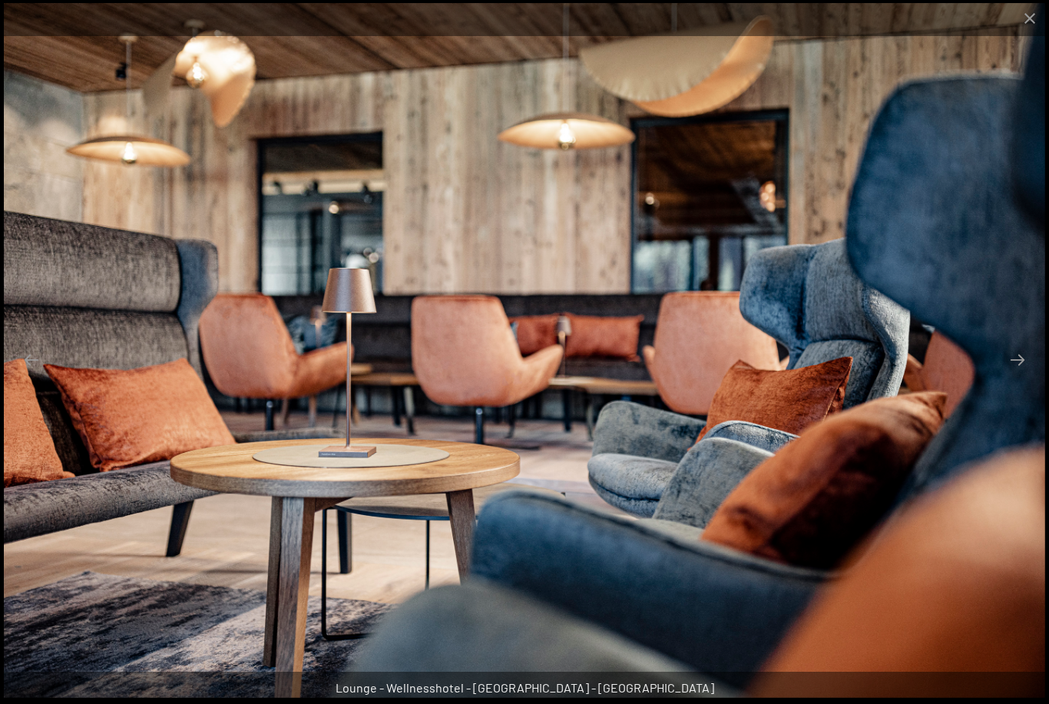
click at [1013, 375] on button "Next slide" at bounding box center [1017, 360] width 32 height 30
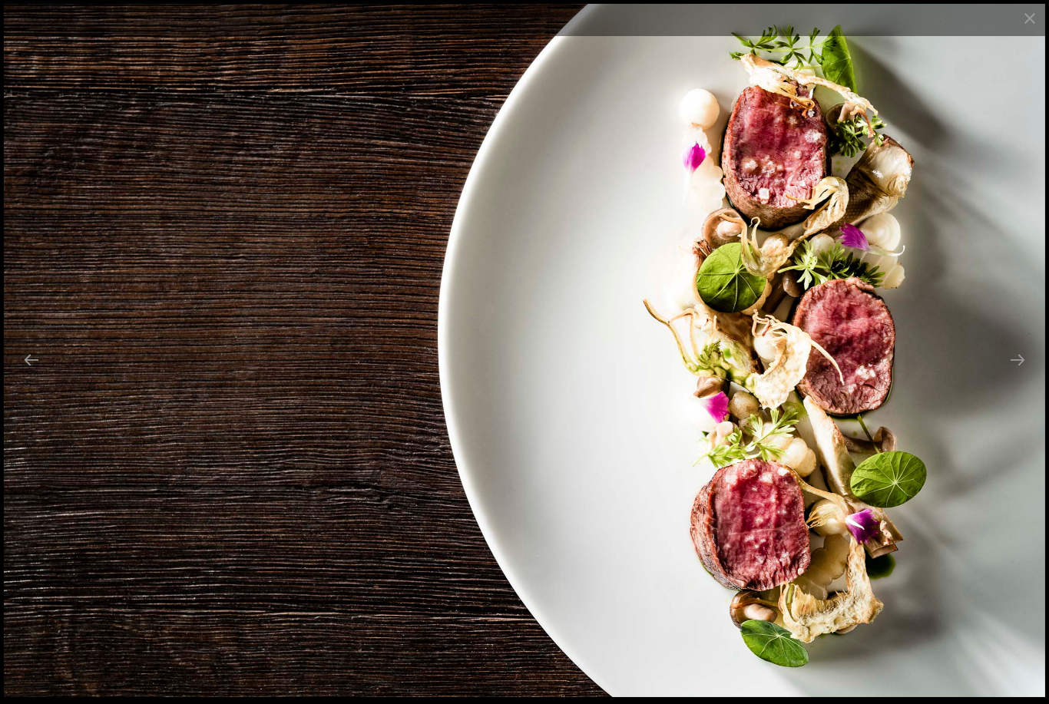
click at [1017, 375] on button "Next slide" at bounding box center [1017, 360] width 32 height 30
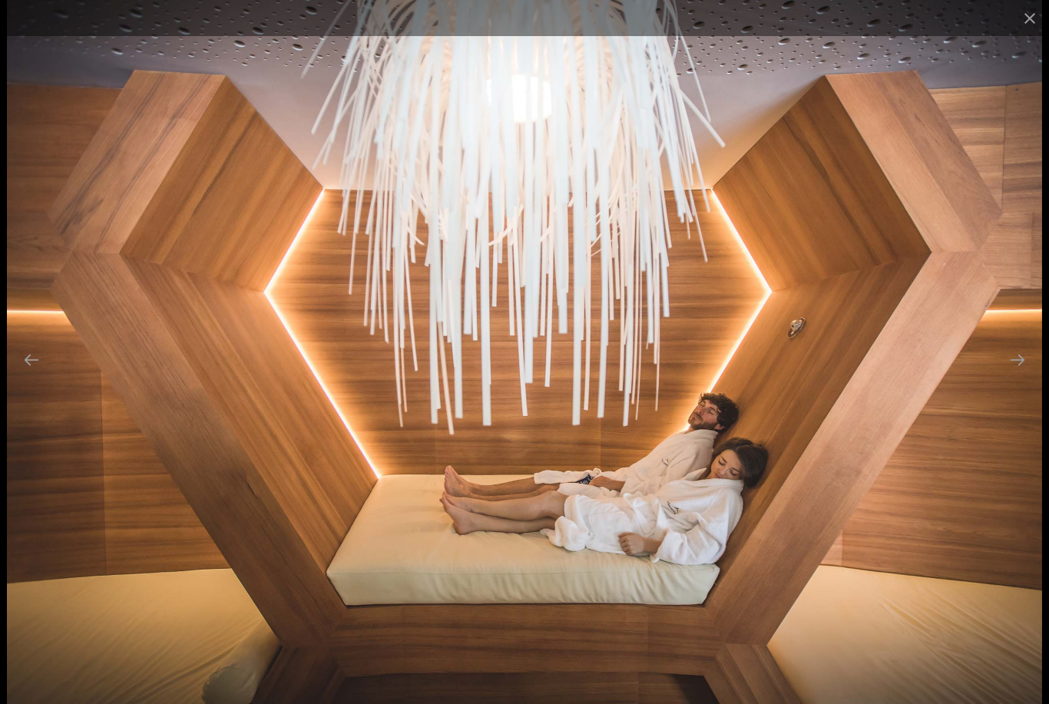
click at [1017, 375] on button "Next slide" at bounding box center [1017, 360] width 32 height 30
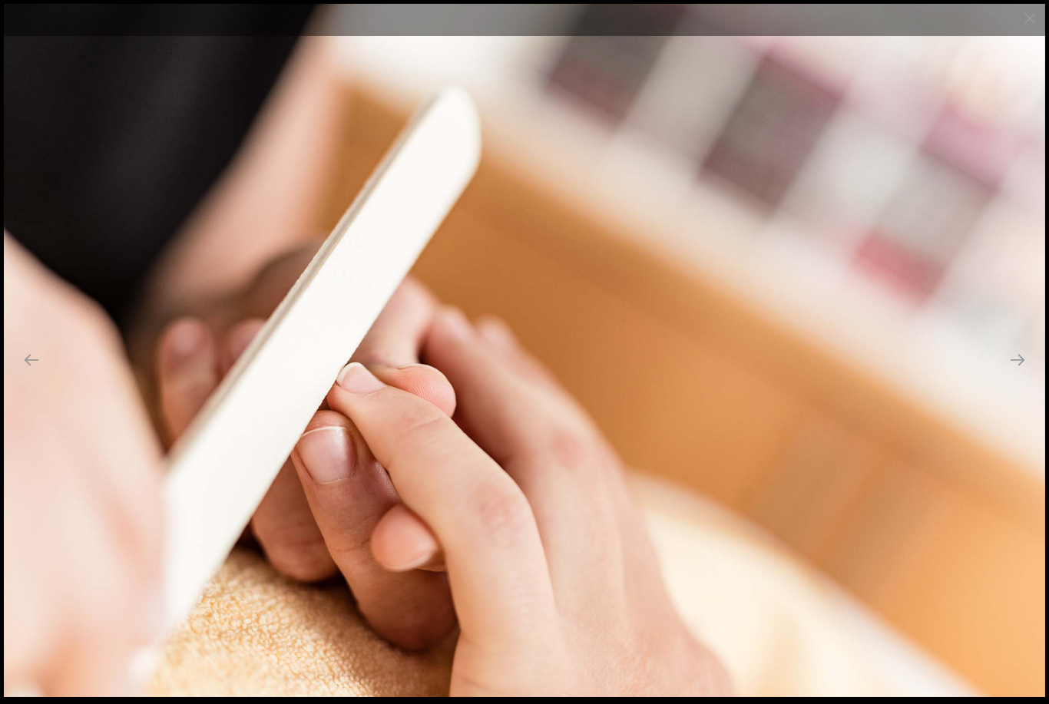
click at [1014, 375] on button "Next slide" at bounding box center [1017, 360] width 32 height 30
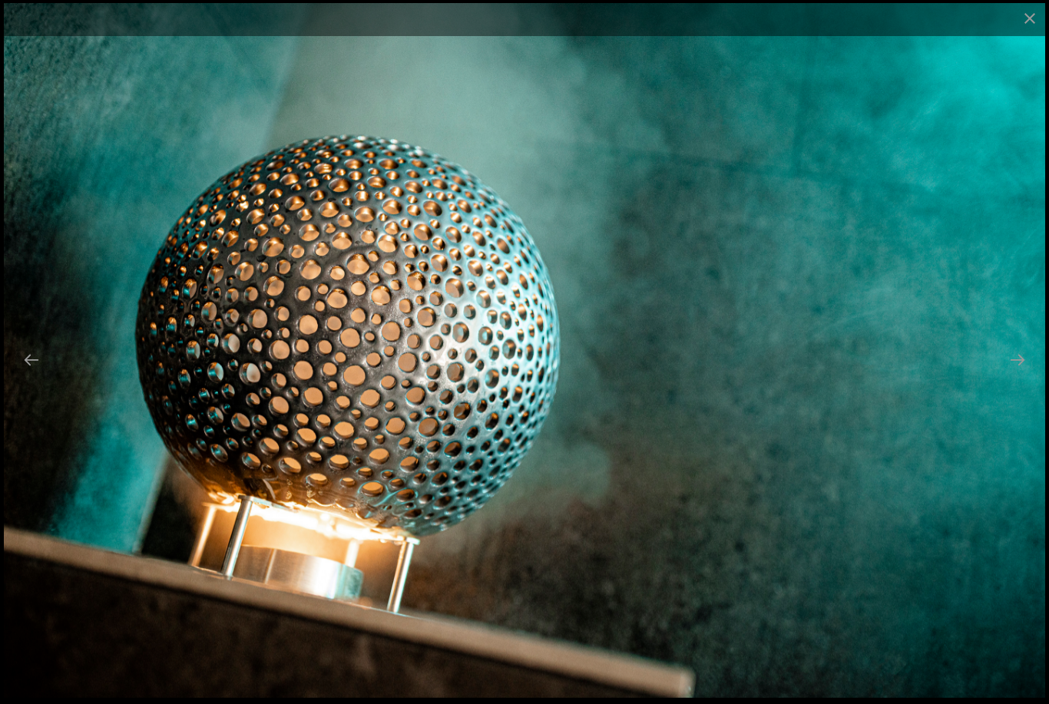
click at [1023, 375] on button "Next slide" at bounding box center [1017, 360] width 32 height 30
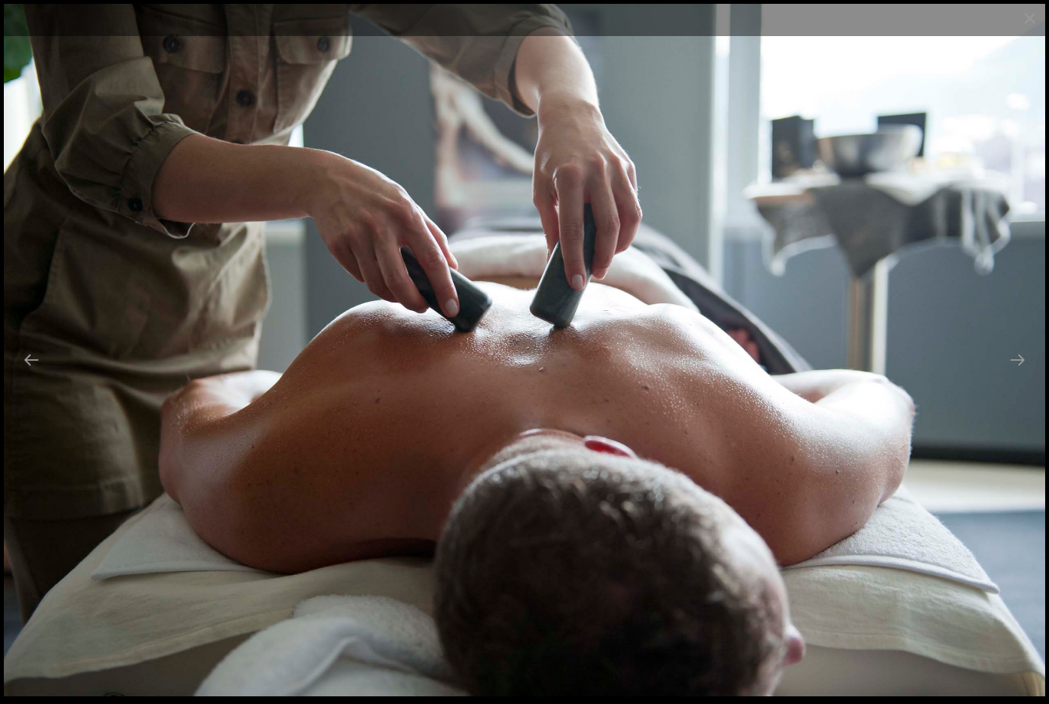
click at [1014, 375] on button "Next slide" at bounding box center [1017, 360] width 32 height 30
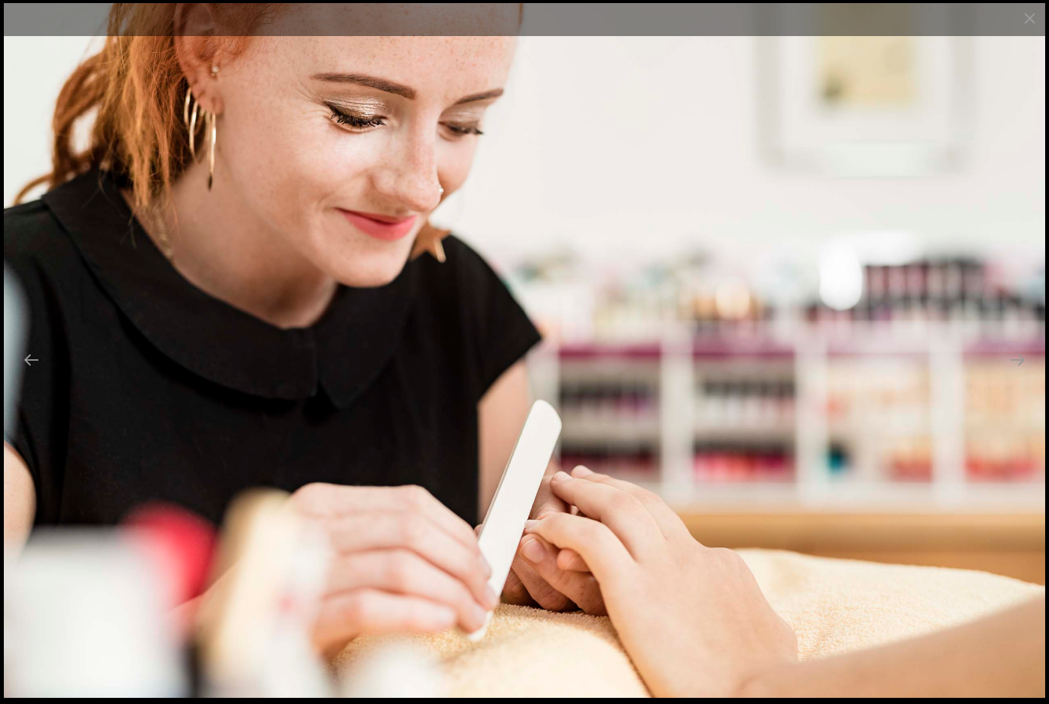
click at [1022, 375] on button "Next slide" at bounding box center [1017, 360] width 32 height 30
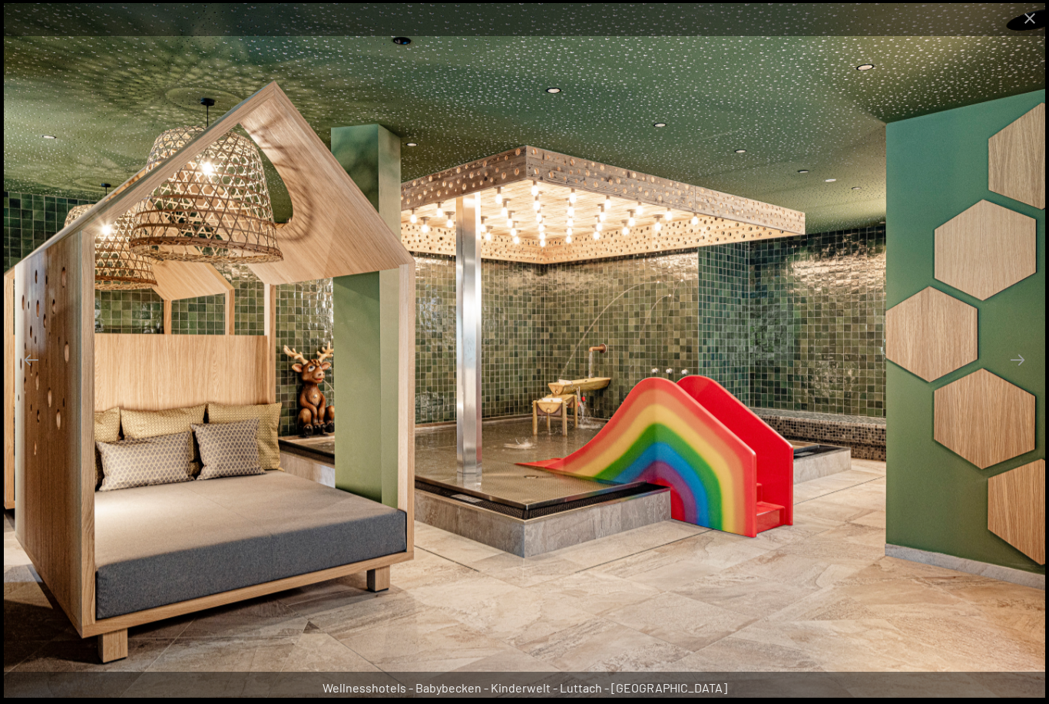
click at [1014, 375] on button "Next slide" at bounding box center [1017, 360] width 32 height 30
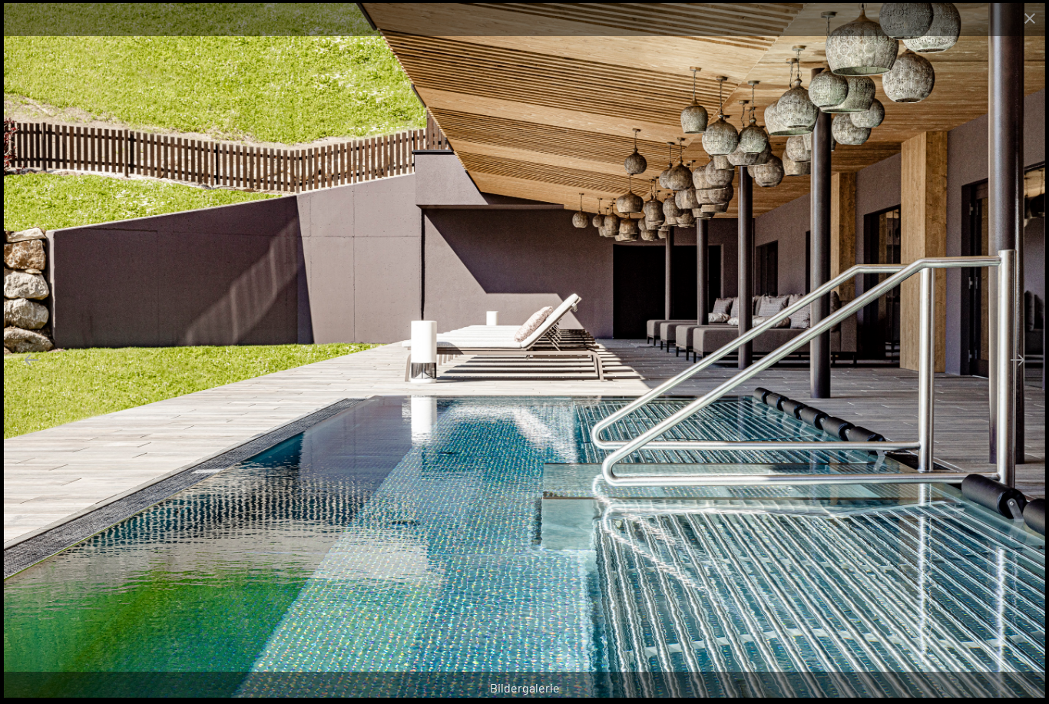
click at [1014, 375] on button "Next slide" at bounding box center [1017, 360] width 32 height 30
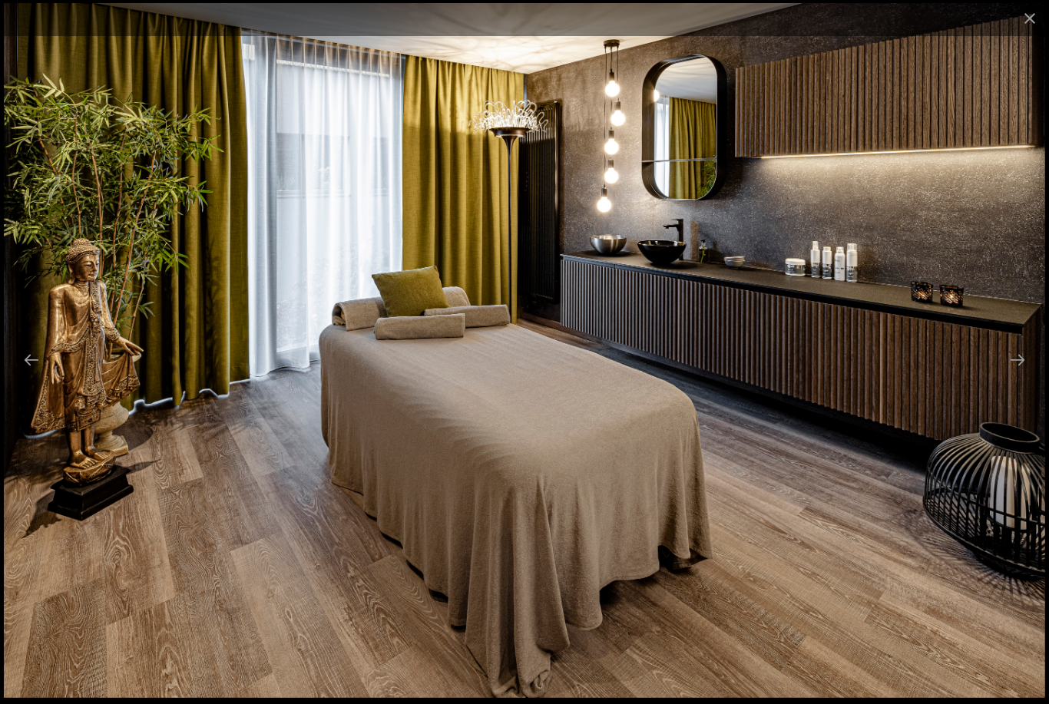
click at [1014, 375] on button "Next slide" at bounding box center [1017, 360] width 32 height 30
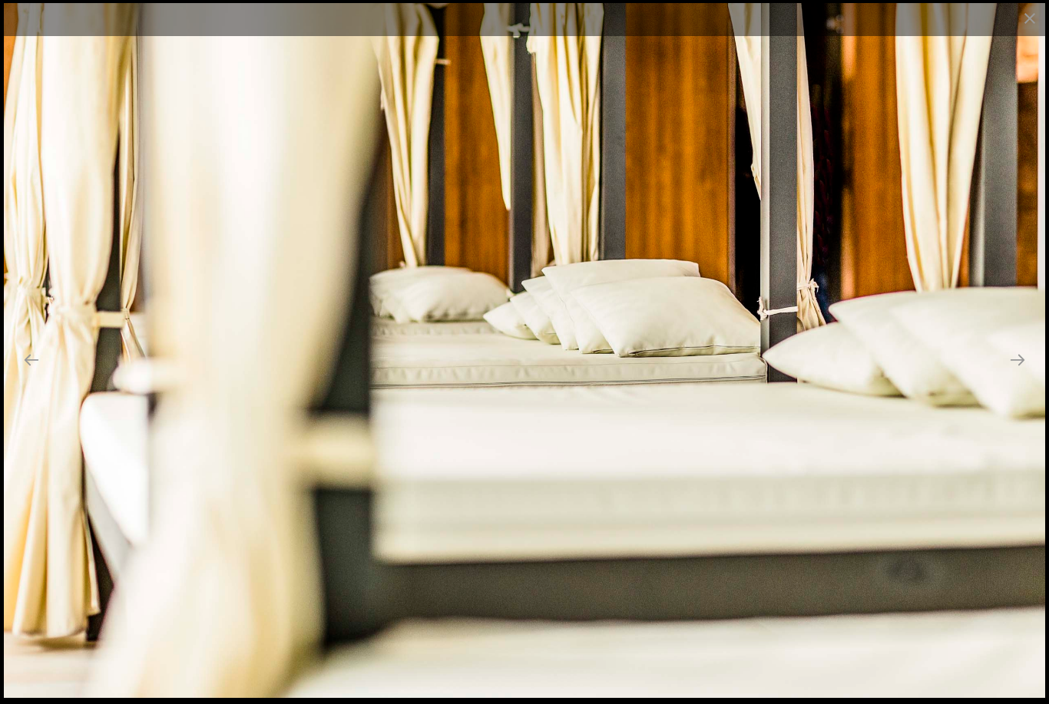
click at [1014, 375] on button "Next slide" at bounding box center [1017, 360] width 32 height 30
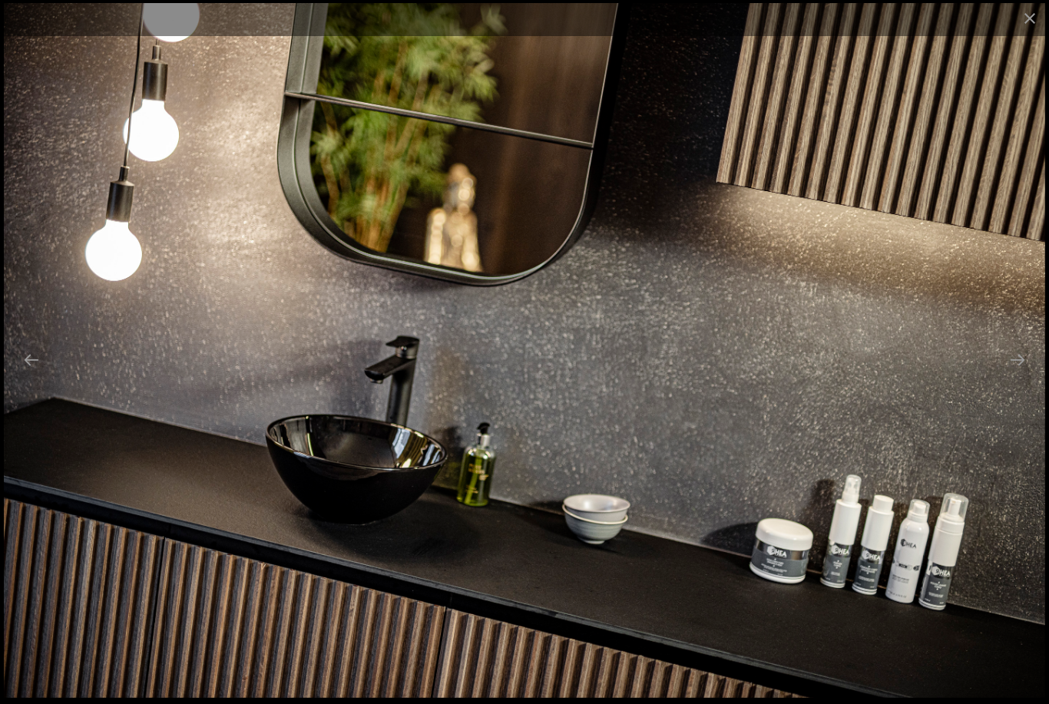
click at [1023, 375] on button "Next slide" at bounding box center [1017, 360] width 32 height 30
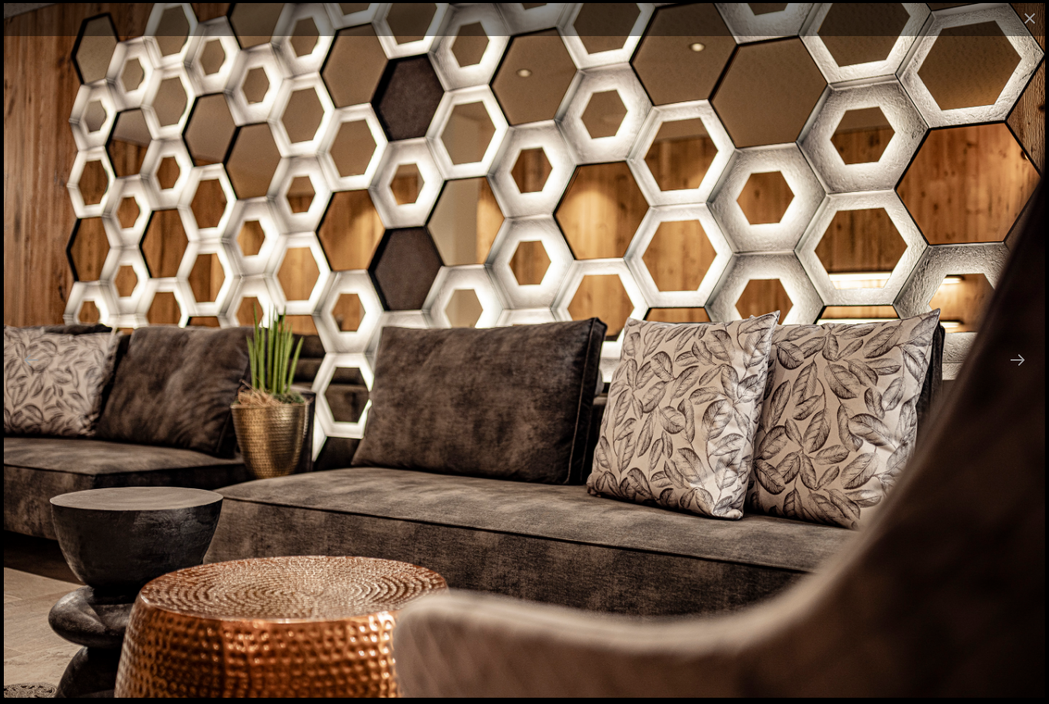
click at [1017, 375] on button "Next slide" at bounding box center [1017, 360] width 32 height 30
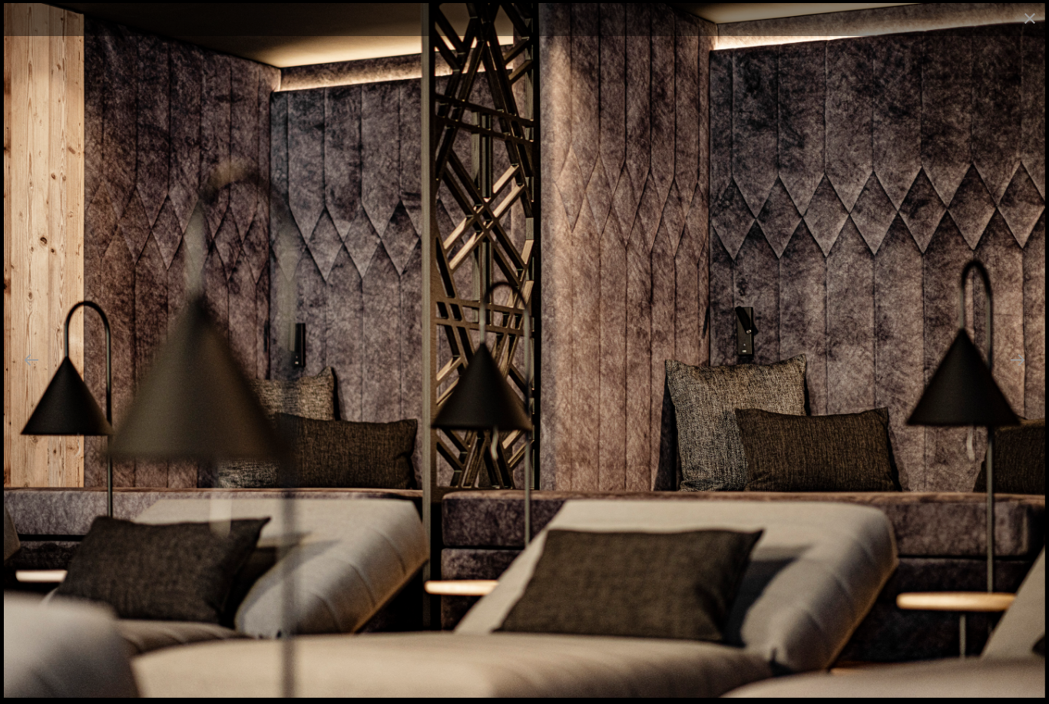
click at [1016, 375] on button "Next slide" at bounding box center [1017, 360] width 32 height 30
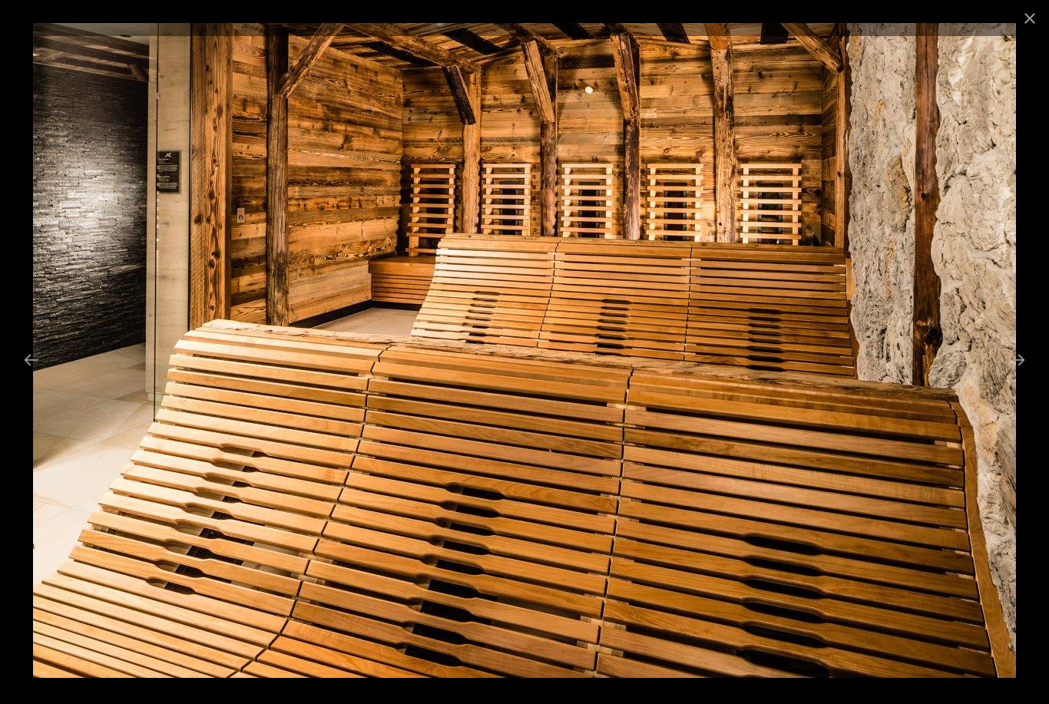
click at [1015, 375] on button "Next slide" at bounding box center [1017, 360] width 32 height 30
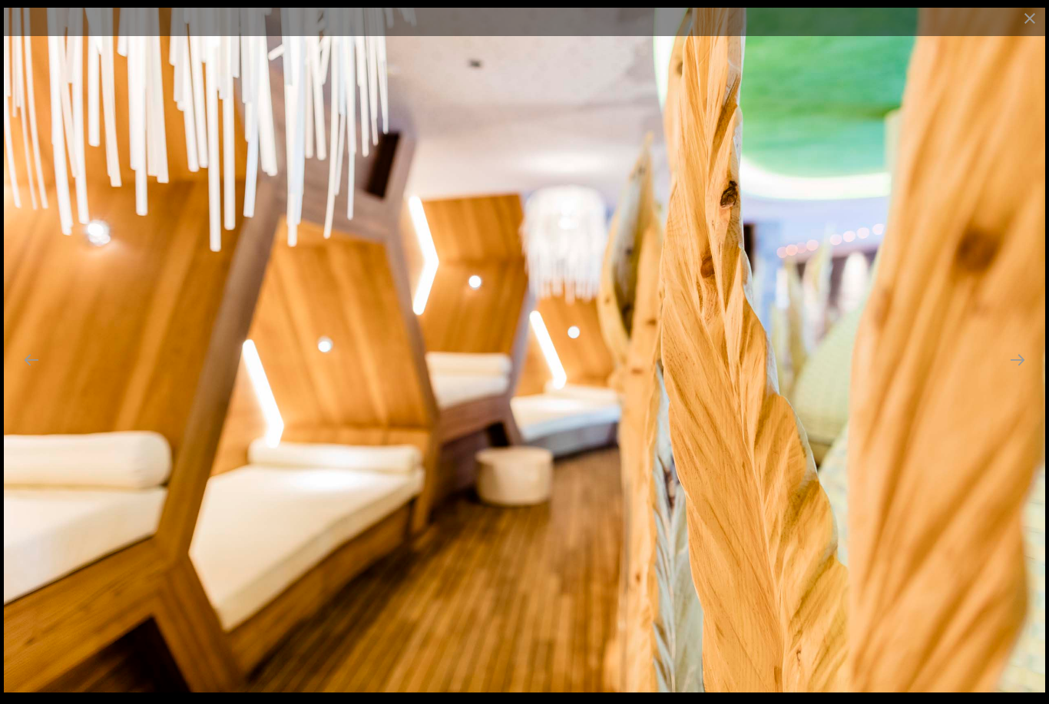
click at [1015, 375] on button "Next slide" at bounding box center [1017, 360] width 32 height 30
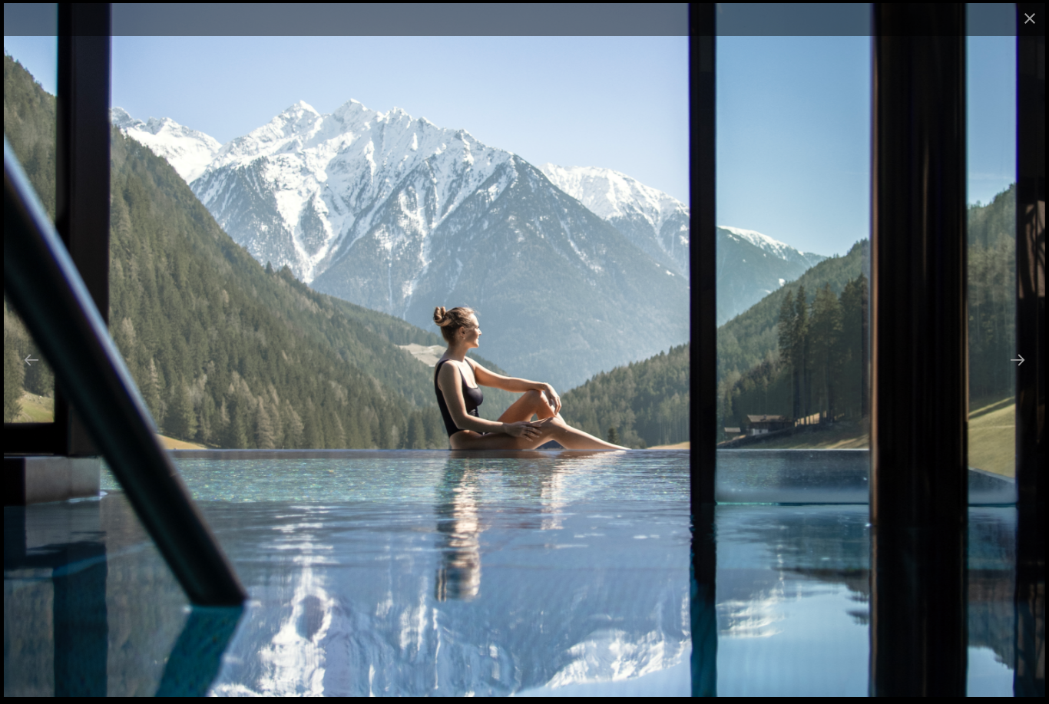
click at [1033, 10] on button "Close gallery" at bounding box center [1030, 18] width 38 height 36
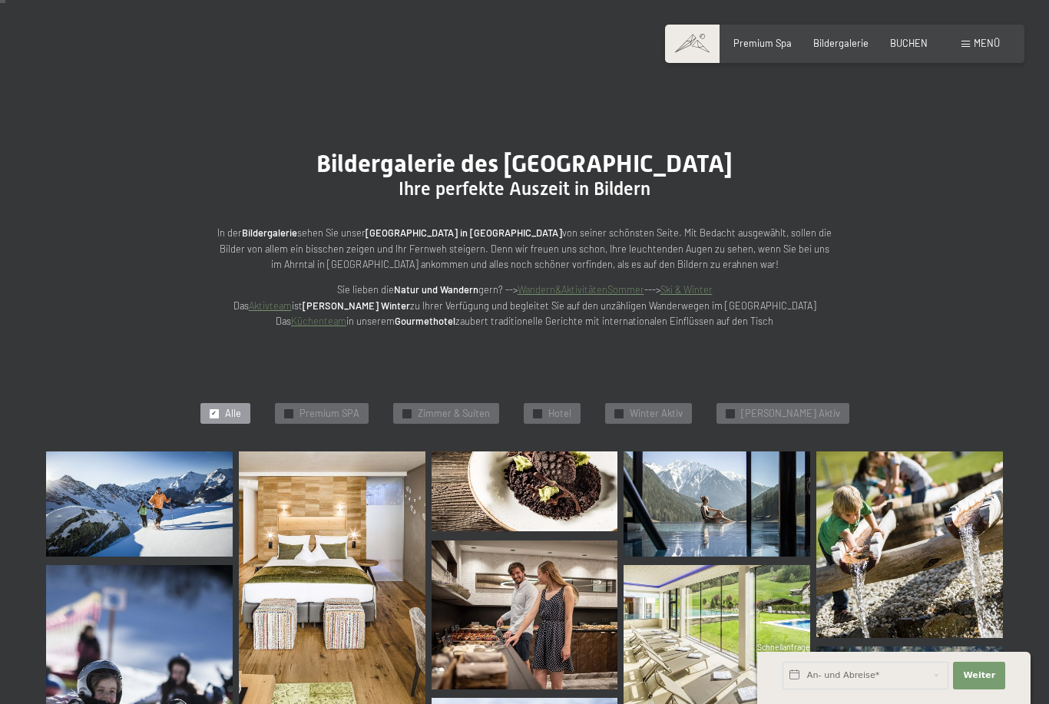
scroll to position [0, 0]
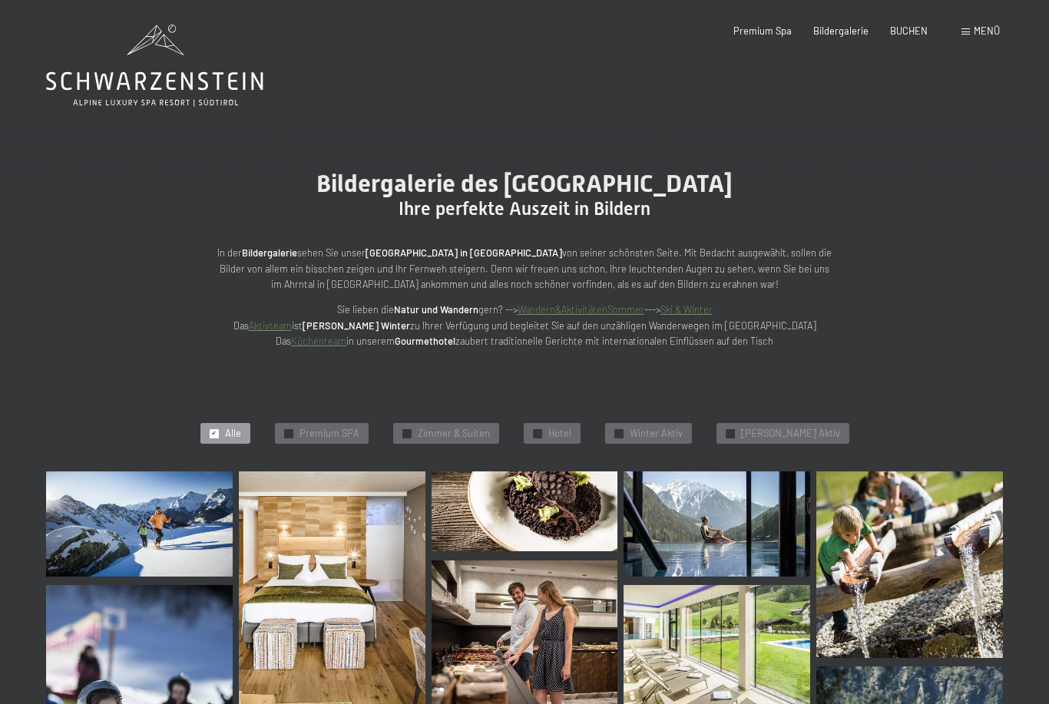
click at [903, 26] on span "BUCHEN" at bounding box center [909, 31] width 38 height 12
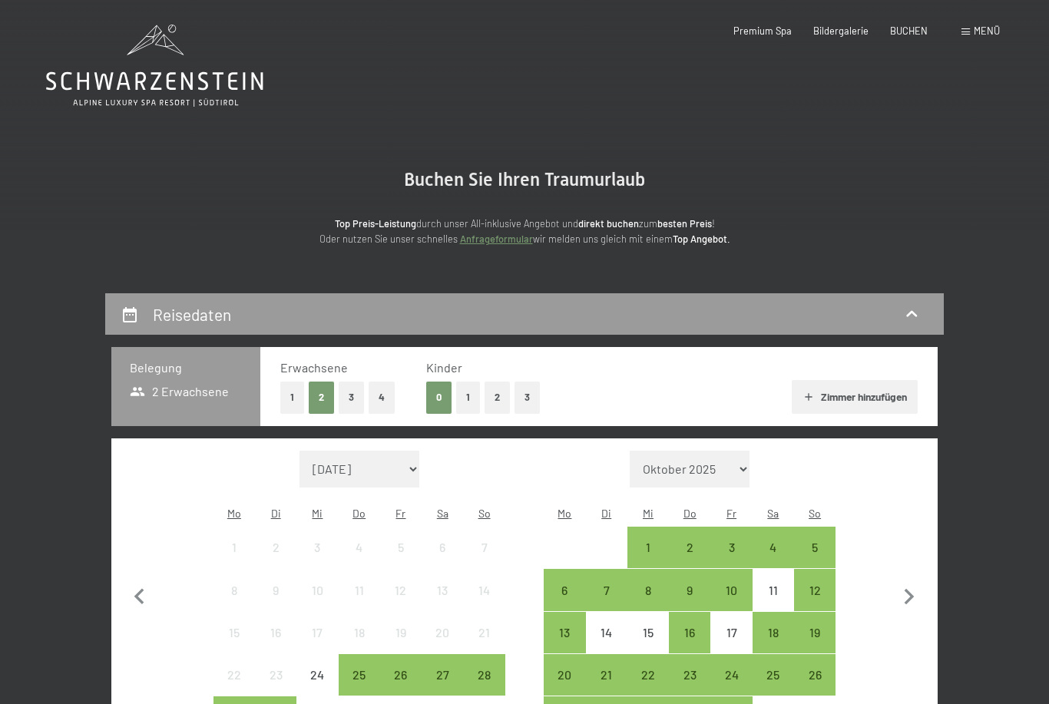
click at [905, 33] on span "BUCHEN" at bounding box center [909, 31] width 38 height 12
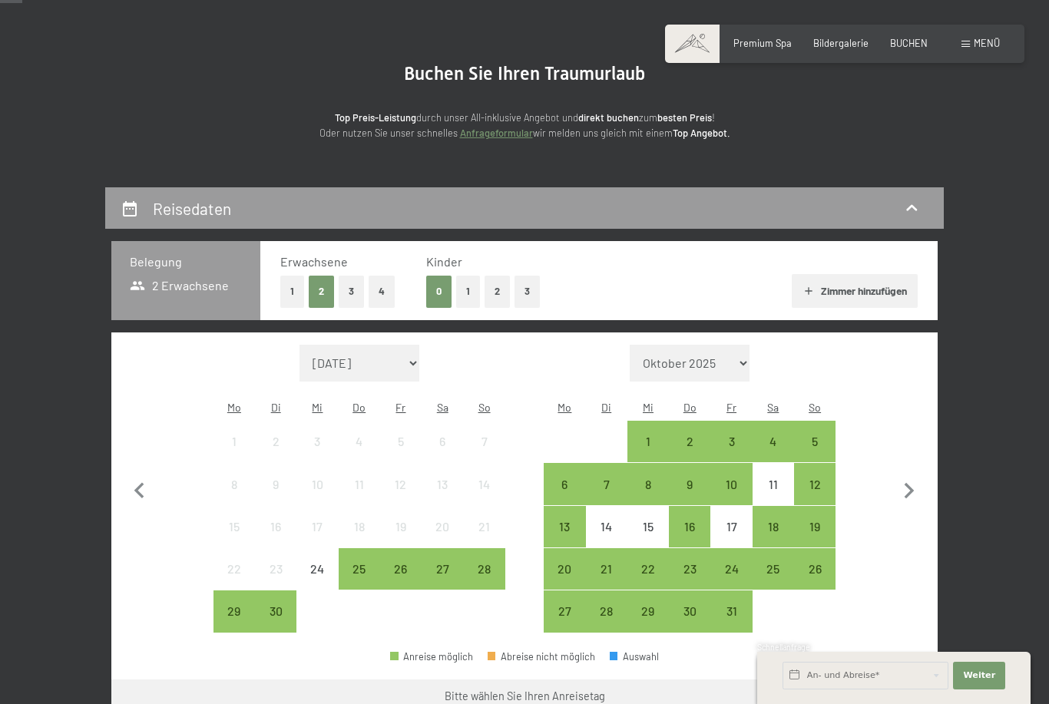
scroll to position [108, 0]
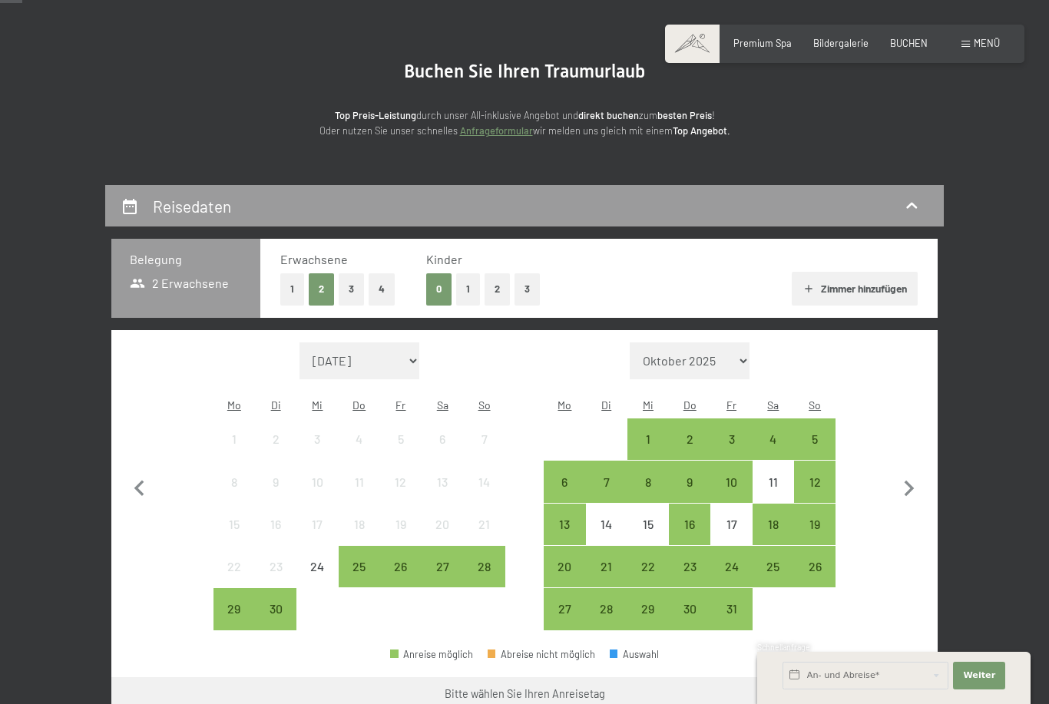
click at [921, 477] on icon "button" at bounding box center [909, 489] width 32 height 32
select select "[DATE]"
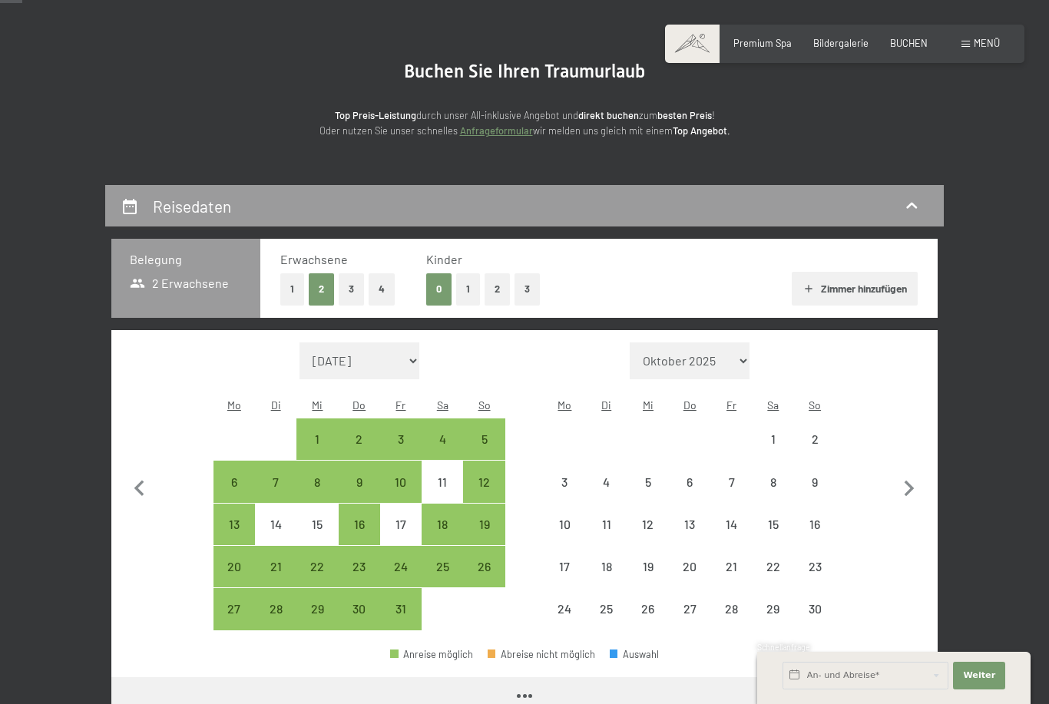
select select "[DATE]"
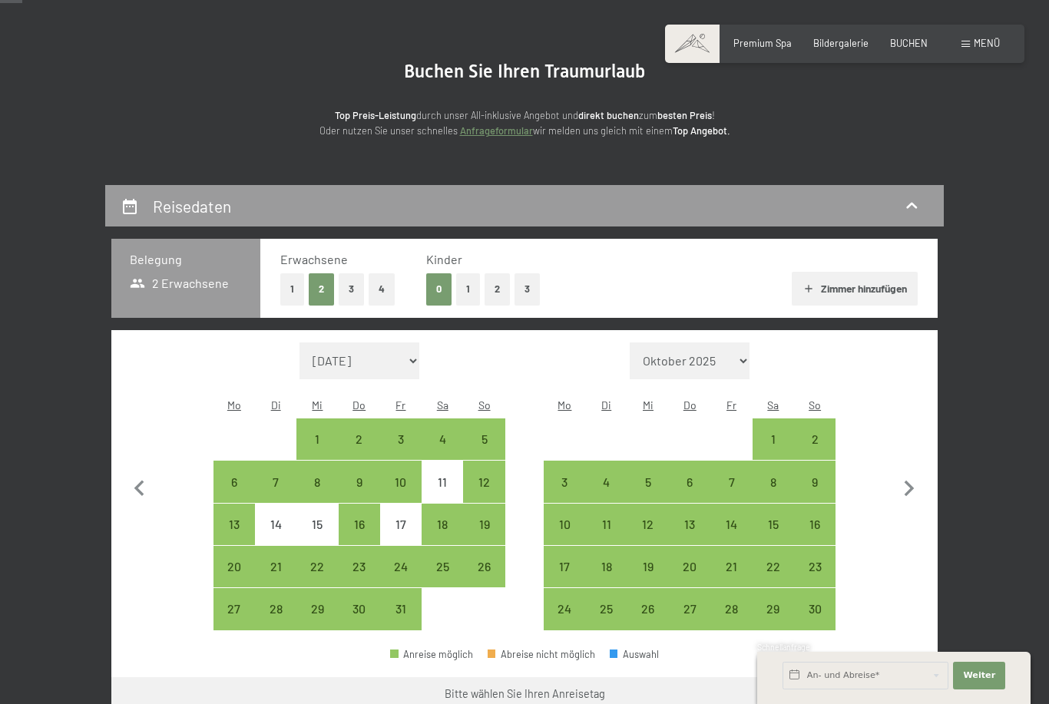
click at [572, 462] on div "3" at bounding box center [564, 481] width 38 height 38
select select "[DATE]"
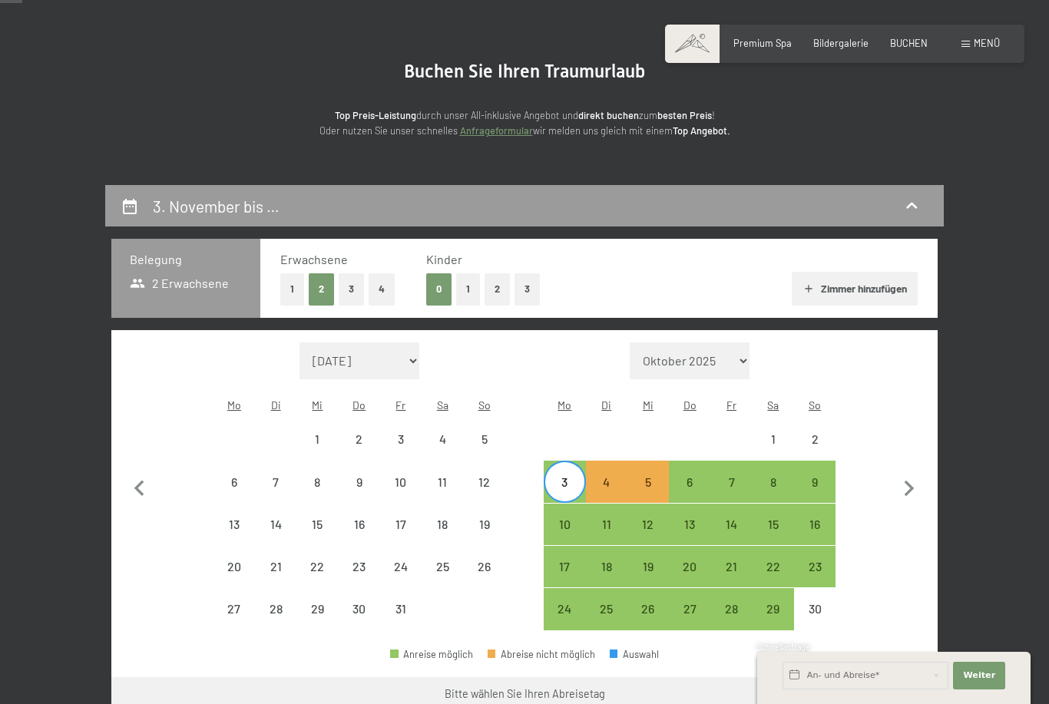
click at [734, 477] on div "7" at bounding box center [731, 495] width 38 height 38
select select "[DATE]"
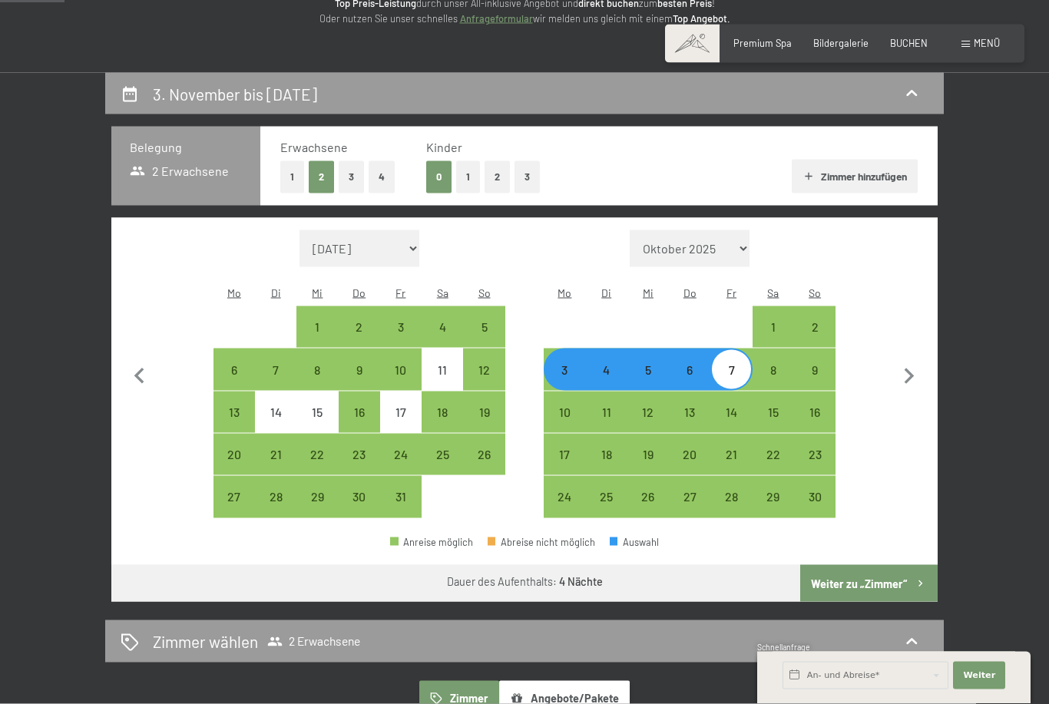
scroll to position [222, 0]
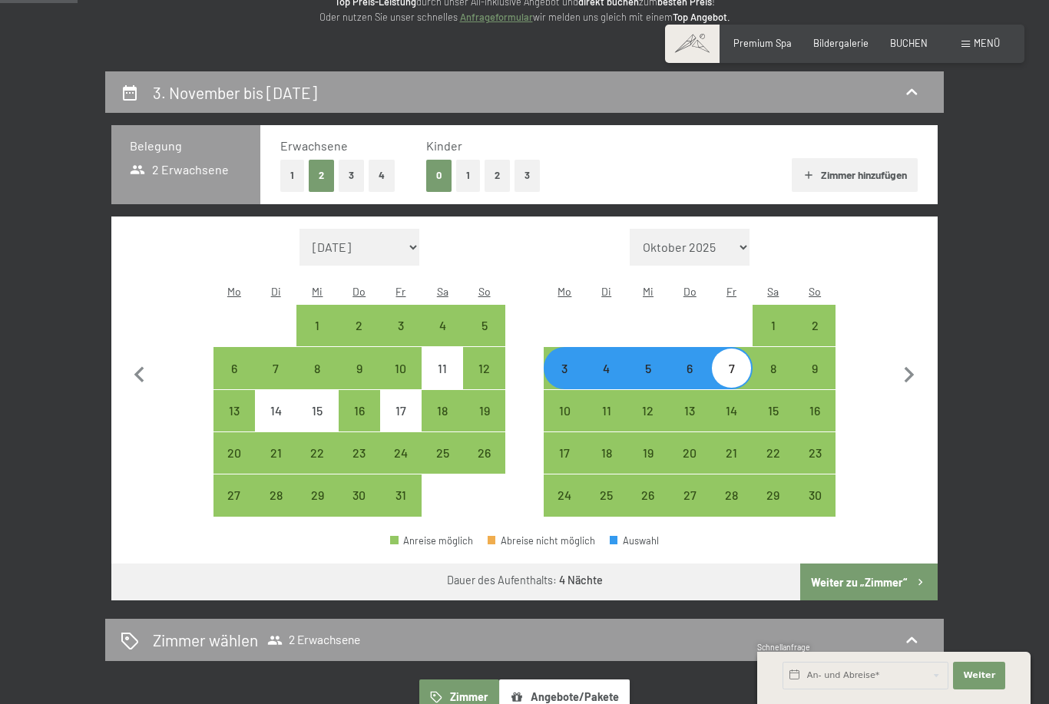
click at [770, 367] on div "8" at bounding box center [773, 381] width 38 height 38
select select "[DATE]"
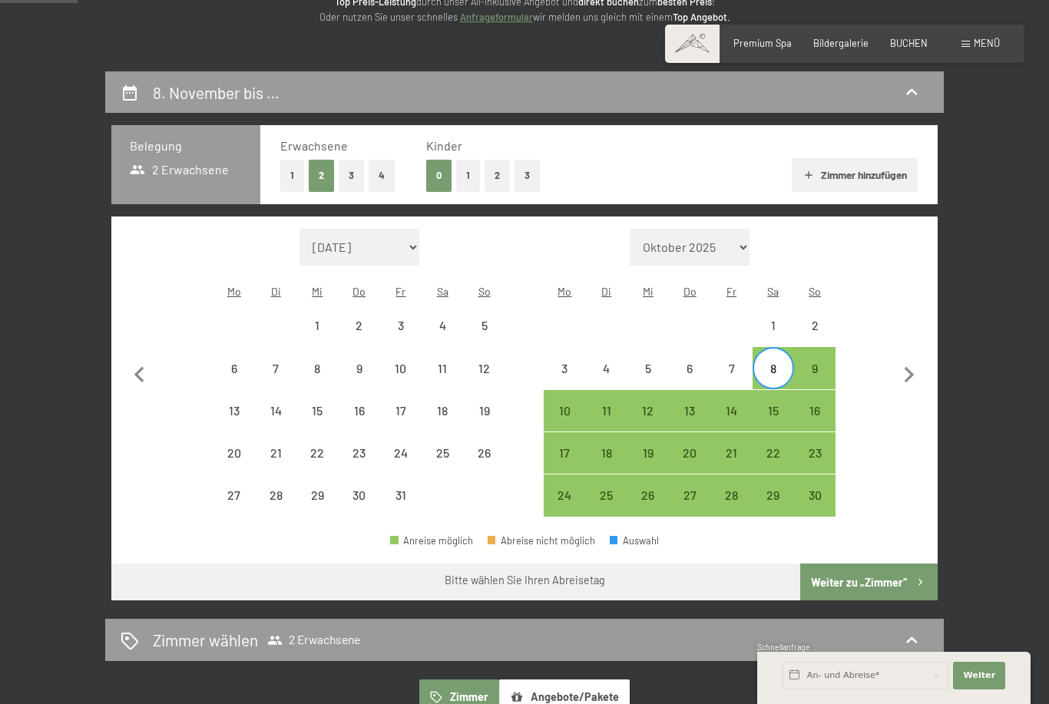
click at [566, 362] on div "3" at bounding box center [564, 381] width 38 height 38
select select "[DATE]"
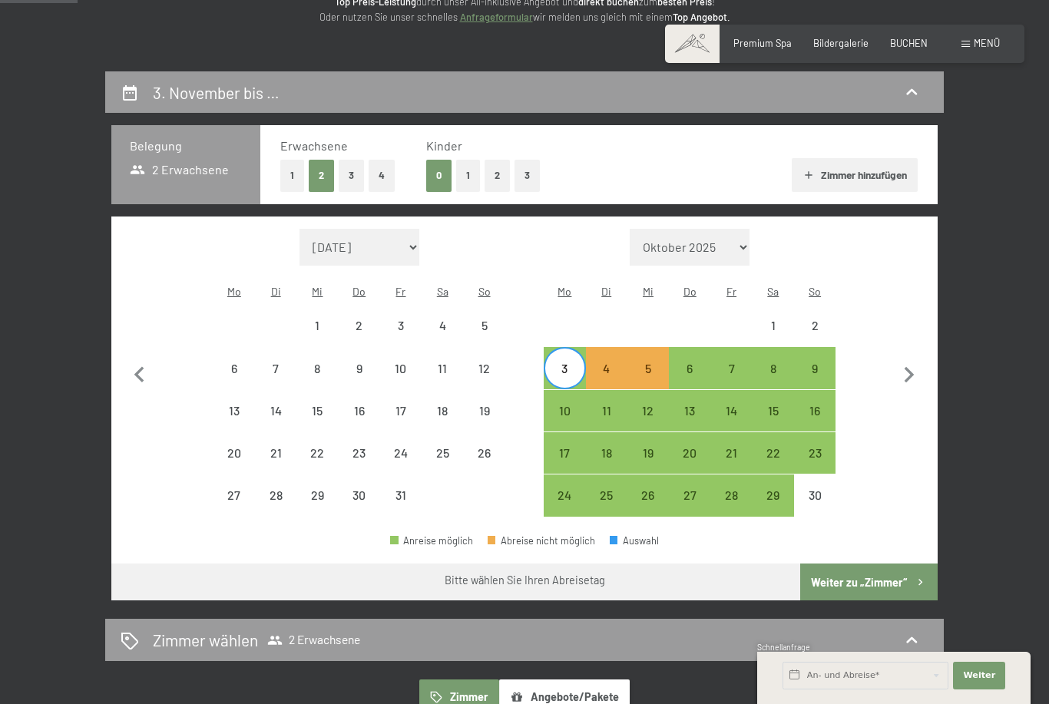
click at [776, 362] on div "8" at bounding box center [773, 381] width 38 height 38
select select "[DATE]"
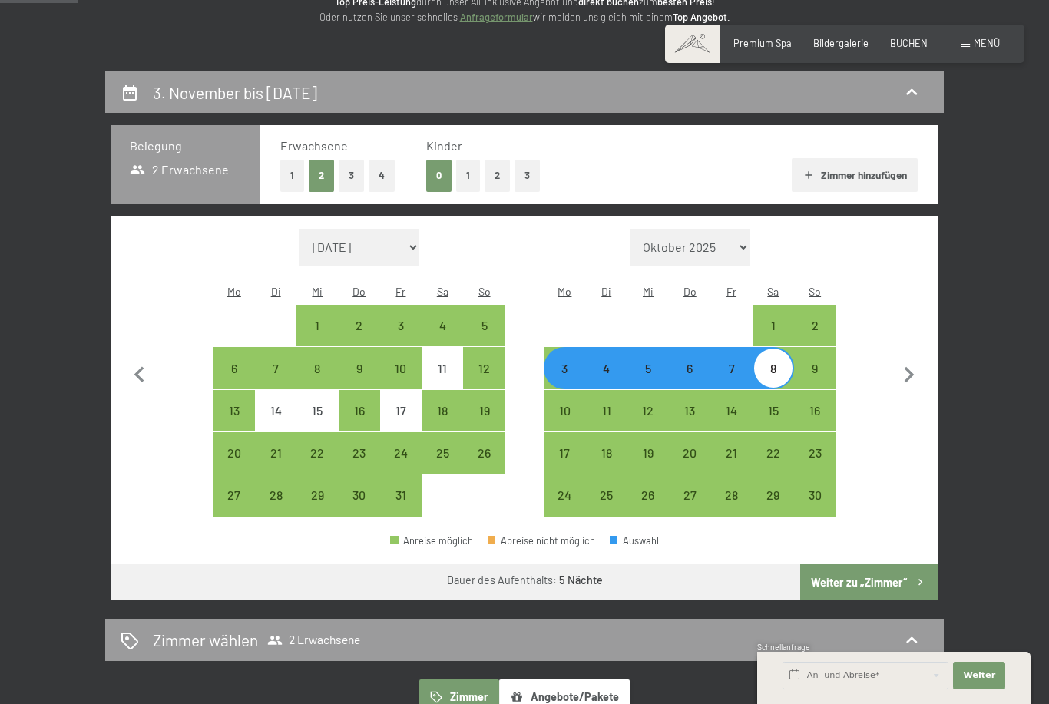
click at [875, 574] on button "Weiter zu „Zimmer“" at bounding box center [868, 582] width 137 height 37
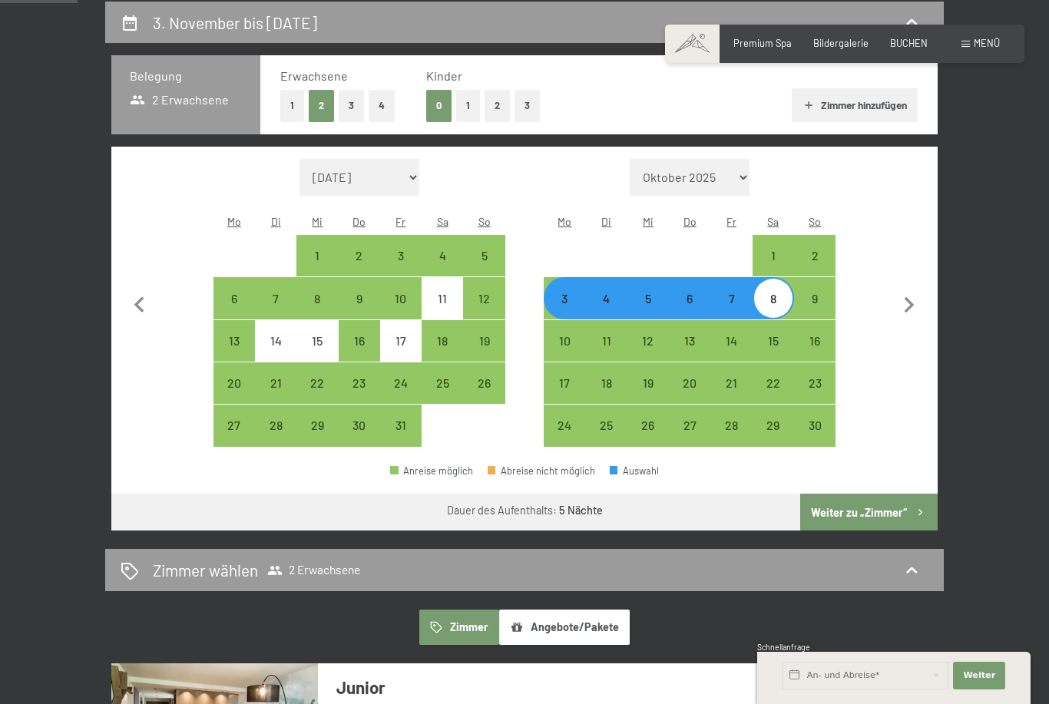
select select "[DATE]"
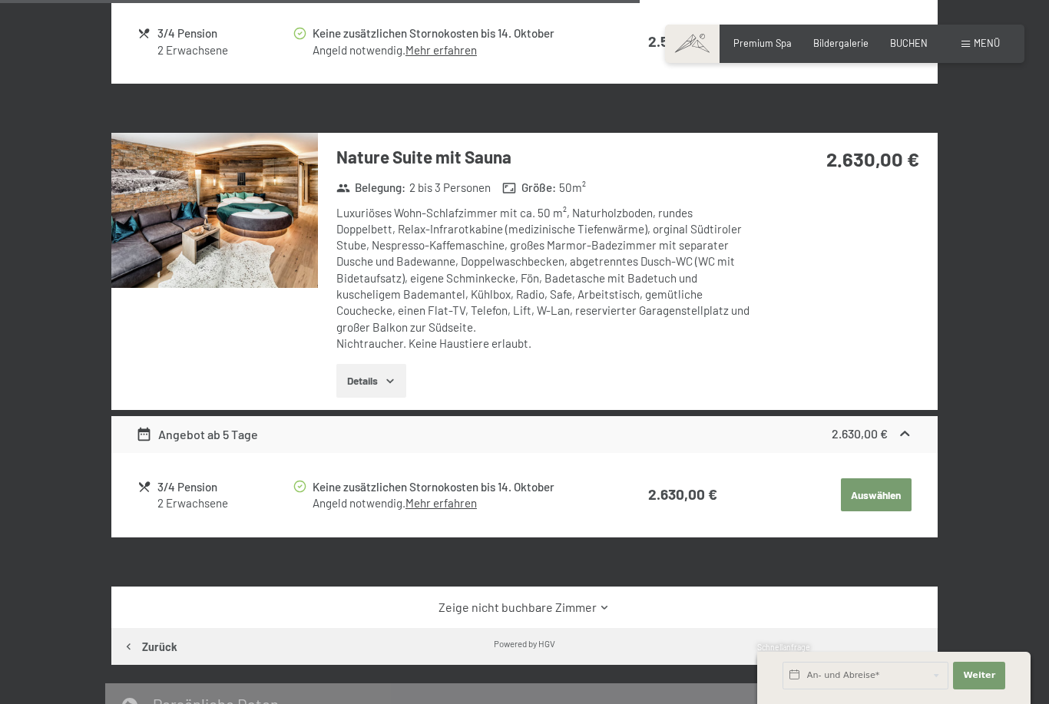
scroll to position [1550, 0]
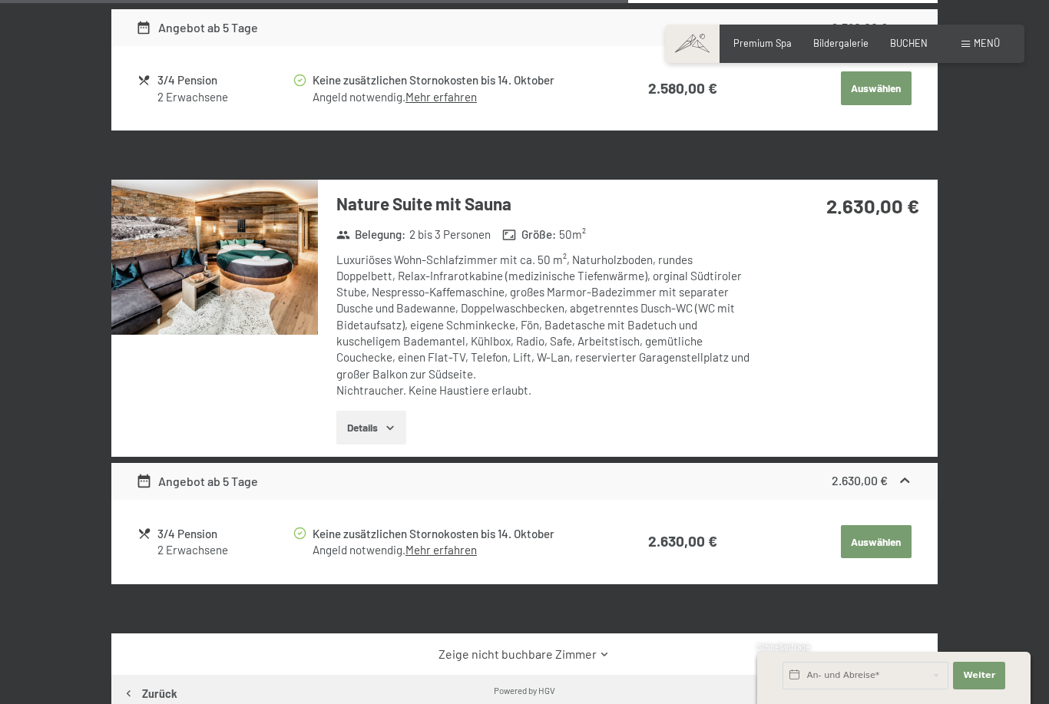
click at [877, 548] on button "Auswählen" at bounding box center [876, 542] width 71 height 34
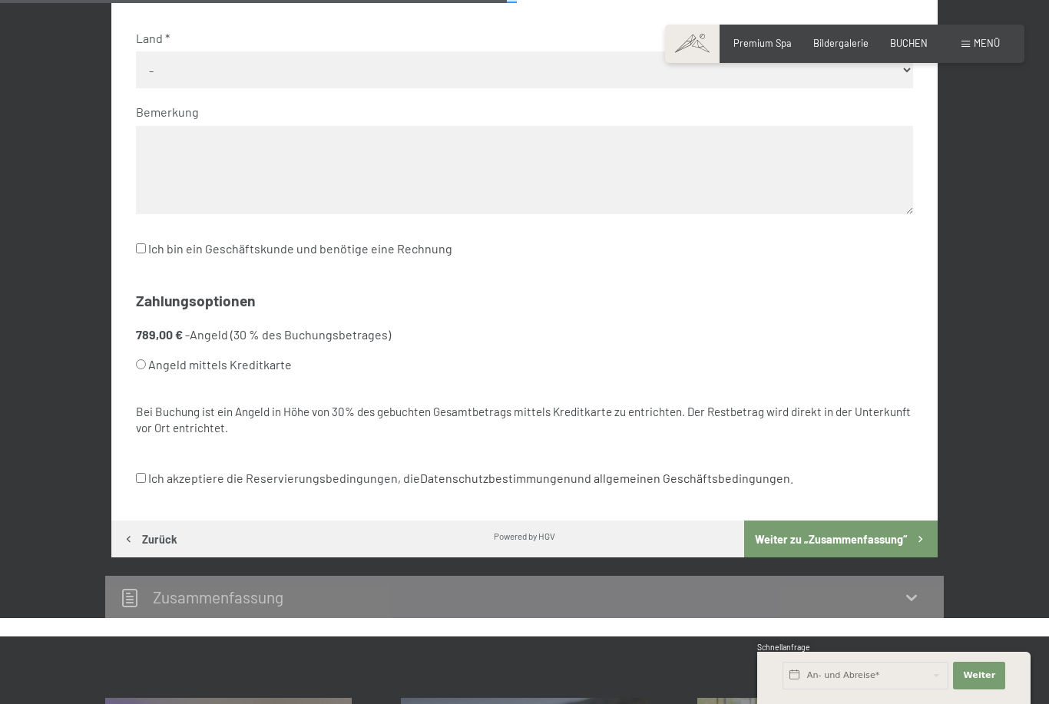
scroll to position [701, 0]
click at [858, 521] on button "Weiter zu „Zusammen­fassung“" at bounding box center [841, 539] width 194 height 37
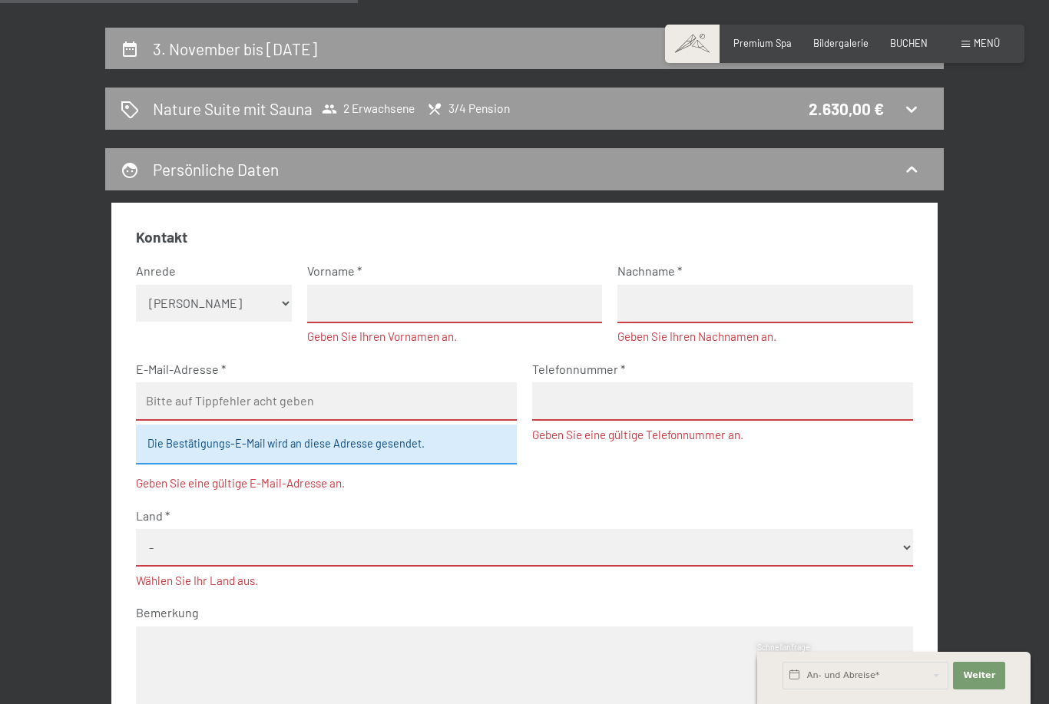
scroll to position [190, 0]
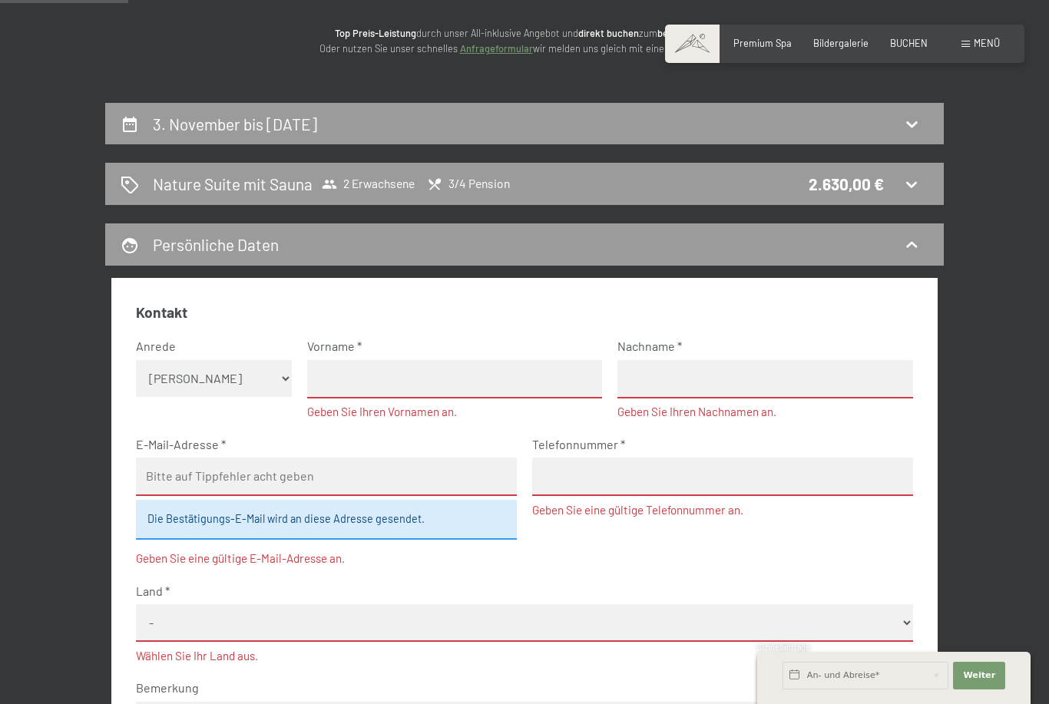
click at [951, 173] on div "3. November bis [DATE] Nature Suite mit Sauna 2 Erwachsene 3/4 Pension 2.630,00…" at bounding box center [524, 672] width 931 height 1139
click at [912, 188] on icon at bounding box center [911, 184] width 18 height 18
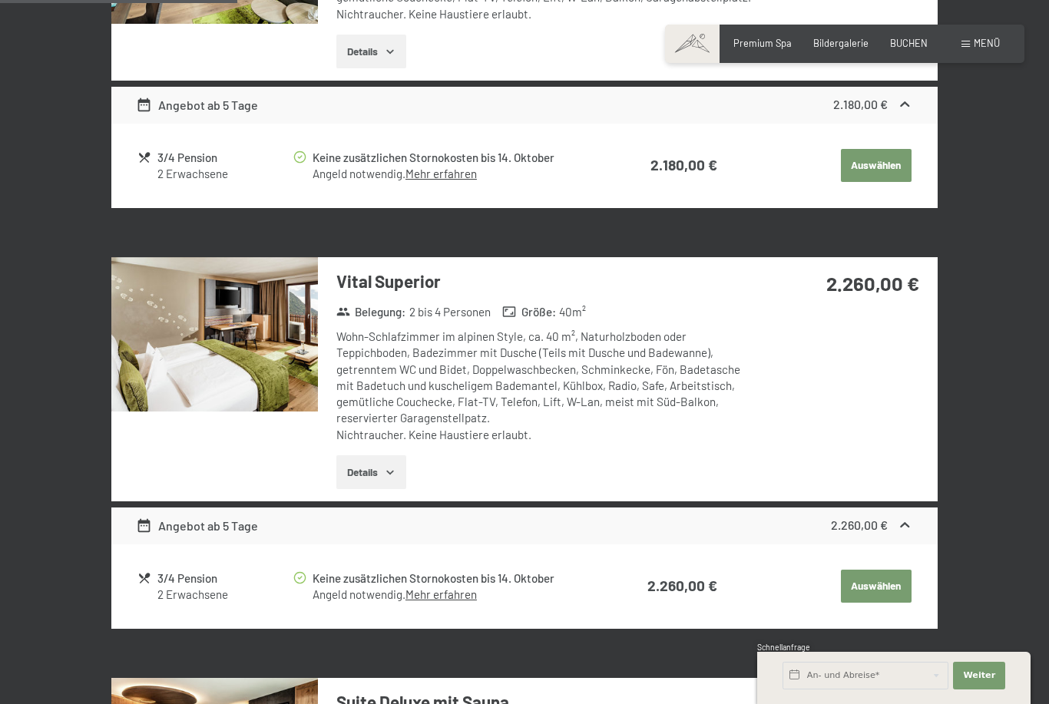
scroll to position [586, 0]
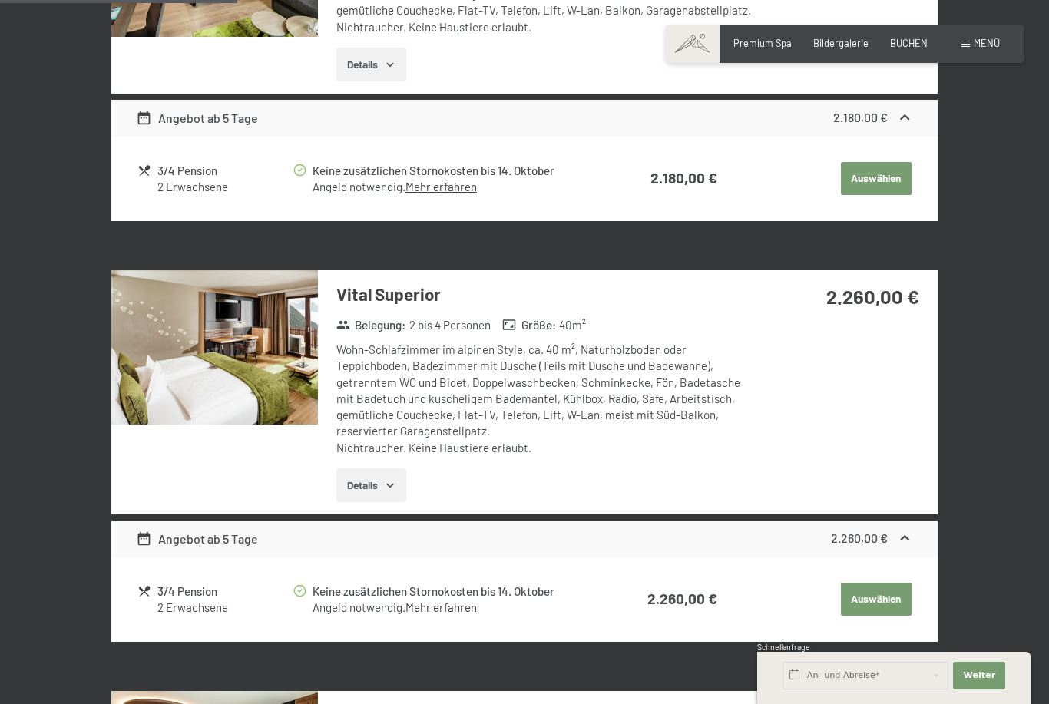
click at [349, 491] on button "Details" at bounding box center [371, 485] width 70 height 34
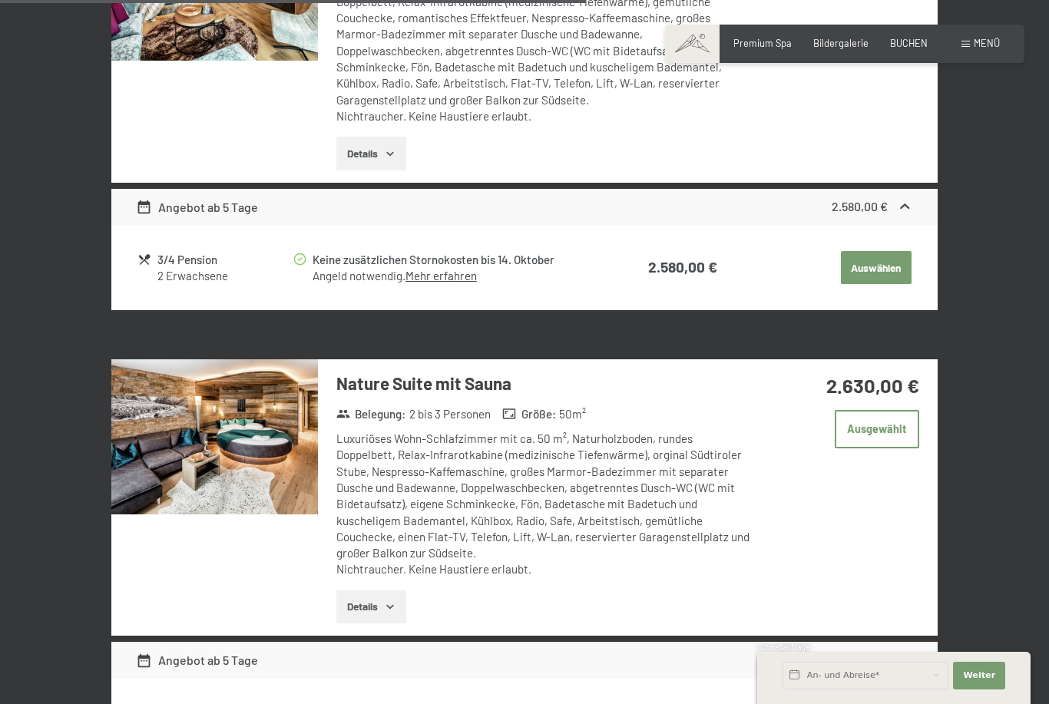
scroll to position [1589, 0]
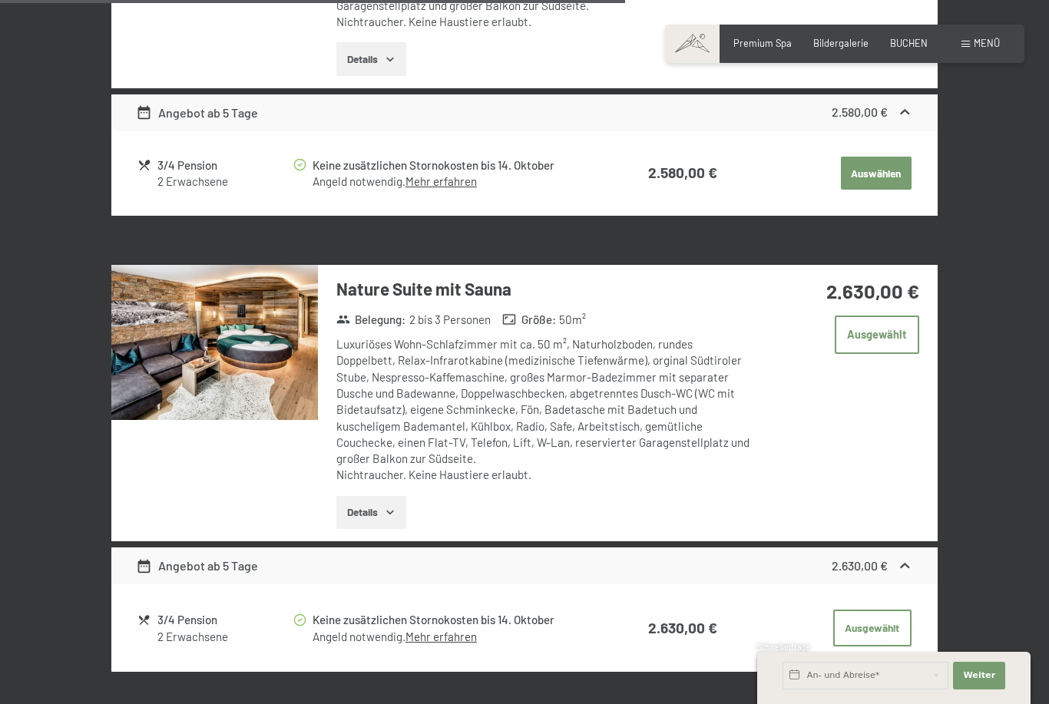
click at [352, 509] on button "Details" at bounding box center [371, 513] width 70 height 34
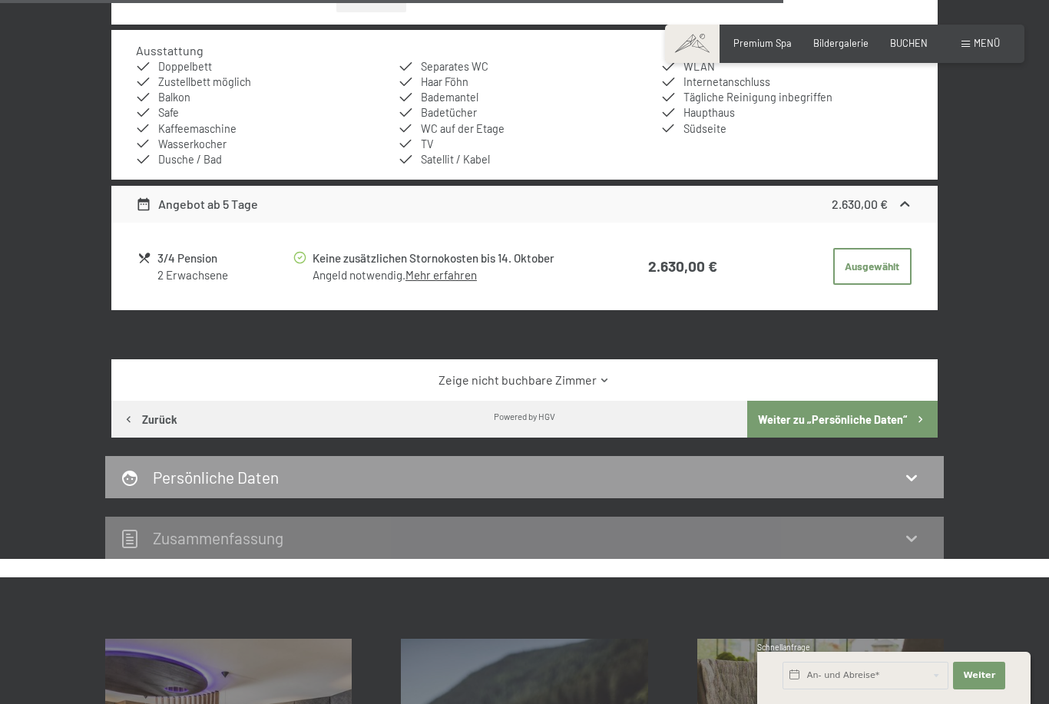
scroll to position [2118, 0]
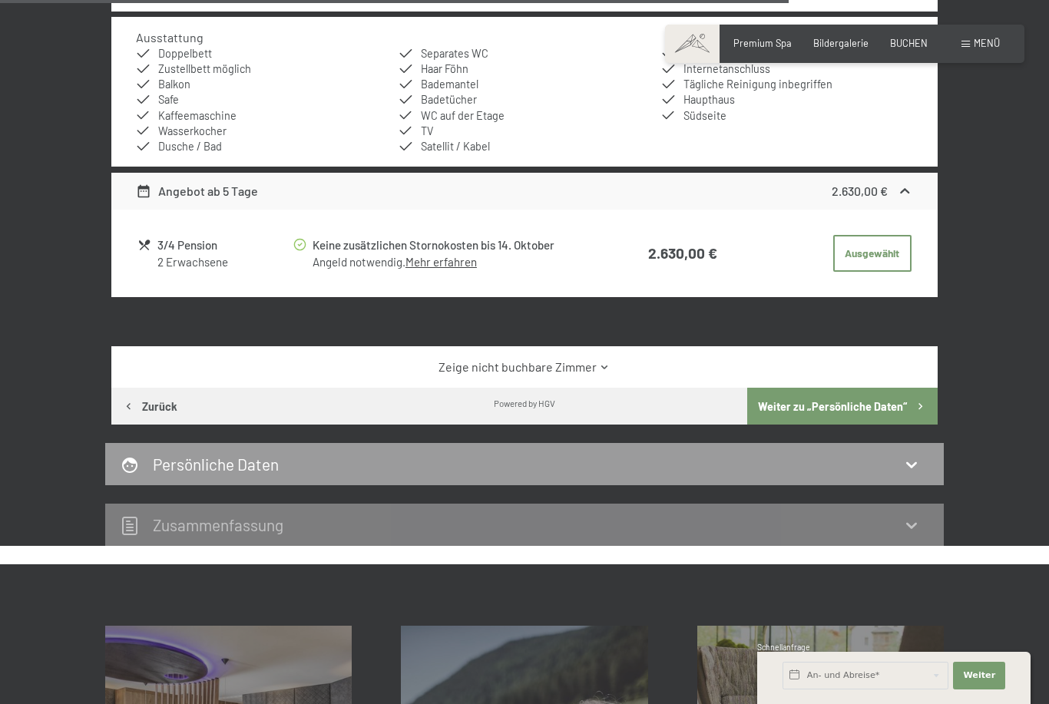
click at [883, 412] on button "Weiter zu „Persönliche Daten“" at bounding box center [842, 406] width 190 height 37
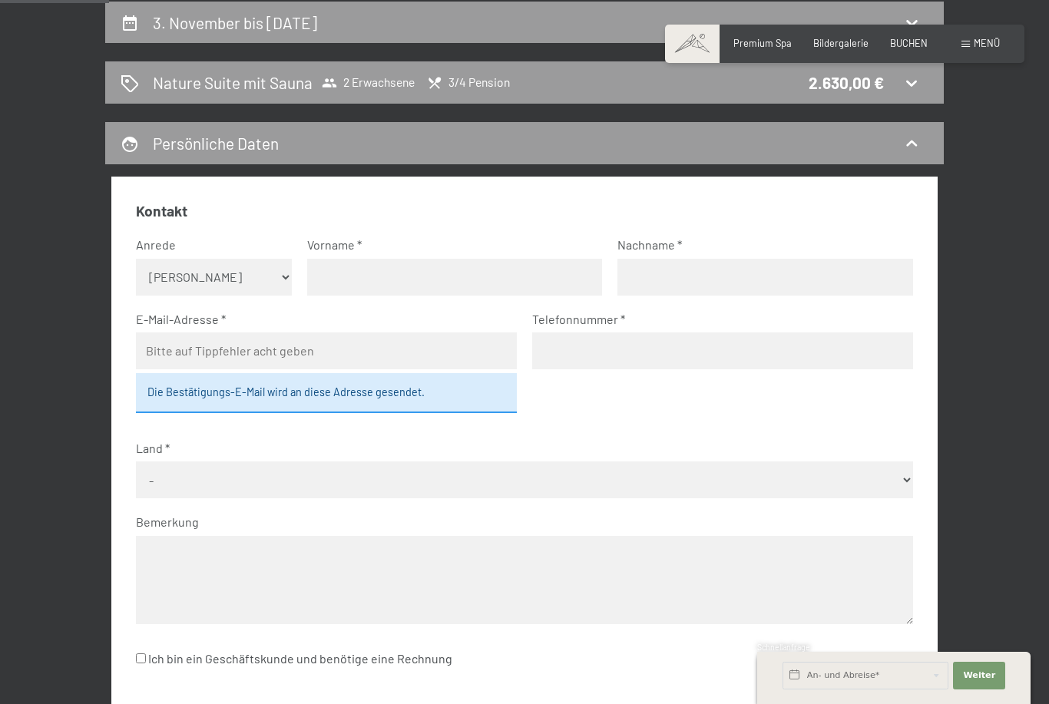
click at [341, 276] on input "text" at bounding box center [454, 277] width 295 height 37
type input "Sebastian"
type input "Plath"
type input "sebastian.plath@web.de"
type input "1718924990"
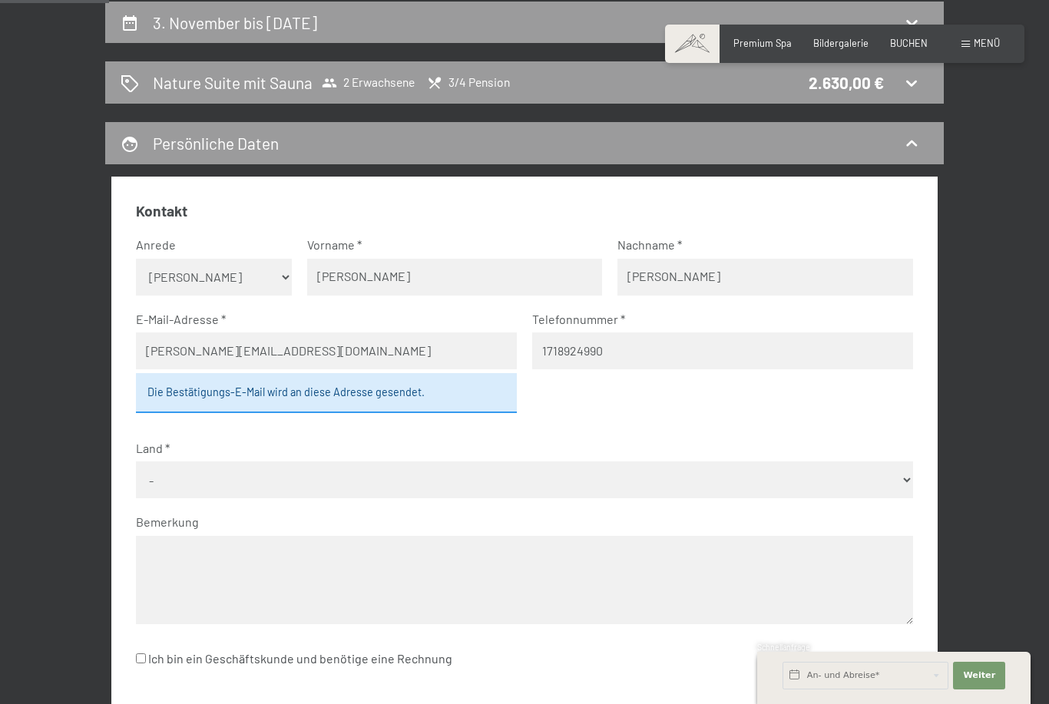
click at [160, 392] on div "Die Bestätigungs-E-Mail wird an diese Adresse gesendet." at bounding box center [326, 393] width 381 height 40
click at [156, 479] on select "- Deutschland Österreich Schweiz Italien Niederlande Belgien Vereinigtes Königr…" at bounding box center [524, 479] width 776 height 37
select select "DEU"
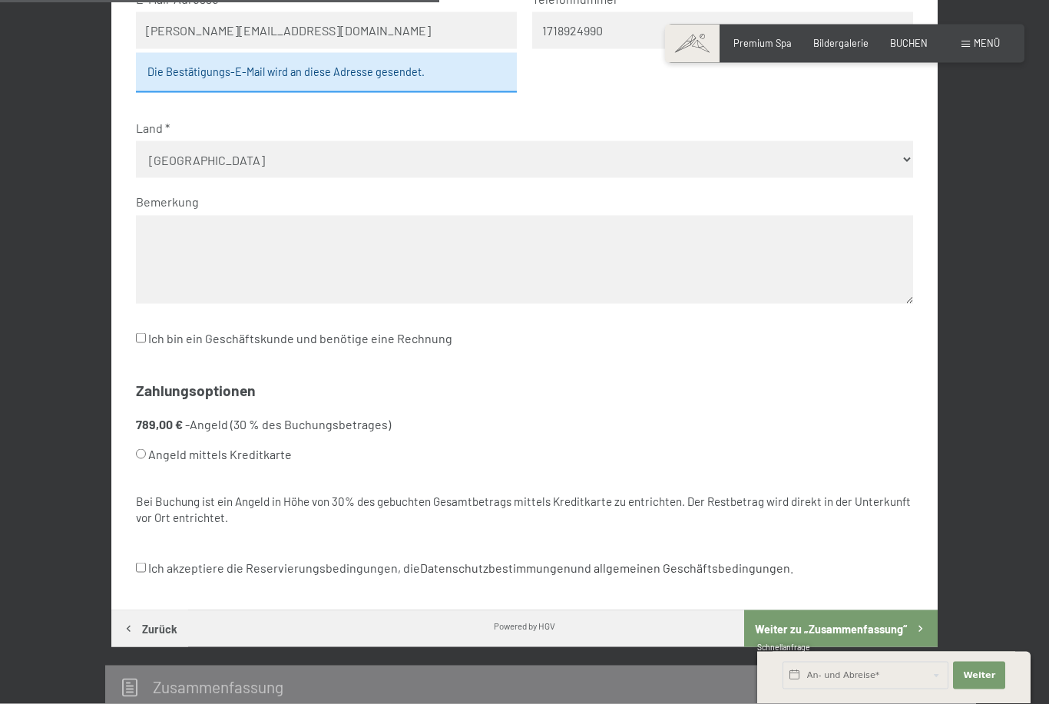
scroll to position [683, 0]
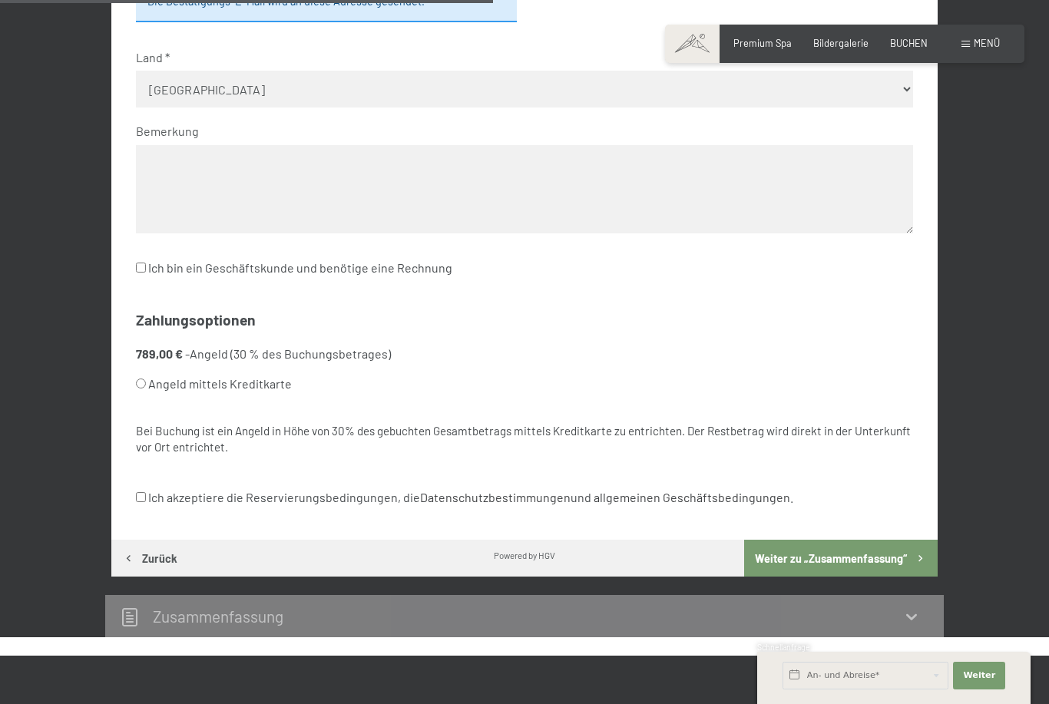
click at [872, 540] on button "Weiter zu „Zusammen­fassung“" at bounding box center [841, 558] width 194 height 37
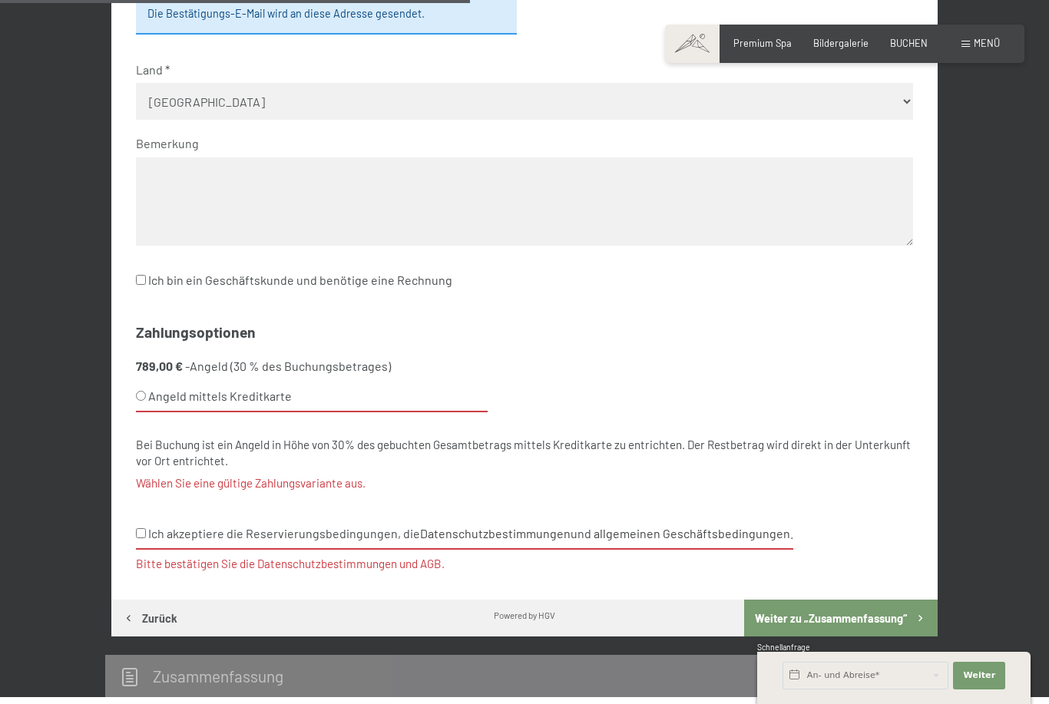
scroll to position [670, 0]
click at [141, 382] on label "Angeld mittels Kreditkarte" at bounding box center [312, 397] width 352 height 31
click at [141, 392] on input "Angeld mittels Kreditkarte" at bounding box center [141, 397] width 10 height 10
radio input "true"
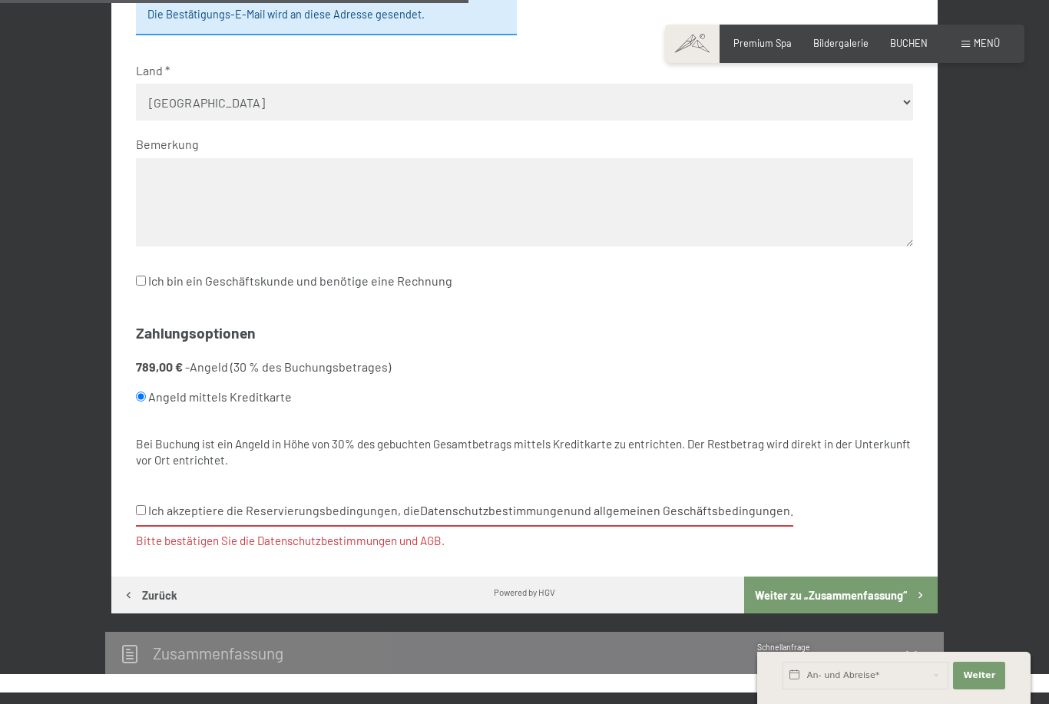
click at [146, 505] on input "Ich akzeptiere die Reservierungsbedingungen, die Datenschutzbestimmungen und al…" at bounding box center [141, 510] width 10 height 10
checkbox input "true"
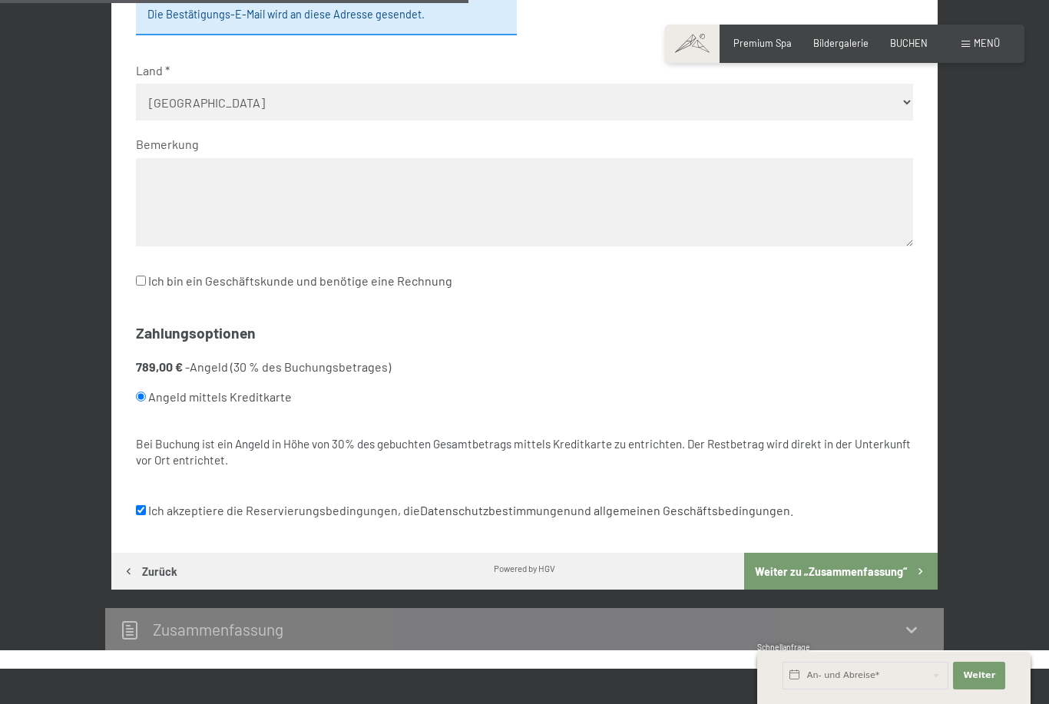
click at [885, 553] on button "Weiter zu „Zusammen­fassung“" at bounding box center [841, 571] width 194 height 37
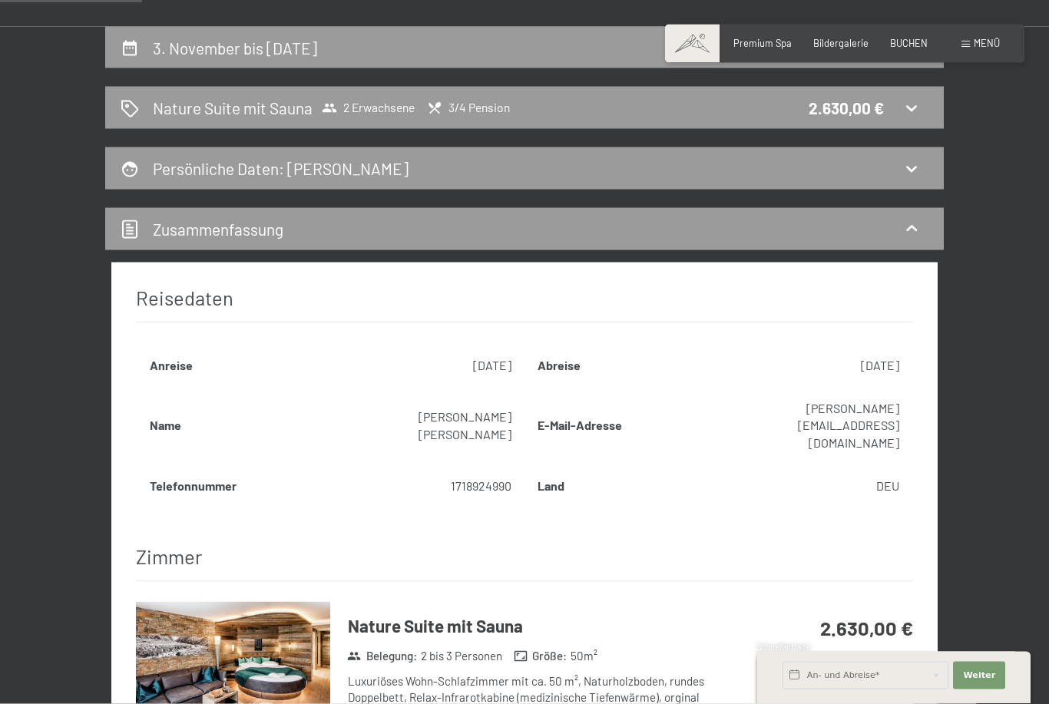
scroll to position [292, 0]
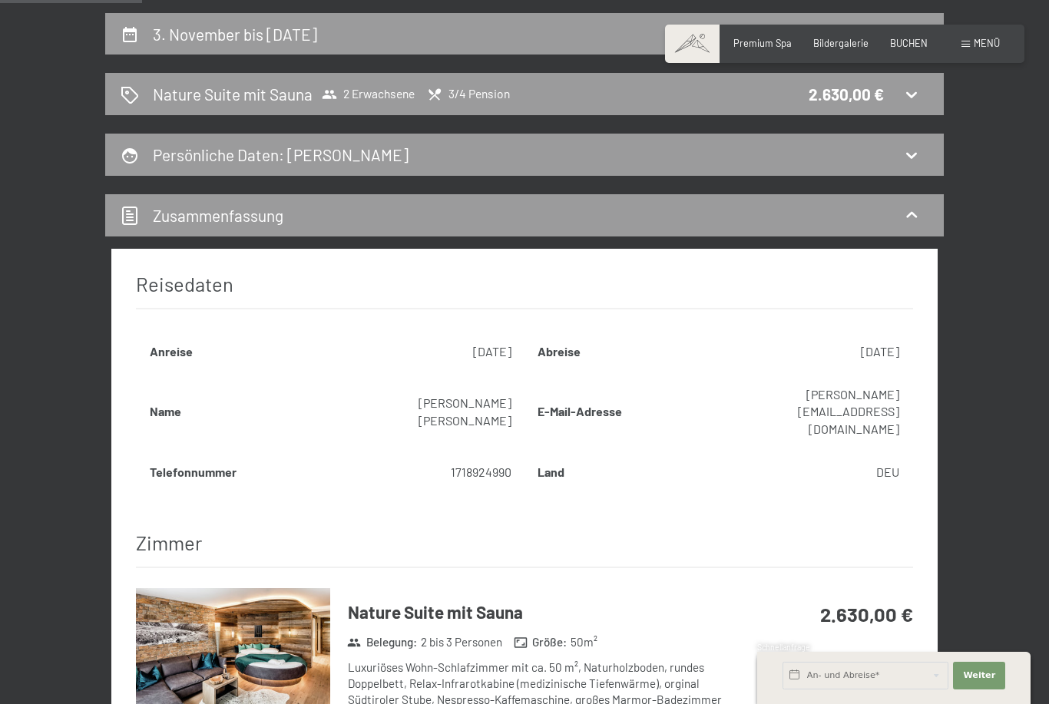
click at [164, 105] on h2 "Nature Suite mit Sauna" at bounding box center [233, 94] width 160 height 22
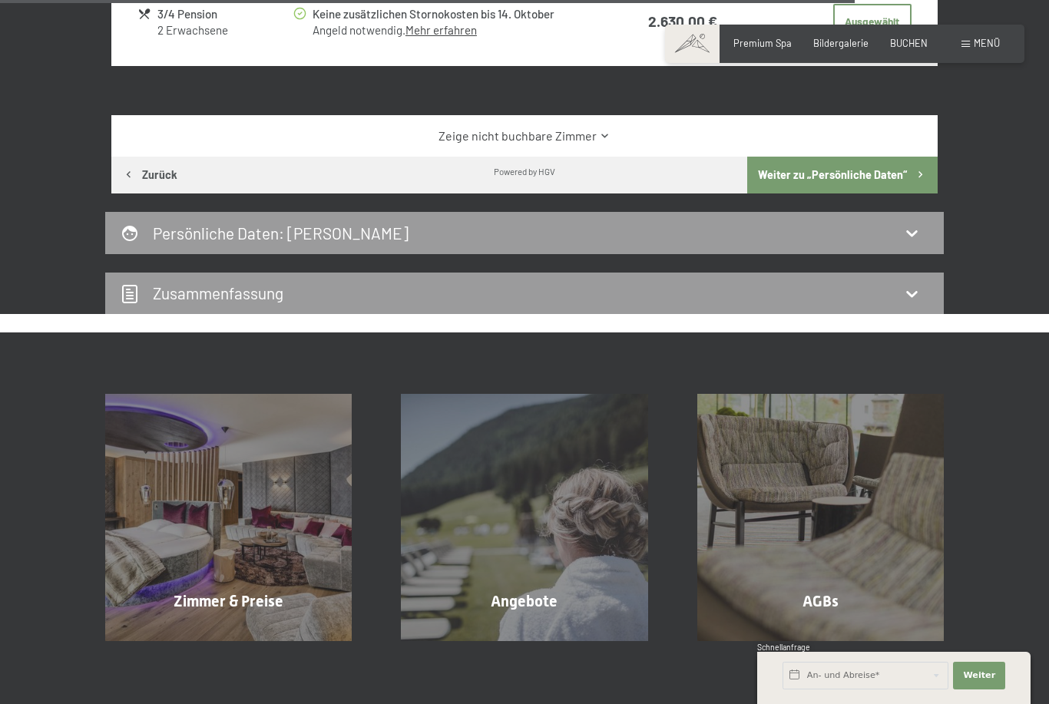
scroll to position [2071, 0]
click at [205, 628] on span "Mehr erfahren" at bounding box center [232, 635] width 76 height 14
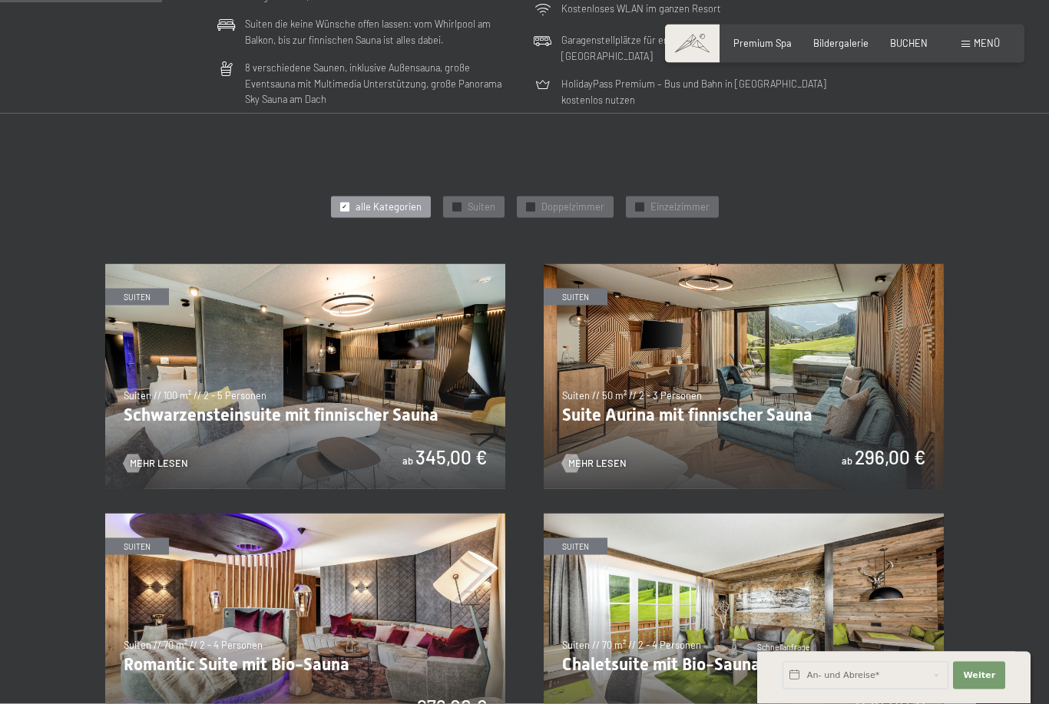
scroll to position [563, 0]
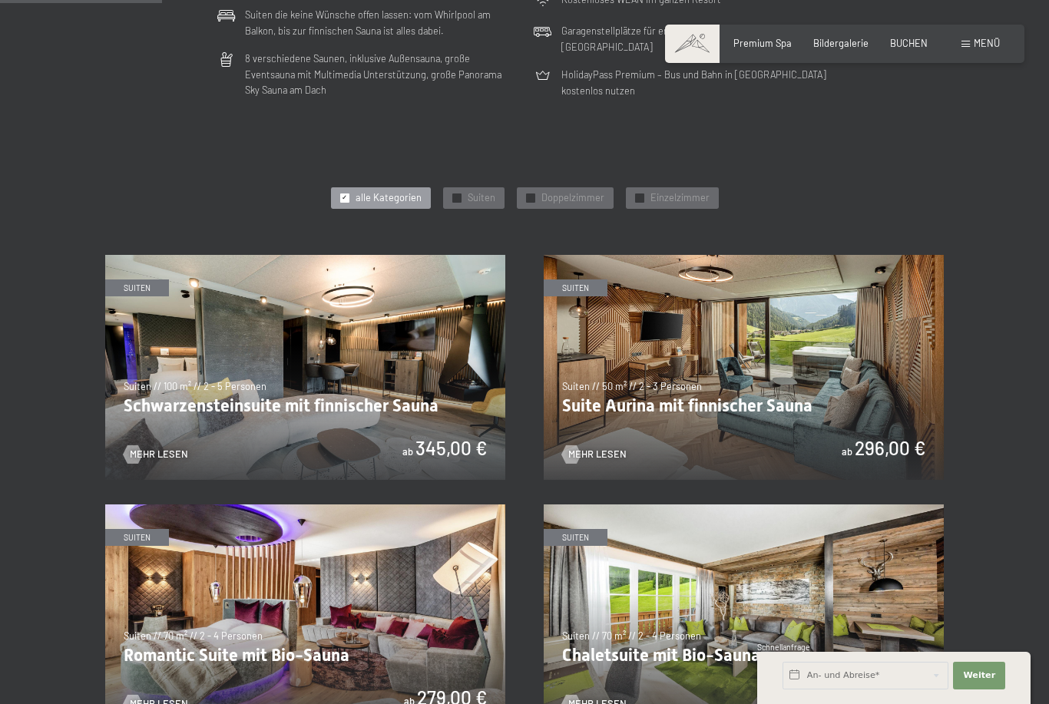
click at [171, 419] on img at bounding box center [305, 367] width 400 height 225
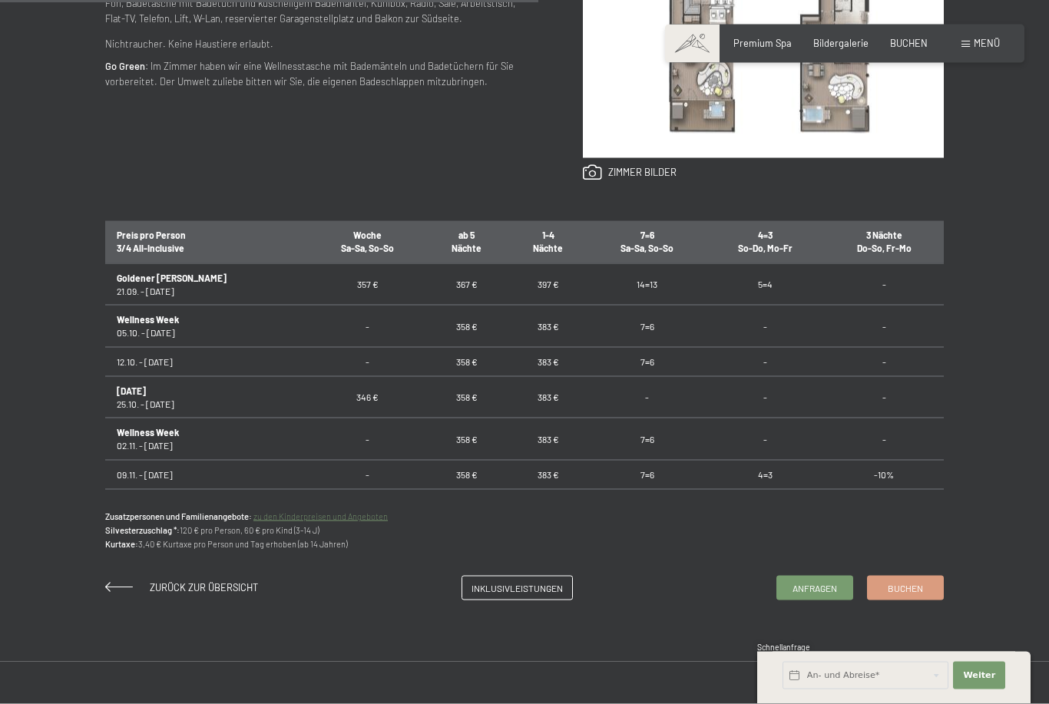
scroll to position [802, 0]
click at [141, 437] on b "Wellness Week" at bounding box center [148, 431] width 62 height 11
click at [914, 599] on link "Buchen" at bounding box center [905, 587] width 75 height 23
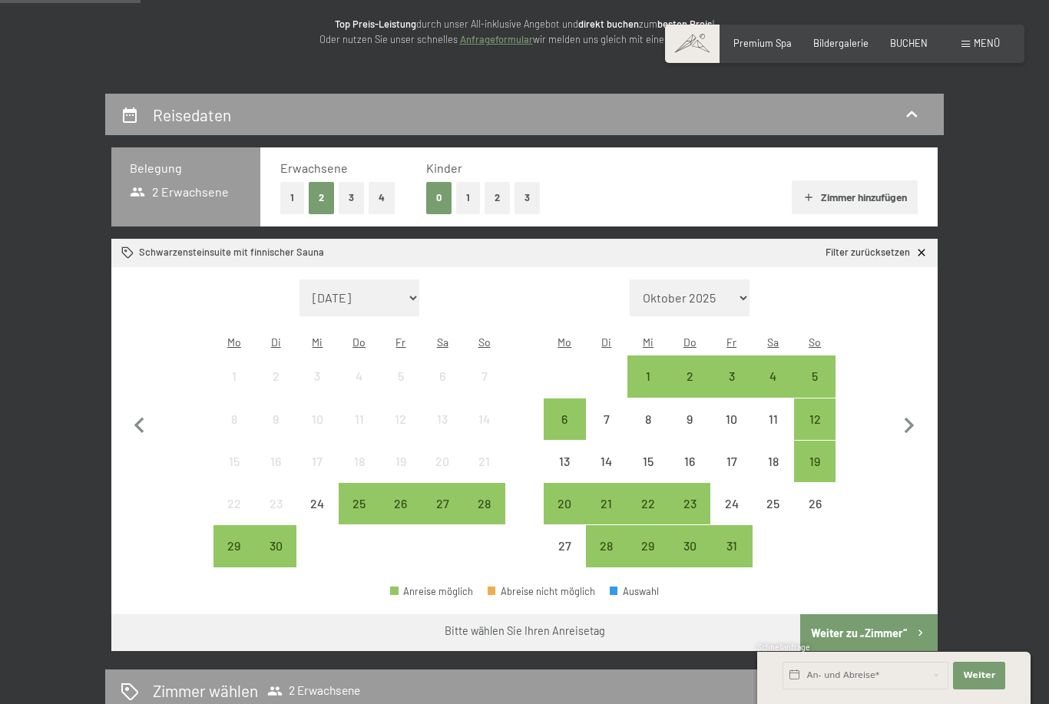
scroll to position [199, 0]
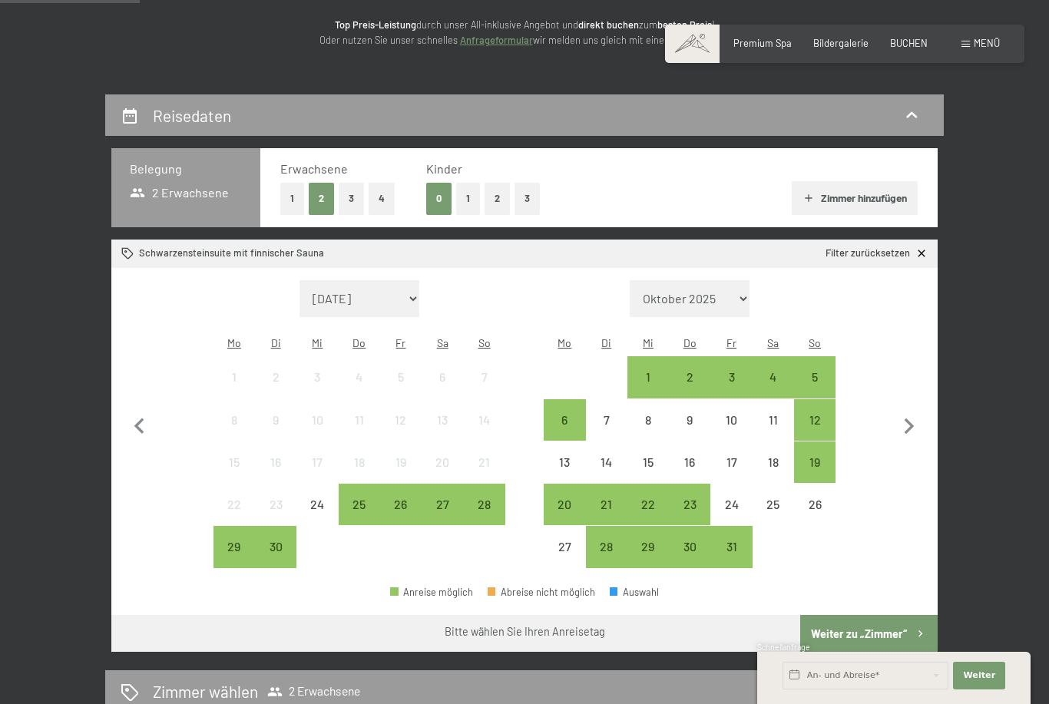
click at [657, 371] on div "1" at bounding box center [648, 390] width 38 height 38
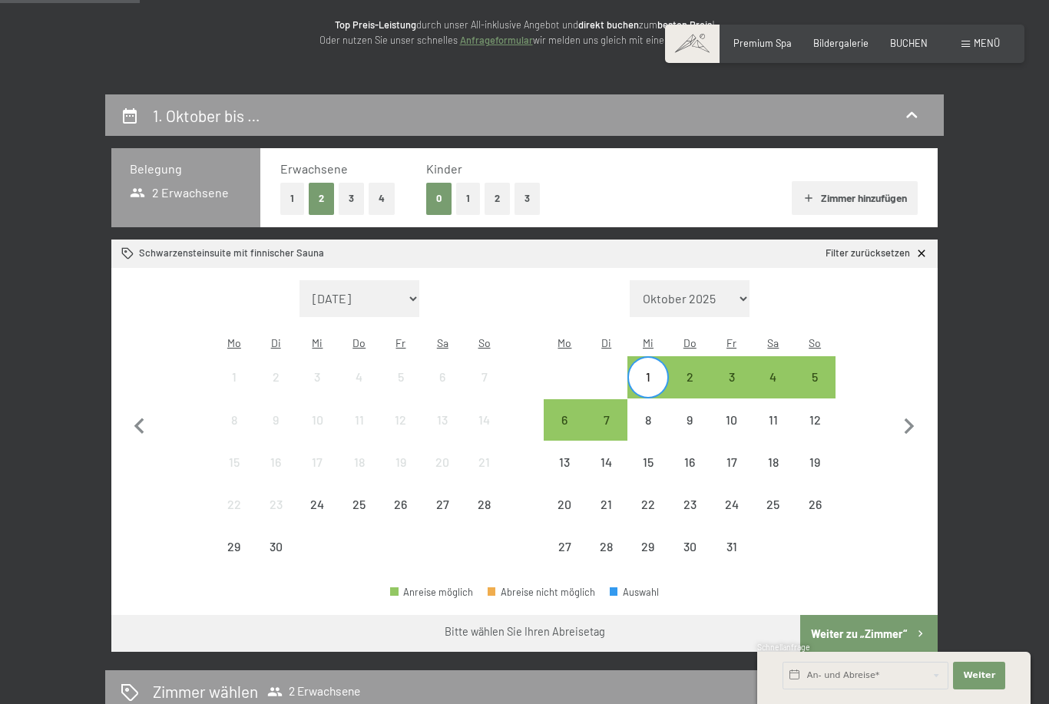
click at [824, 371] on div "5" at bounding box center [815, 390] width 38 height 38
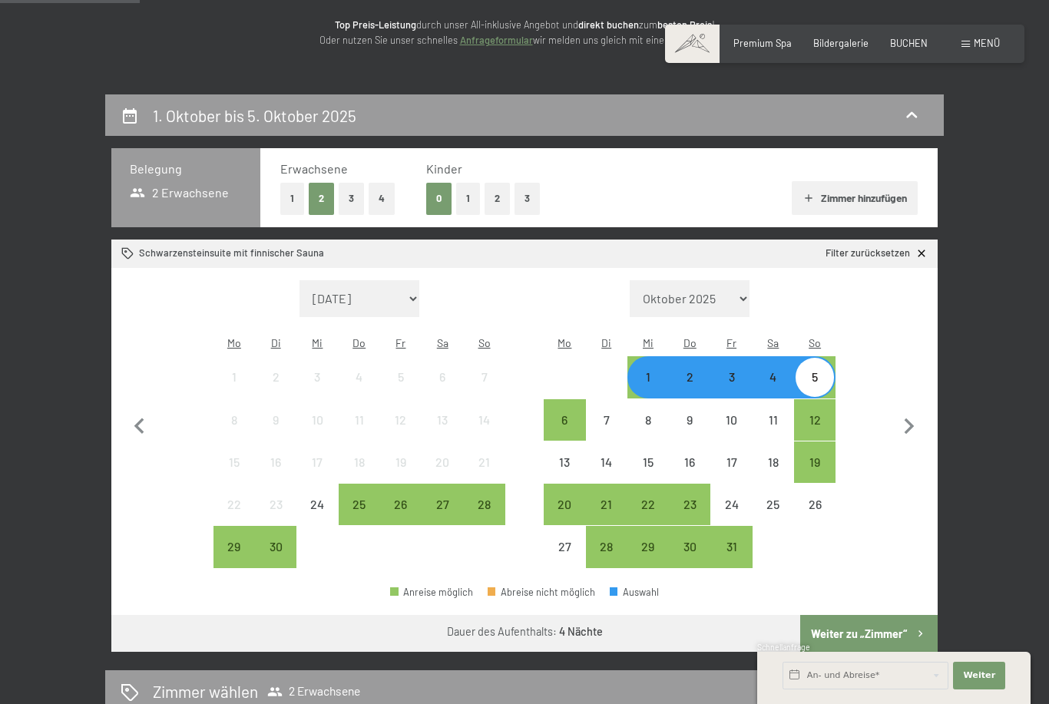
click at [908, 618] on button "Weiter zu „Zimmer“" at bounding box center [868, 633] width 137 height 37
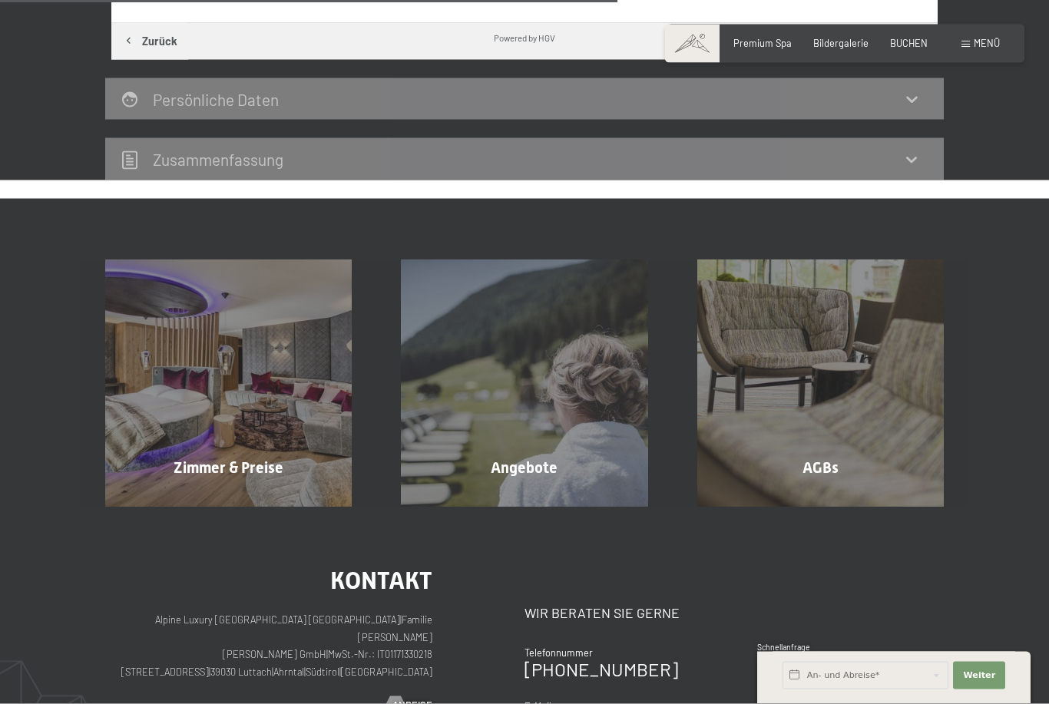
scroll to position [867, 0]
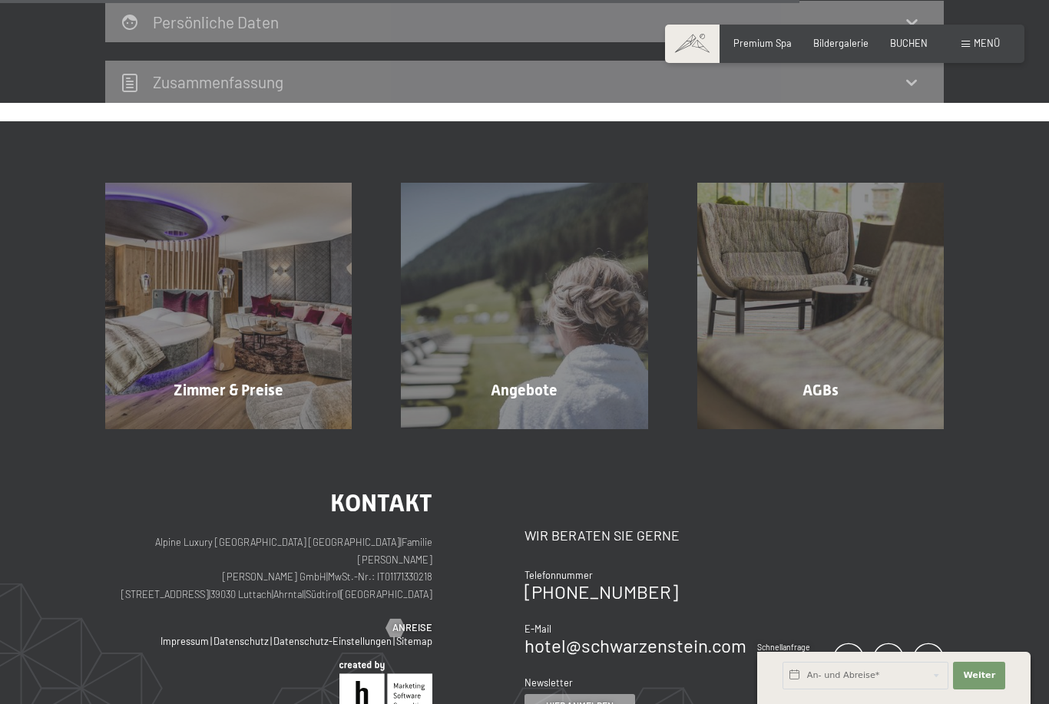
click at [526, 416] on span "Mehr erfahren" at bounding box center [527, 423] width 76 height 14
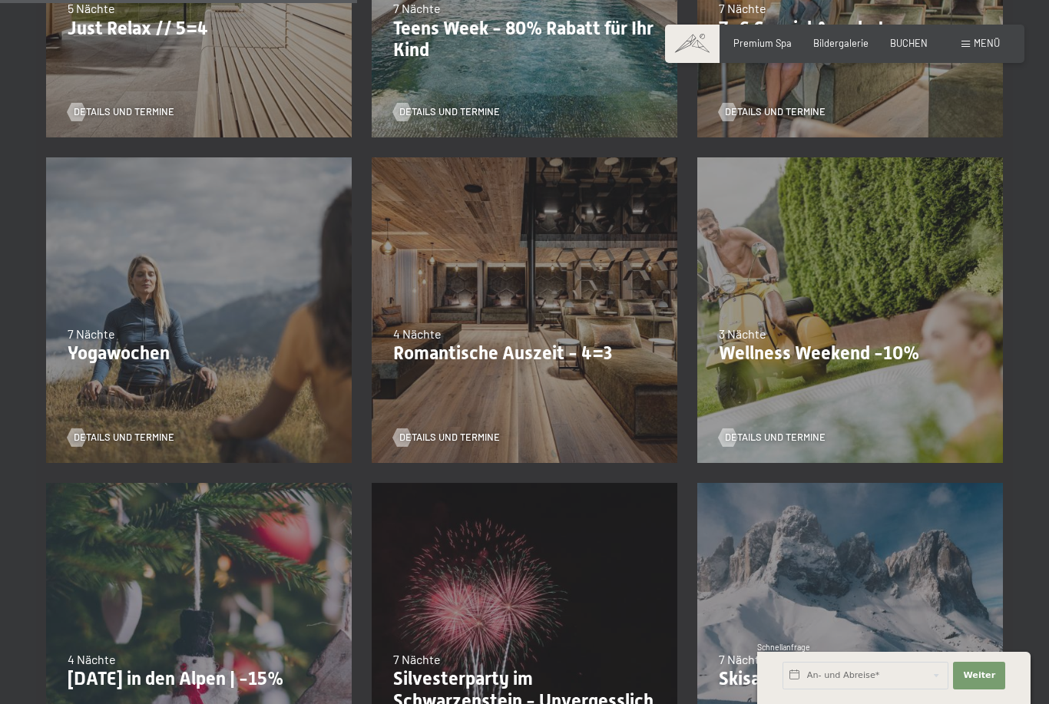
scroll to position [875, 0]
click at [568, 353] on p "Romantische Auszeit - 4=3" at bounding box center [524, 354] width 263 height 22
click at [622, 256] on div "09.11.–05.12.2025 08.12.–19.12.2025 11.01.–23.01.2026 08.03.–27.03.2026 29.03.–…" at bounding box center [525, 311] width 326 height 326
click at [482, 404] on span "Einwilligung Marketing*" at bounding box center [438, 396] width 127 height 15
click at [368, 404] on input "Einwilligung Marketing*" at bounding box center [359, 396] width 15 height 15
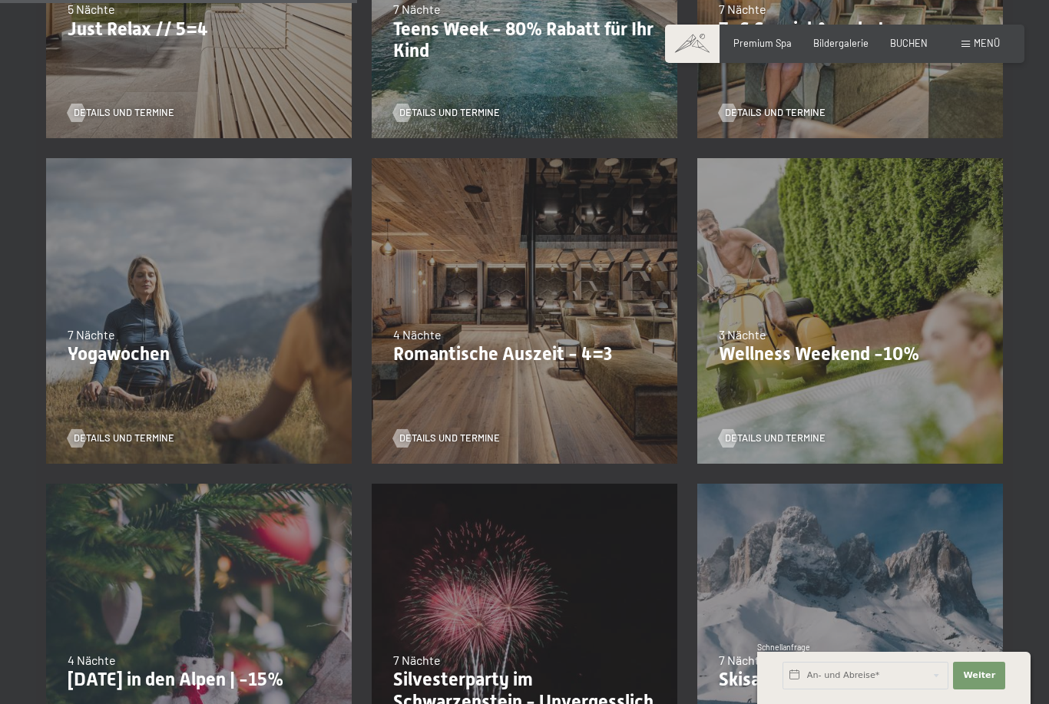
checkbox input "false"
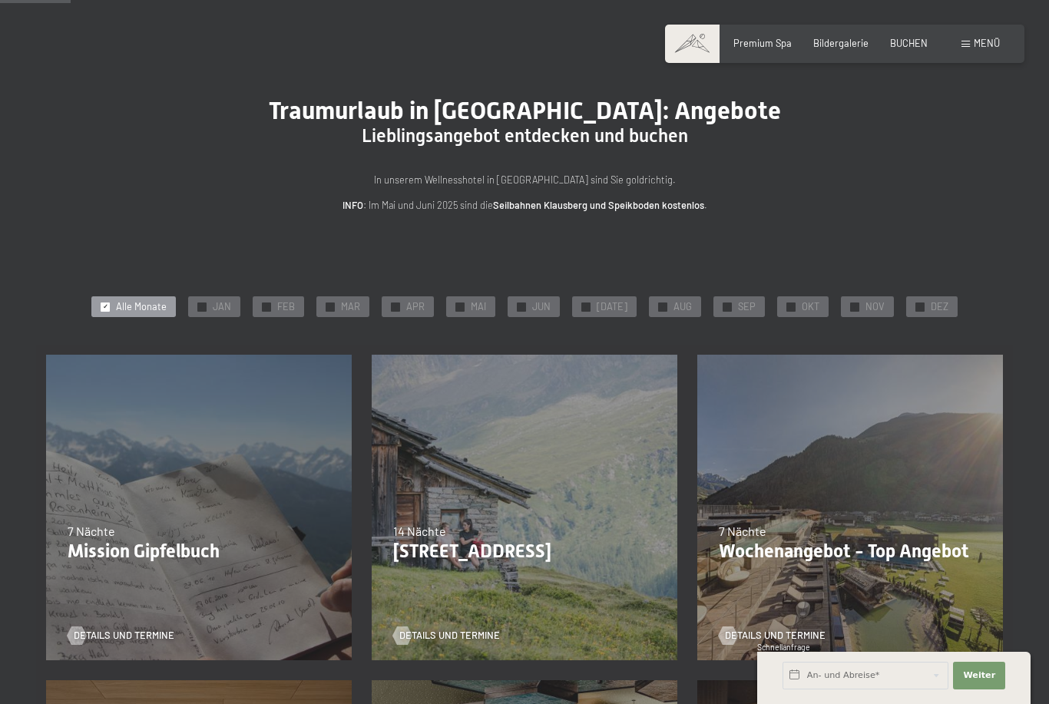
scroll to position [0, 0]
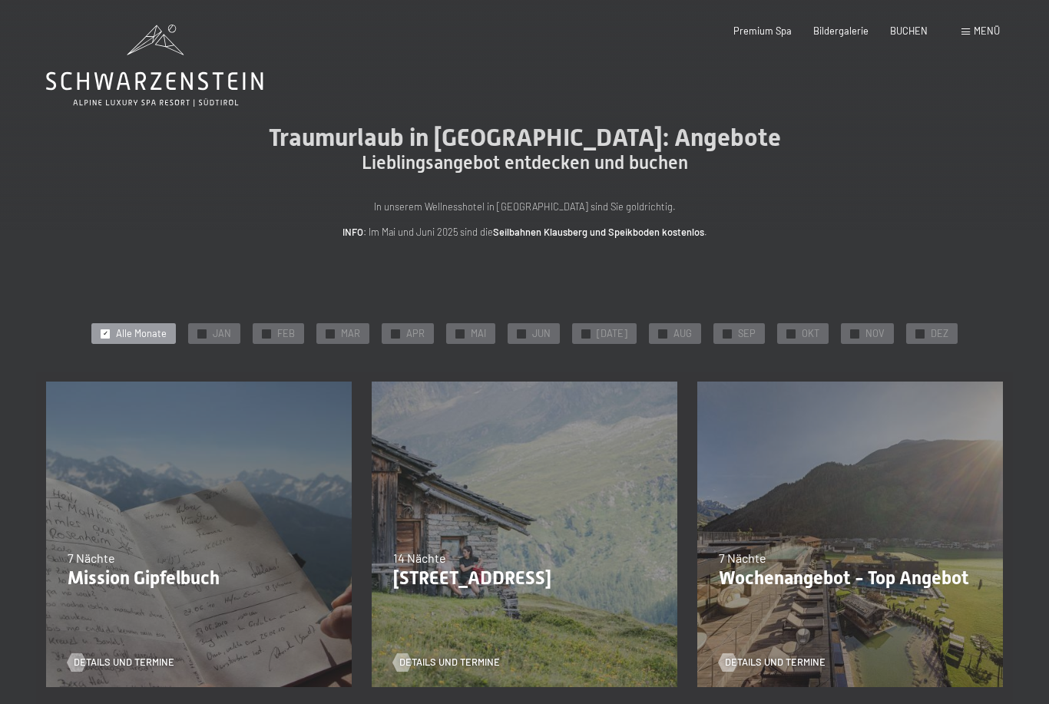
click at [757, 34] on span "Premium Spa" at bounding box center [762, 31] width 58 height 12
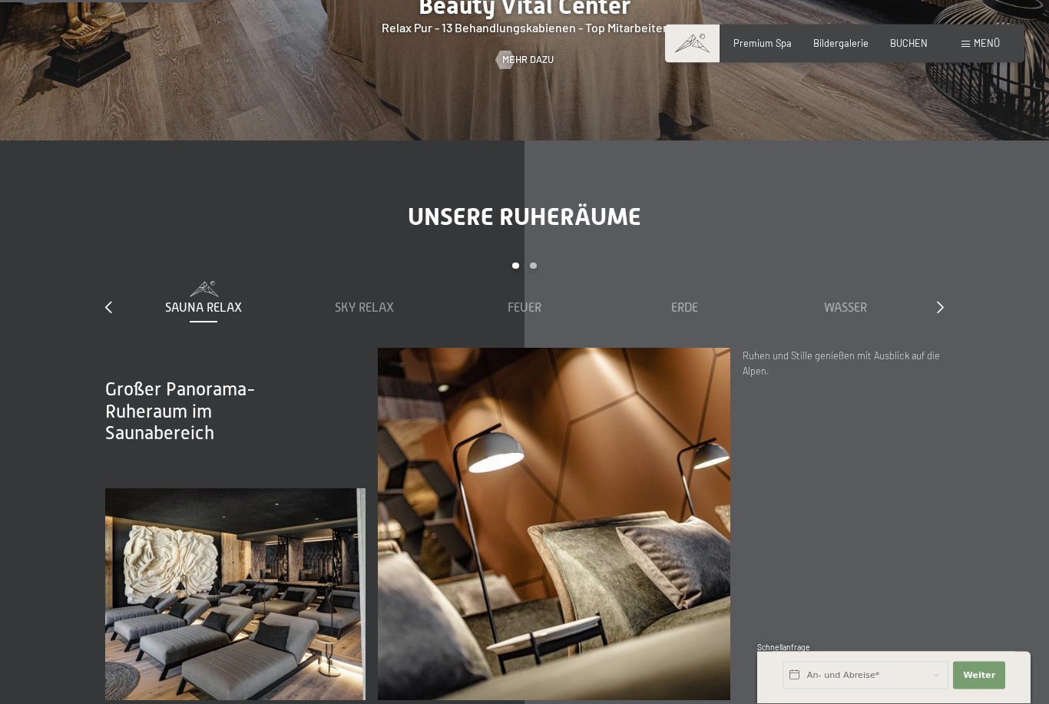
scroll to position [1775, 0]
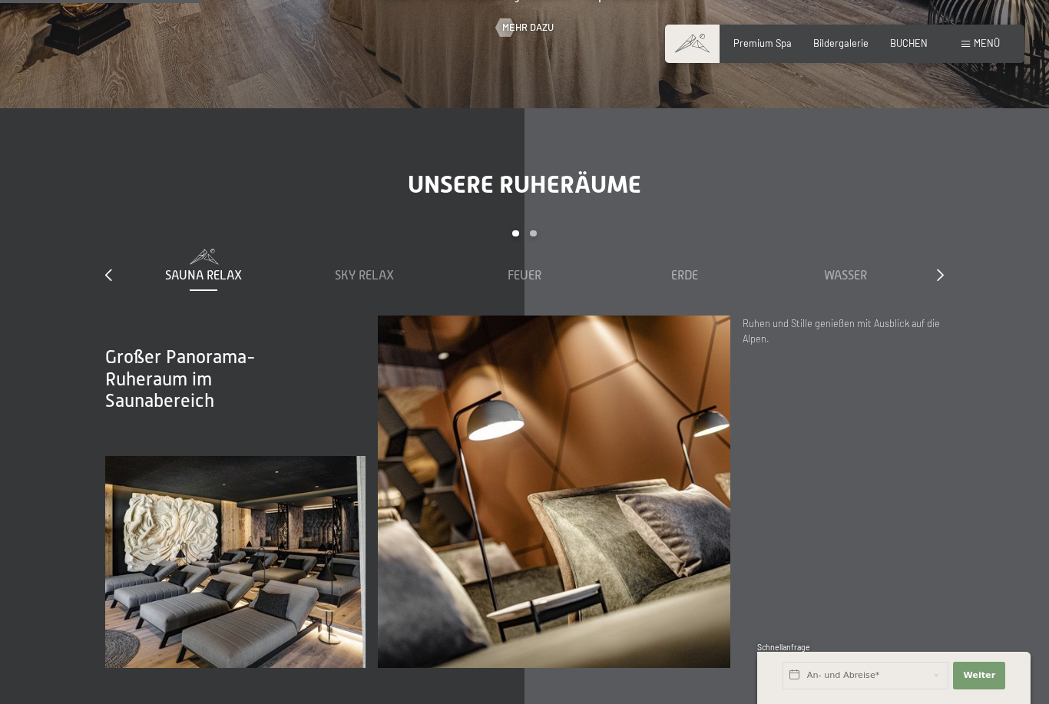
click at [939, 281] on icon at bounding box center [940, 275] width 7 height 12
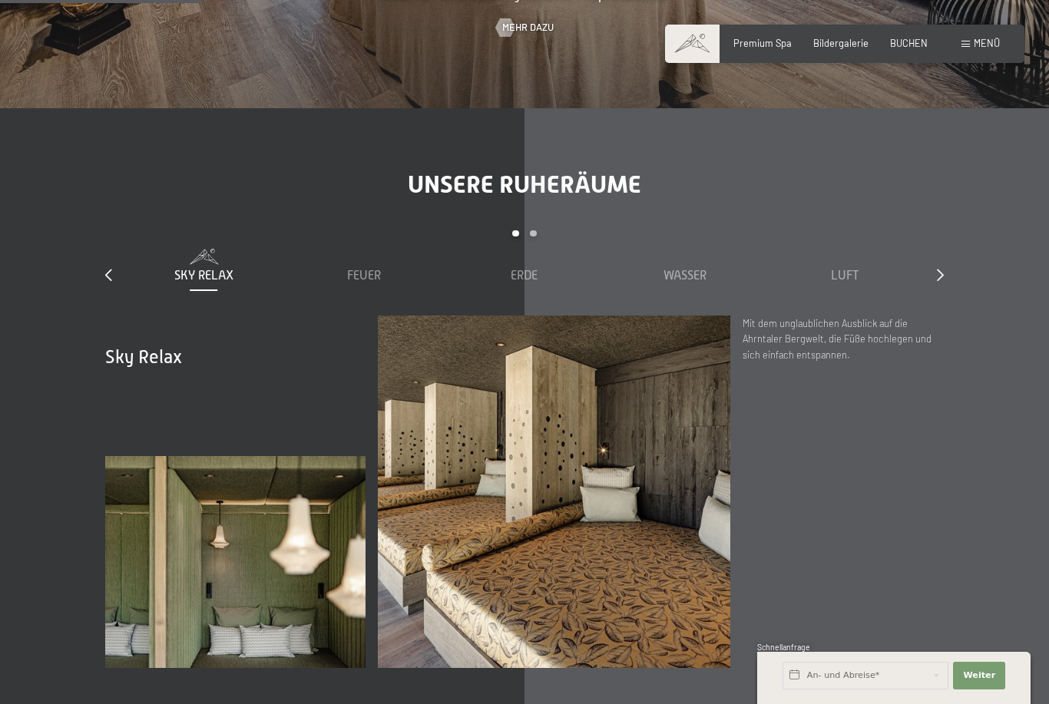
click at [851, 283] on span "Luft" at bounding box center [845, 276] width 28 height 14
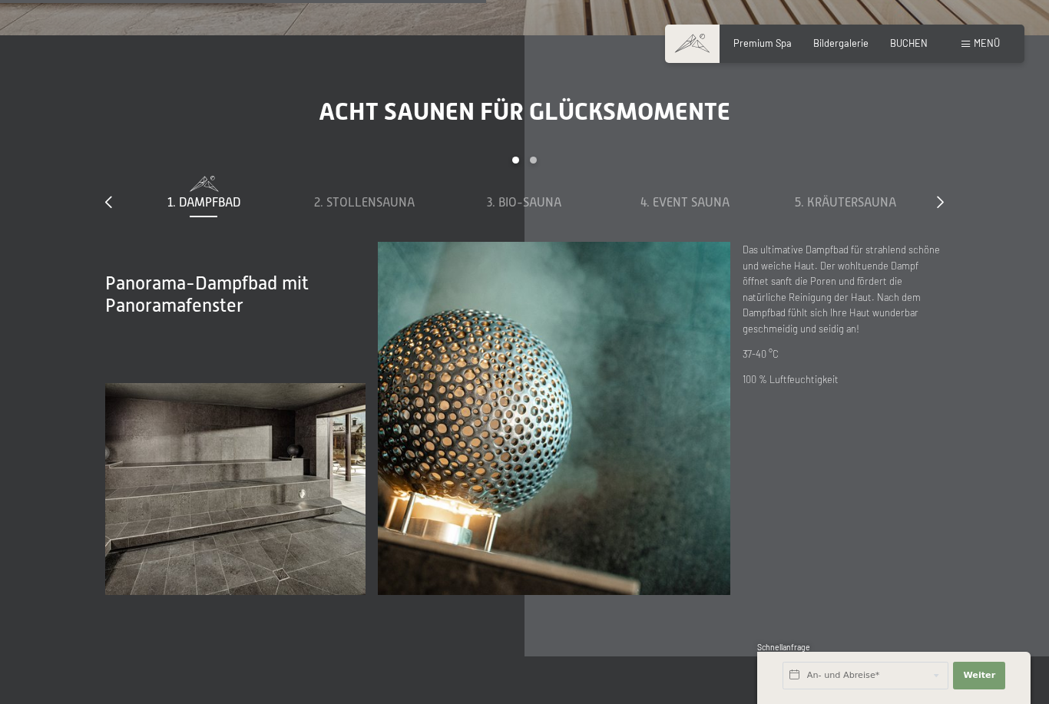
scroll to position [4292, 0]
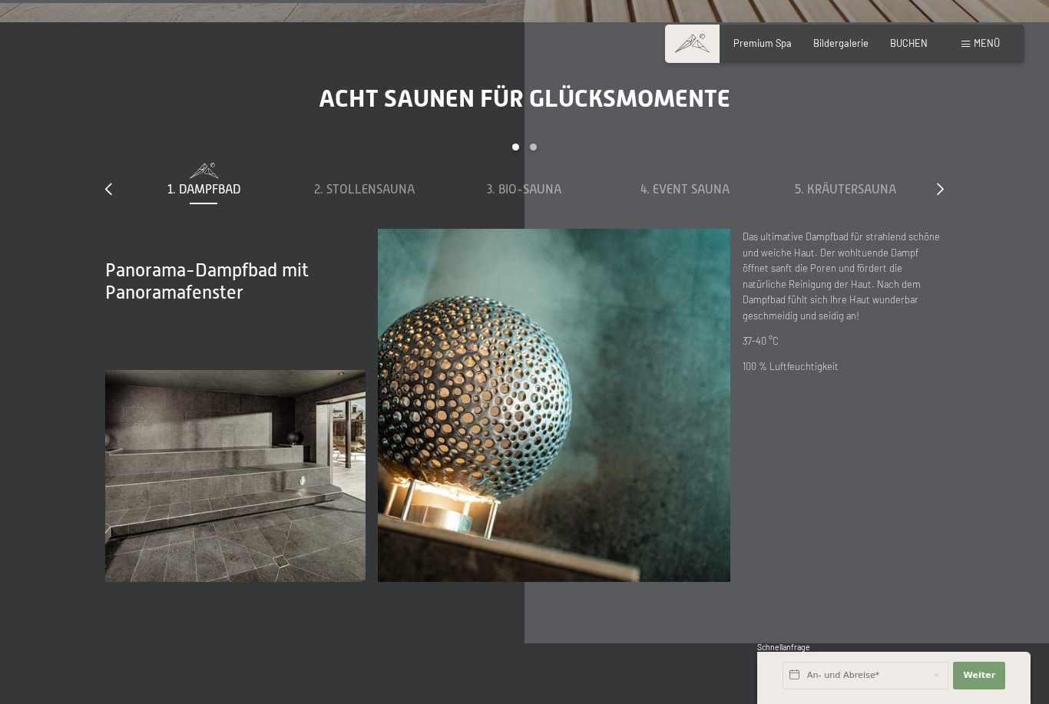
click at [939, 195] on icon at bounding box center [940, 189] width 7 height 12
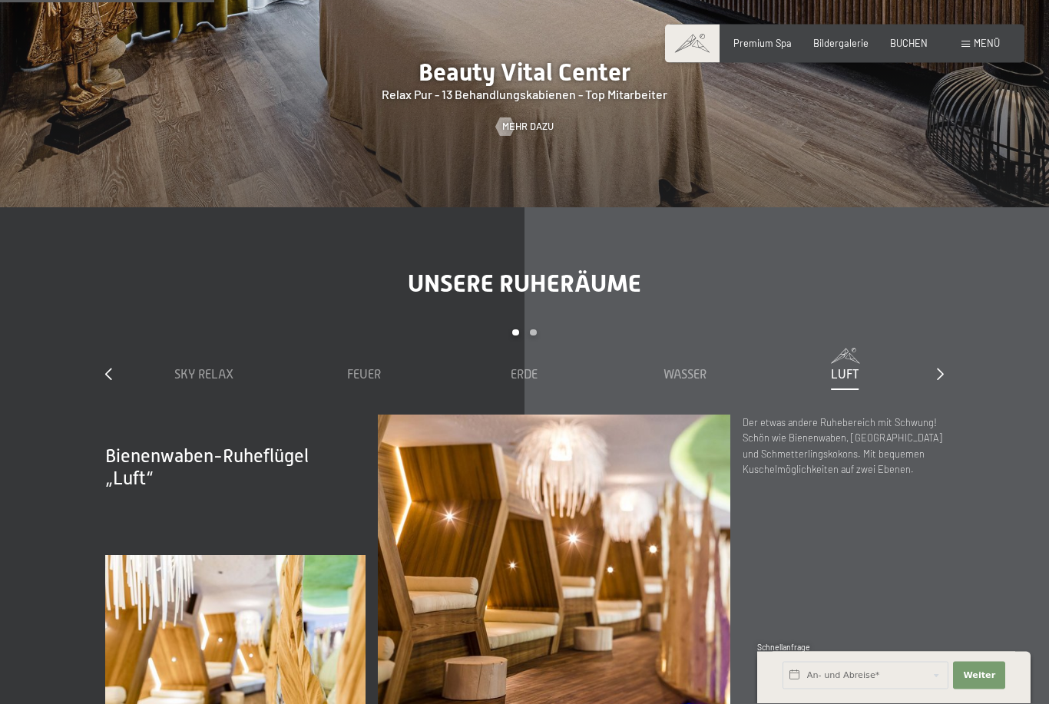
scroll to position [1636, 0]
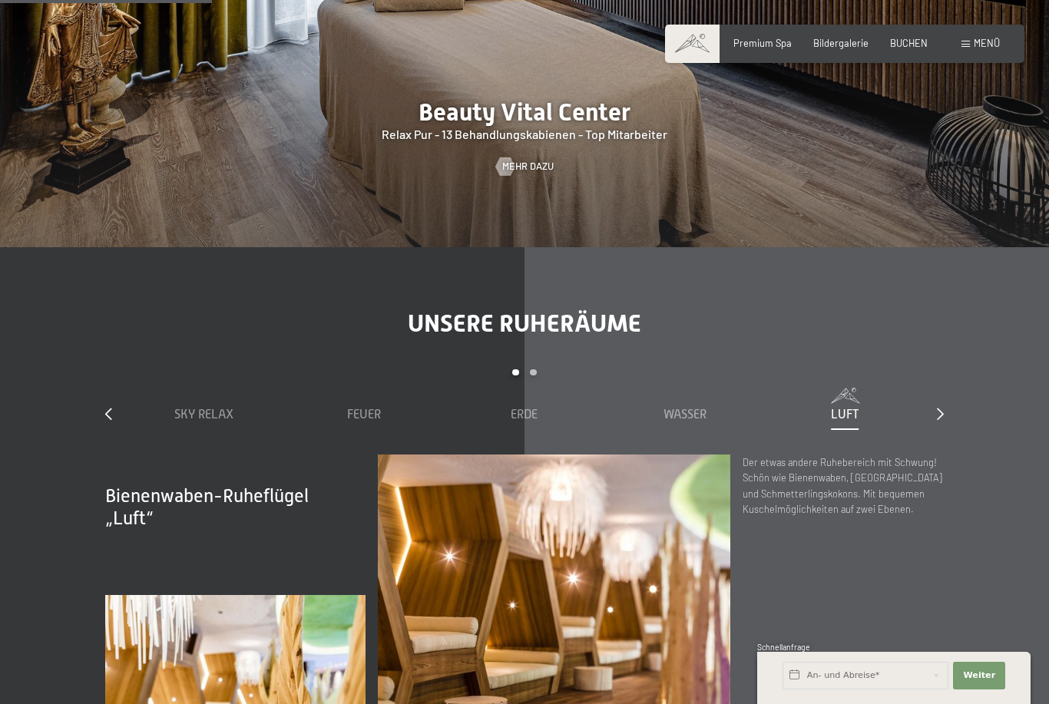
click at [987, 39] on span "Menü" at bounding box center [987, 43] width 26 height 12
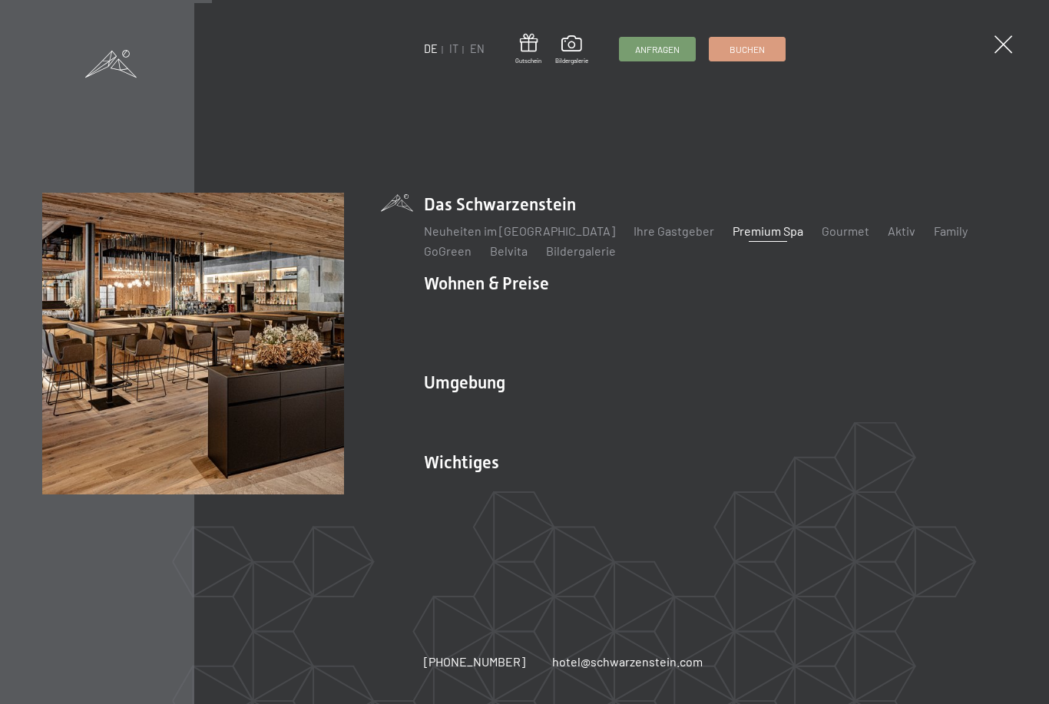
click at [536, 213] on li "Das Schwarzenstein Neuheiten im Schwarzenstein Ihre Gastgeber Premium Spa Gourm…" at bounding box center [715, 226] width 583 height 67
click at [526, 195] on div "DE IT EN Gutschein Bildergalerie Anfragen Buchen DE IT EN Das Schwarzenstein Ne…" at bounding box center [524, 352] width 1049 height 704
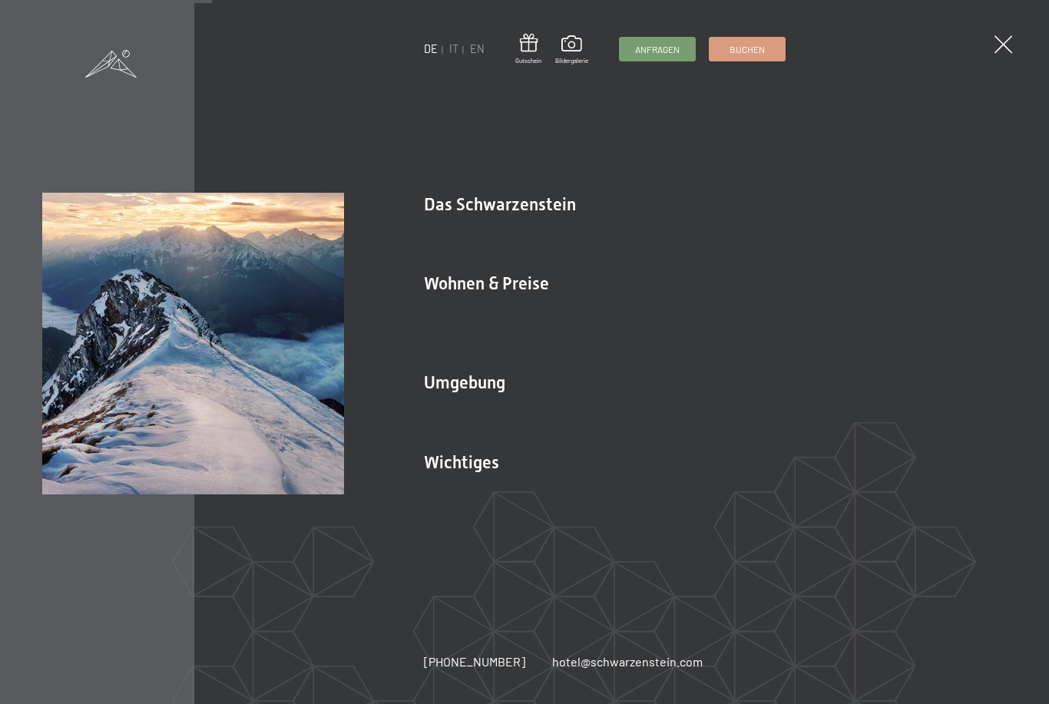
click at [650, 402] on link "Wandern & [PERSON_NAME]" at bounding box center [666, 409] width 154 height 15
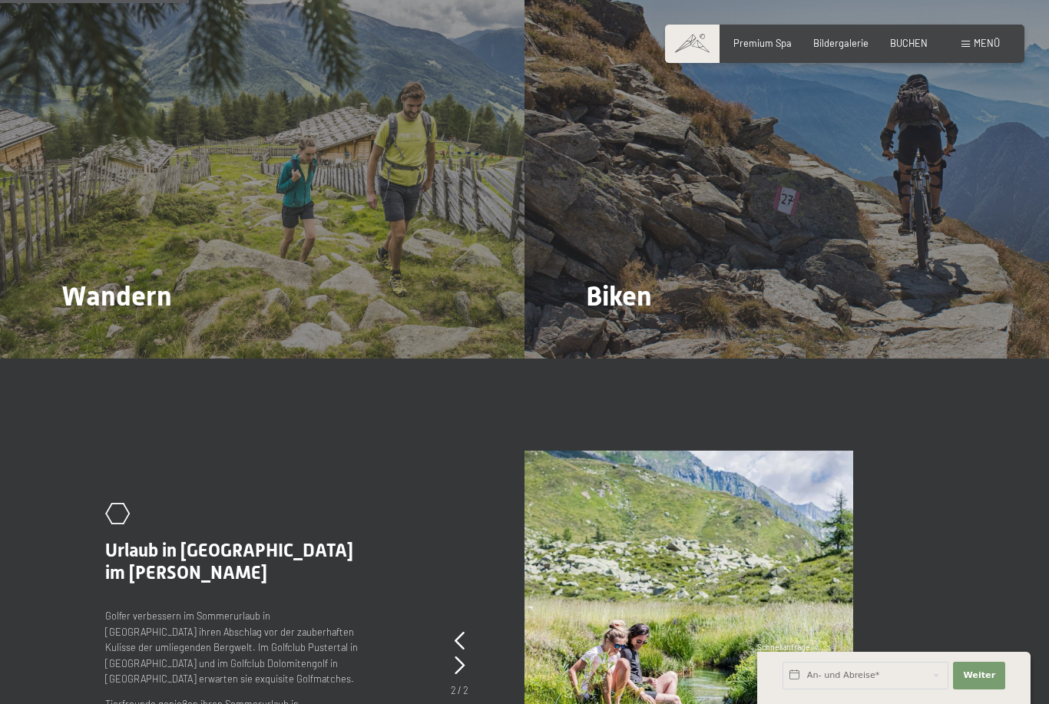
scroll to position [1391, 0]
click at [614, 305] on div "Biken Mehr dazu" at bounding box center [786, 161] width 524 height 393
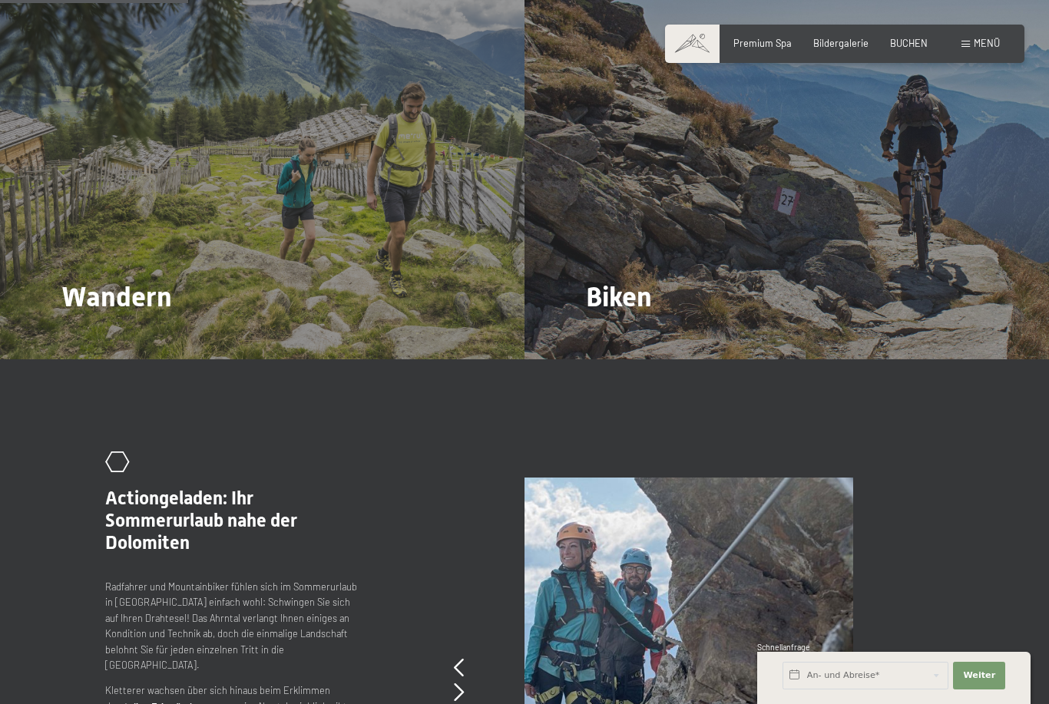
click at [620, 332] on link "Mehr dazu" at bounding box center [615, 339] width 58 height 14
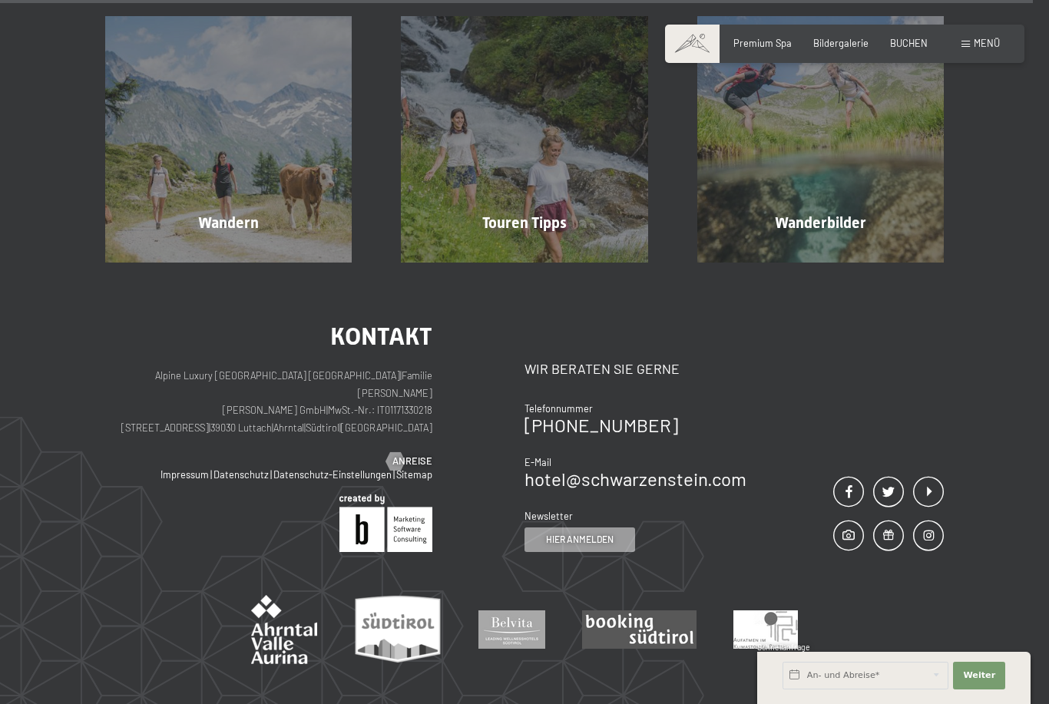
scroll to position [3814, 0]
